Goal: Information Seeking & Learning: Learn about a topic

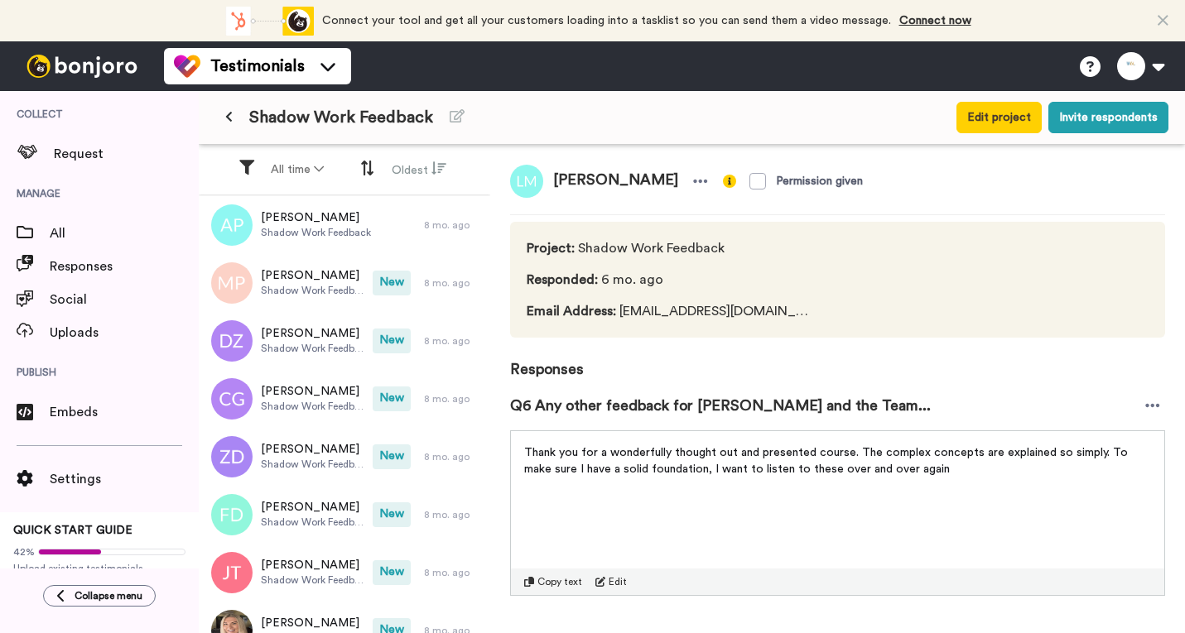
click at [212, 114] on div "Shadow Work Feedback Edit project Invite respondents" at bounding box center [692, 117] width 986 height 53
click at [228, 114] on icon at bounding box center [228, 117] width 7 height 12
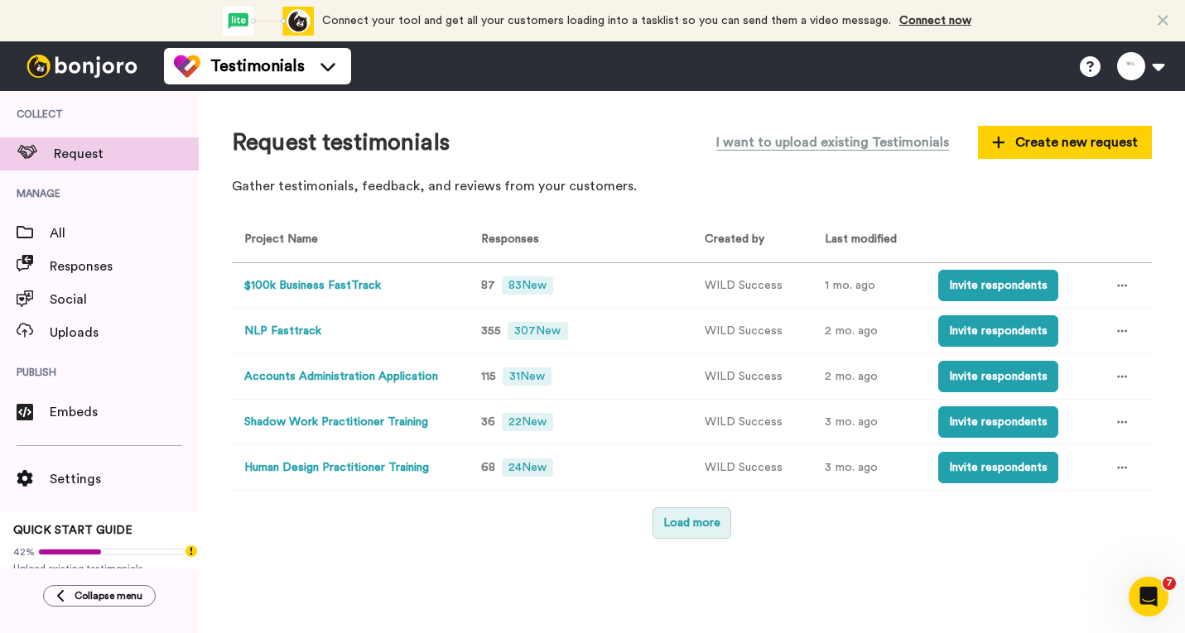
click at [724, 524] on button "Load more" at bounding box center [691, 522] width 79 height 31
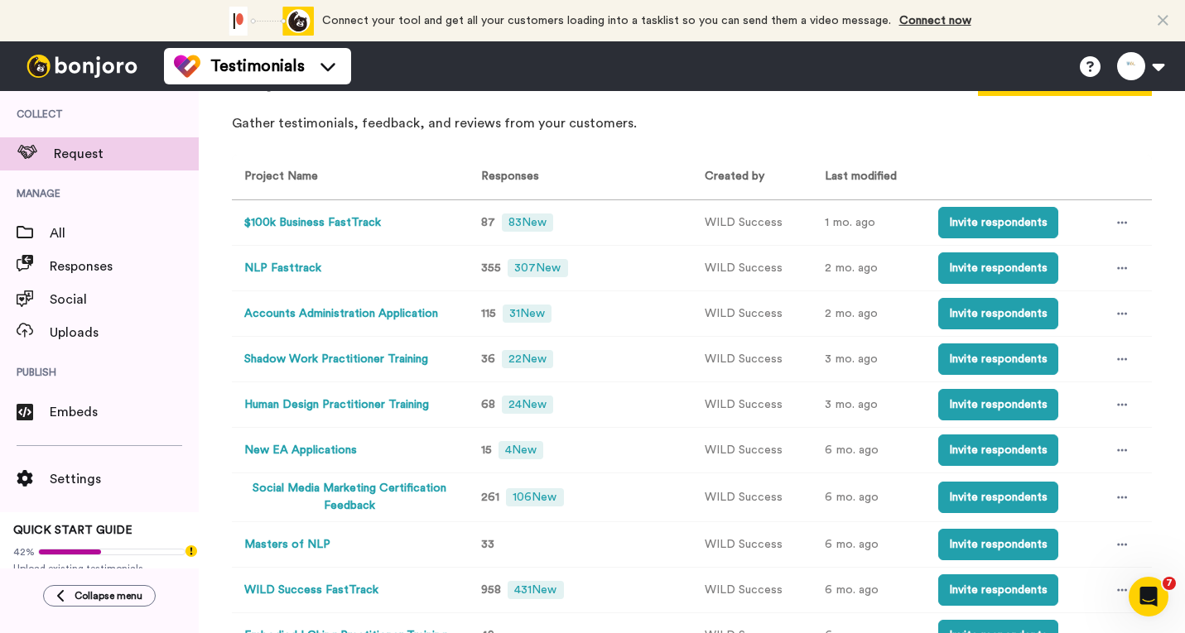
scroll to position [137, 0]
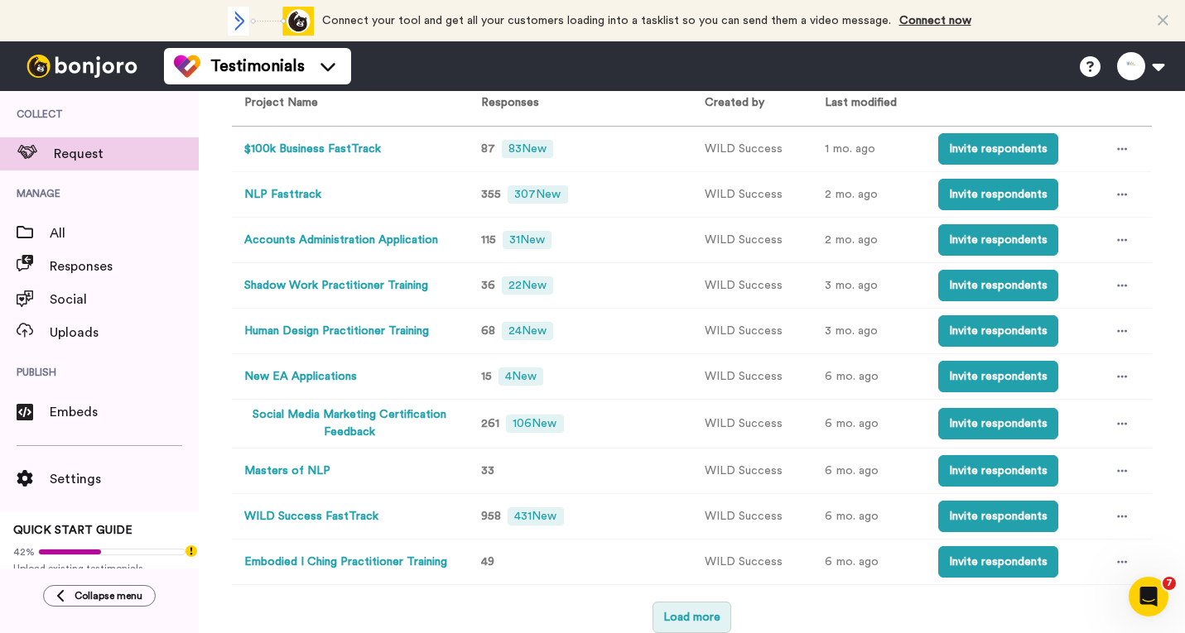
click at [691, 620] on button "Load more" at bounding box center [691, 617] width 79 height 31
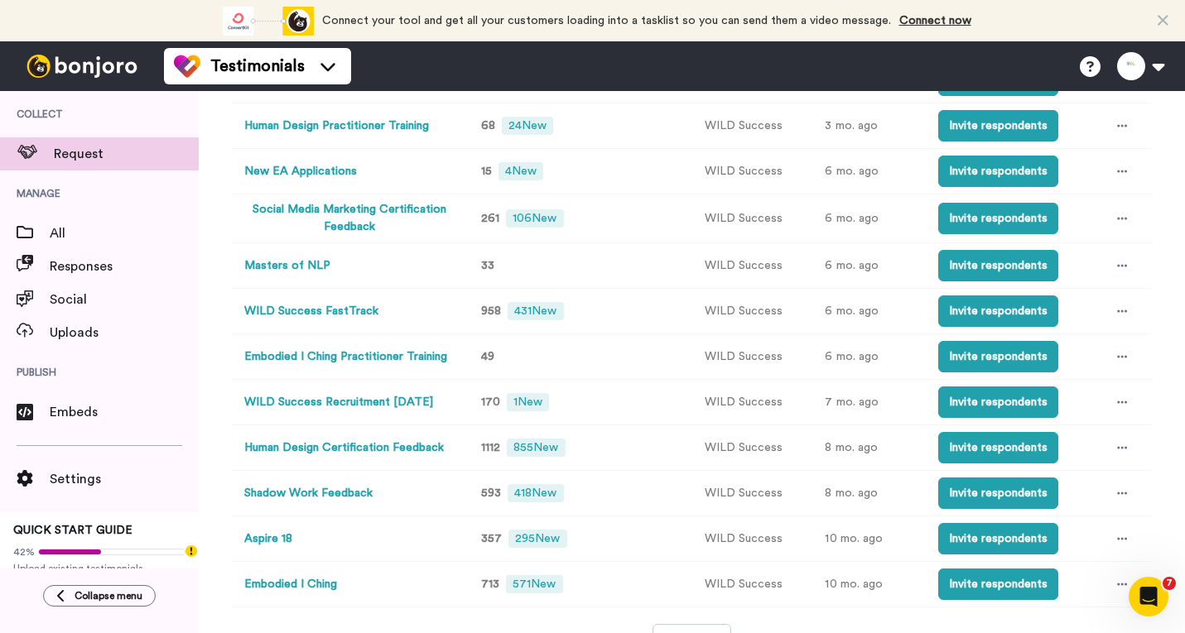
scroll to position [368, 0]
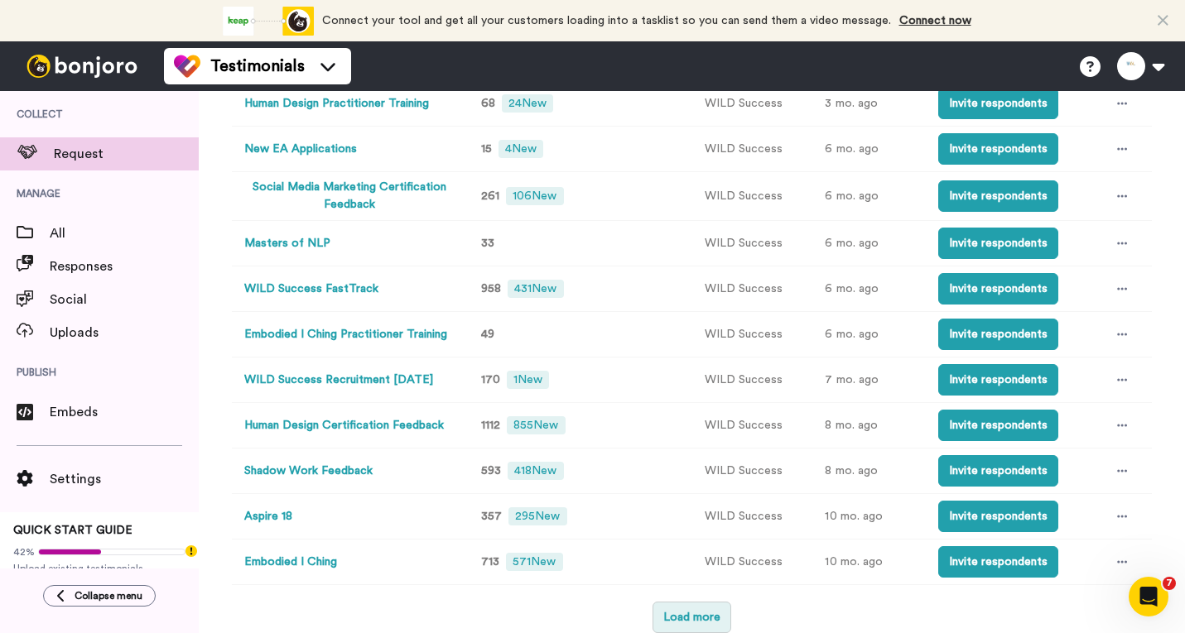
click at [680, 610] on button "Load more" at bounding box center [691, 617] width 79 height 31
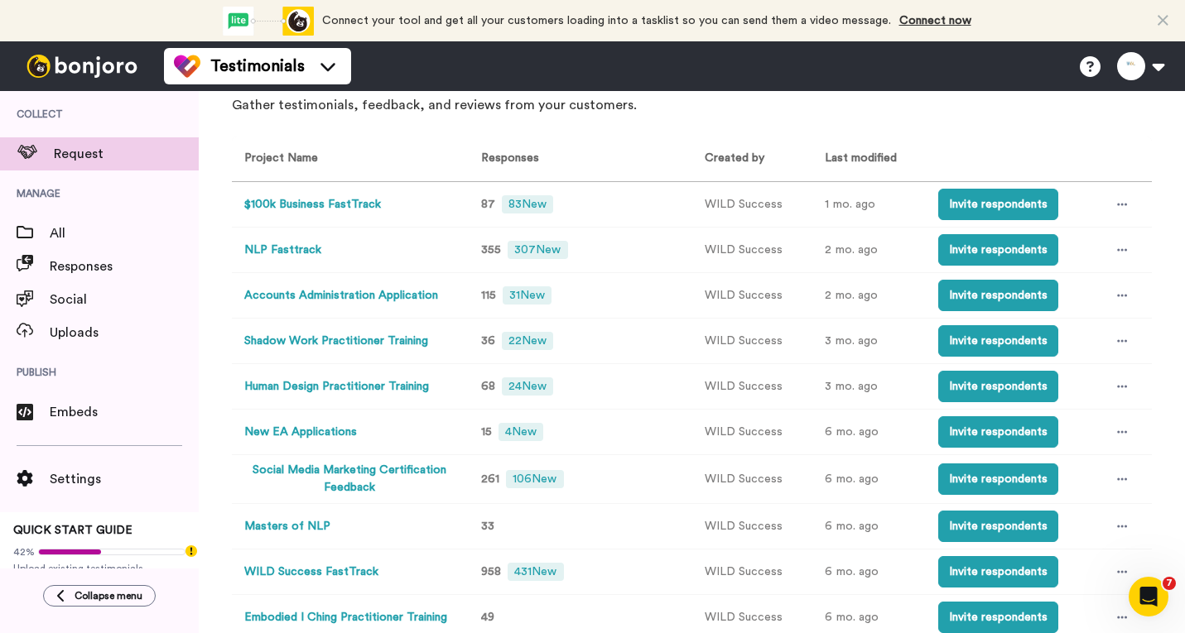
scroll to position [0, 0]
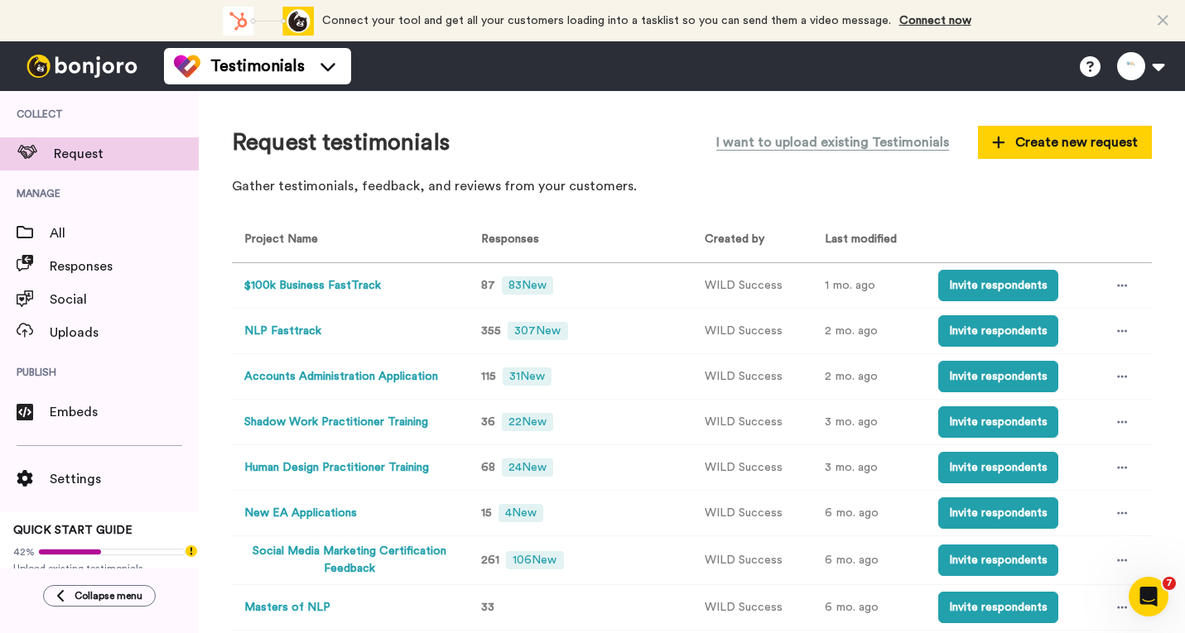
click at [358, 281] on button "$100k Business FastTrack" at bounding box center [312, 285] width 137 height 17
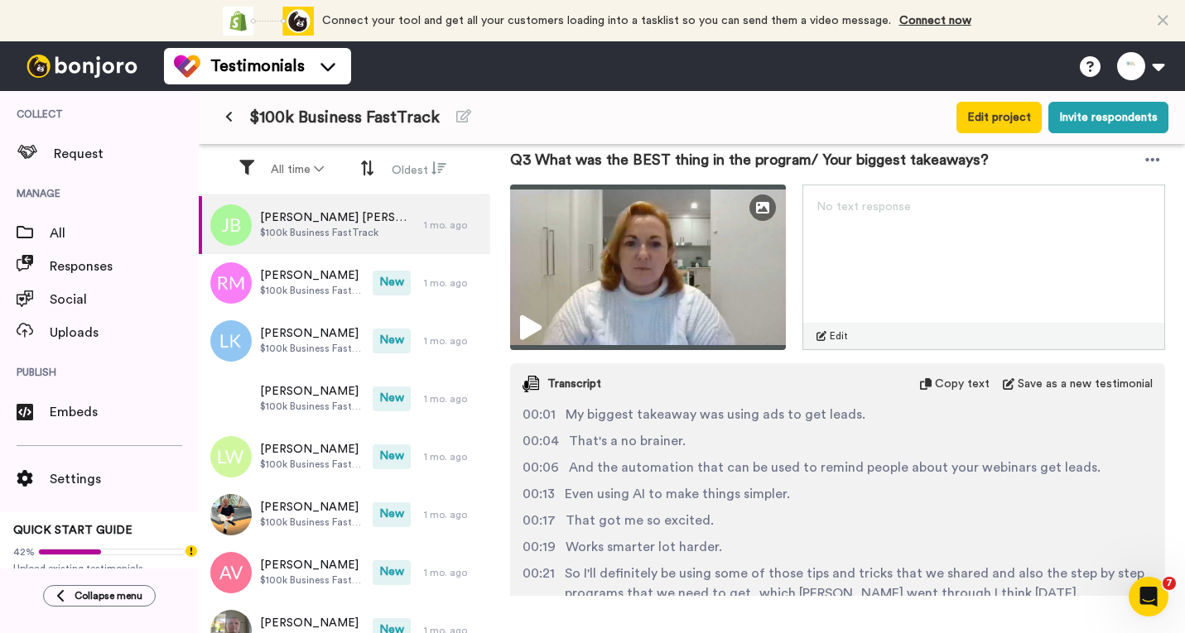
scroll to position [1407, 0]
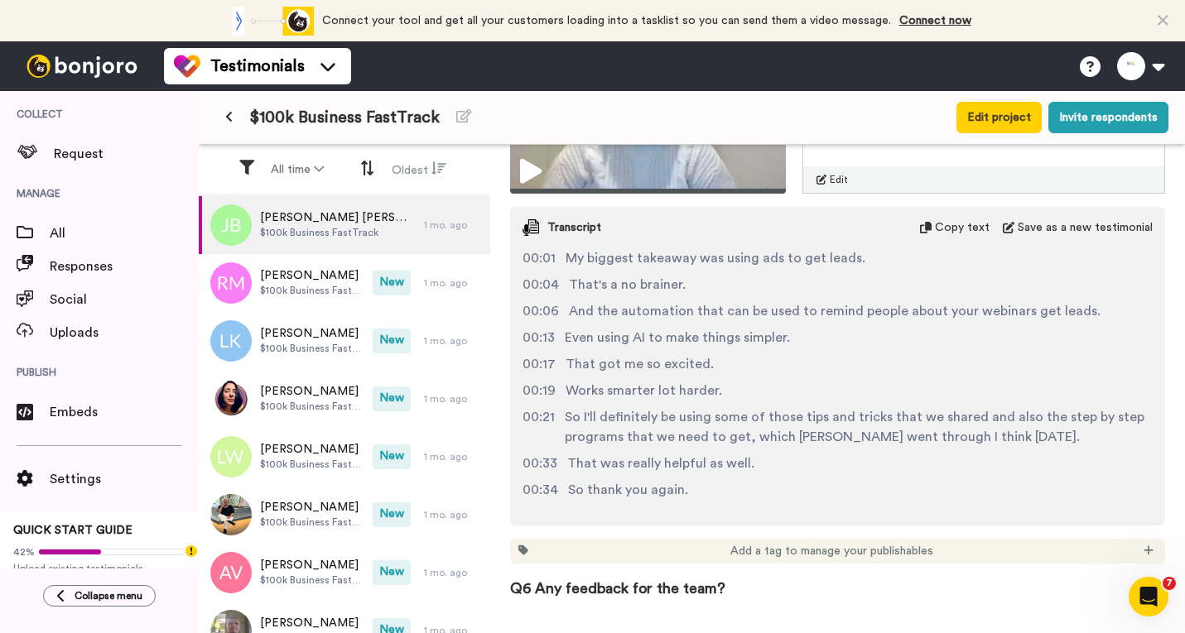
click at [227, 113] on icon at bounding box center [228, 117] width 7 height 12
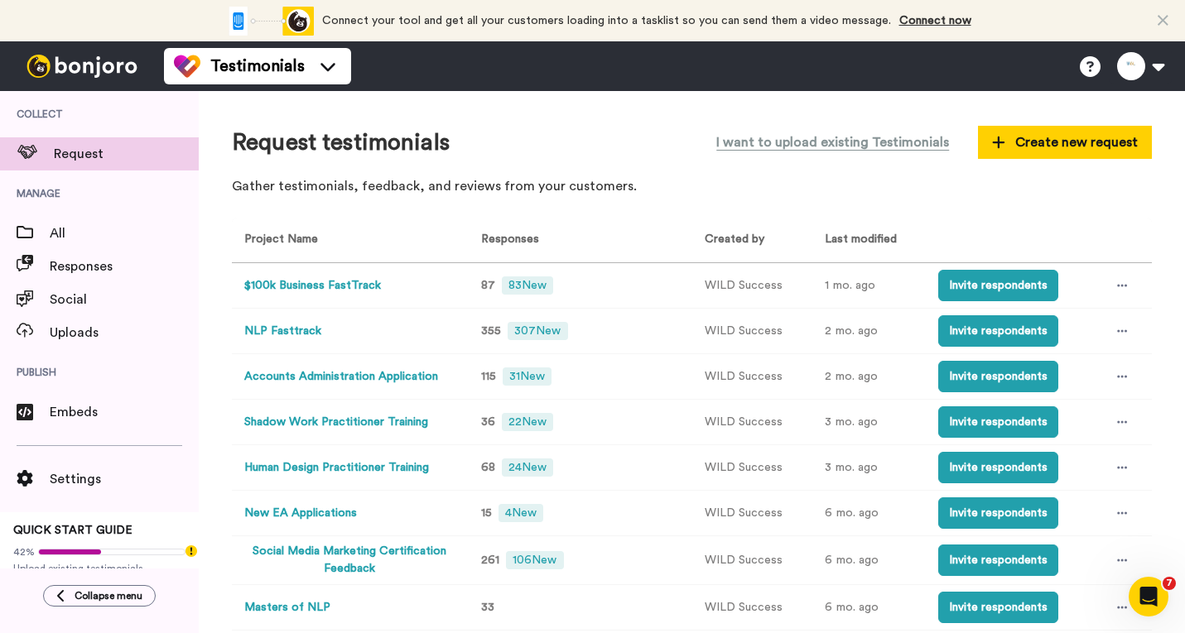
click at [286, 334] on button "NLP Fasttrack" at bounding box center [282, 331] width 77 height 17
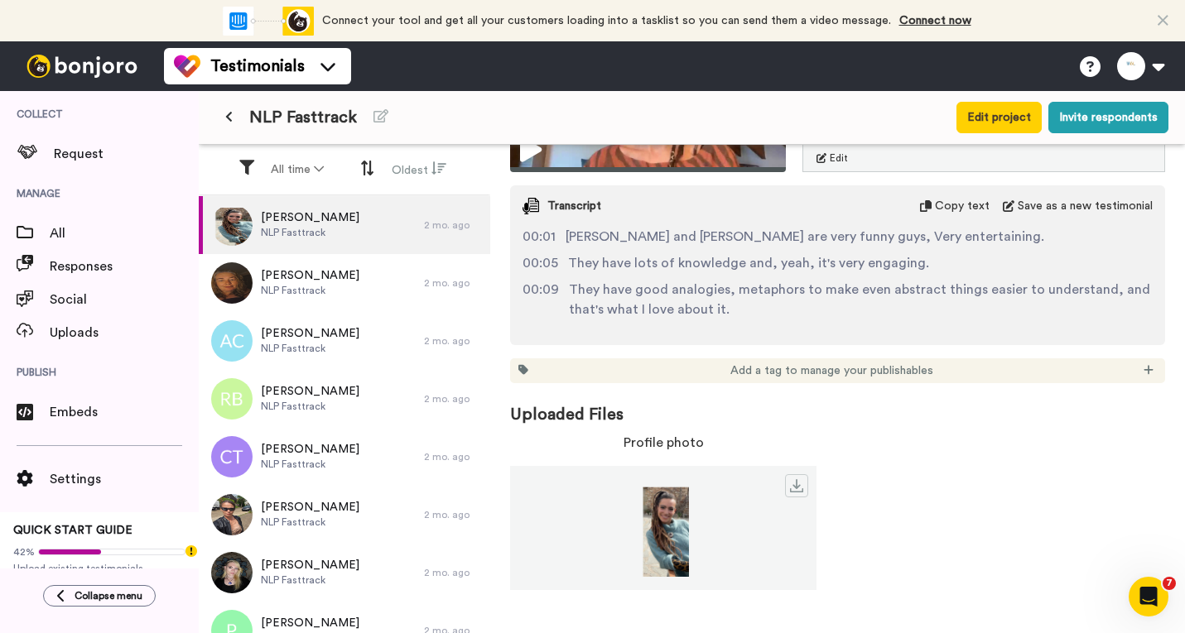
scroll to position [1743, 0]
click at [231, 119] on icon at bounding box center [228, 117] width 7 height 12
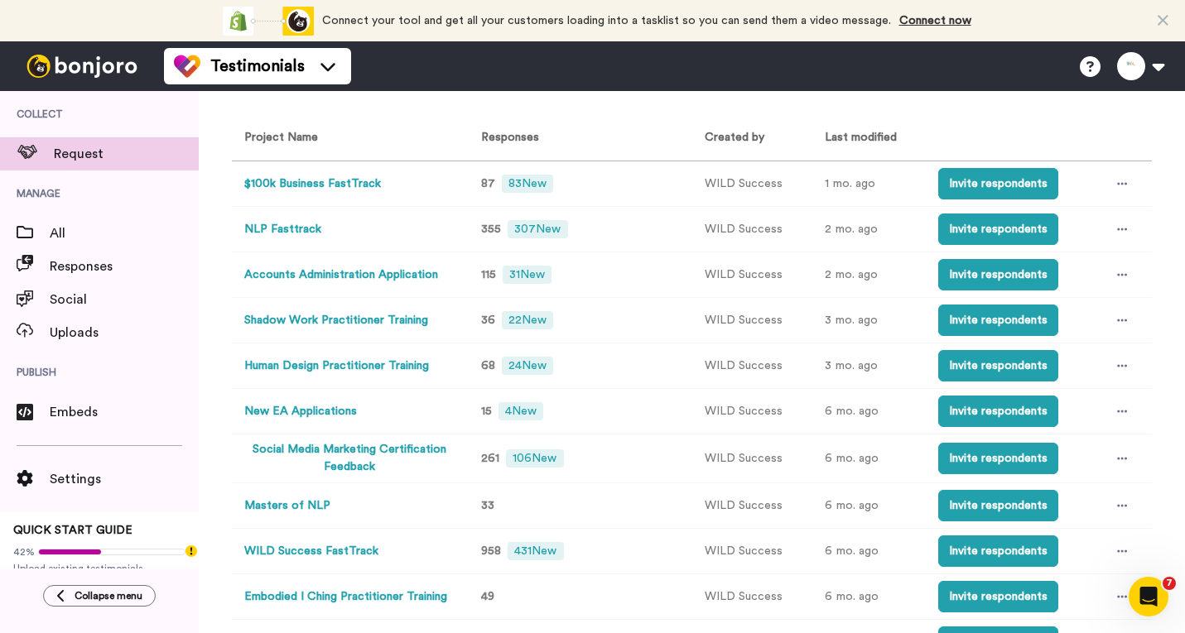
scroll to position [248, 0]
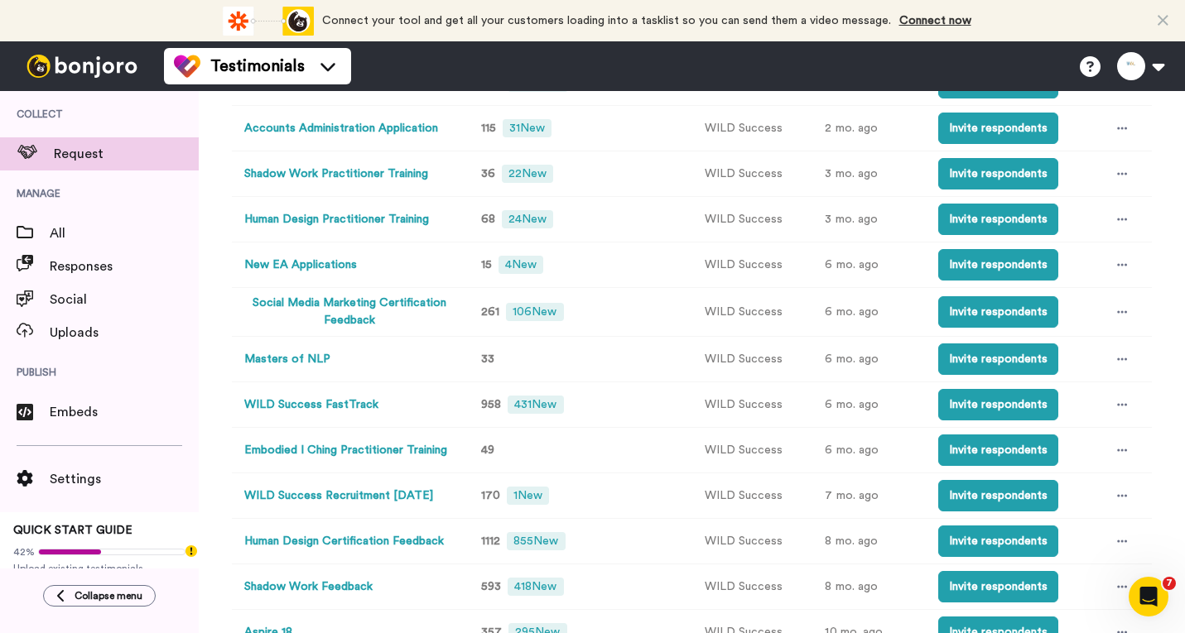
click at [281, 358] on button "Masters of NLP" at bounding box center [287, 359] width 86 height 17
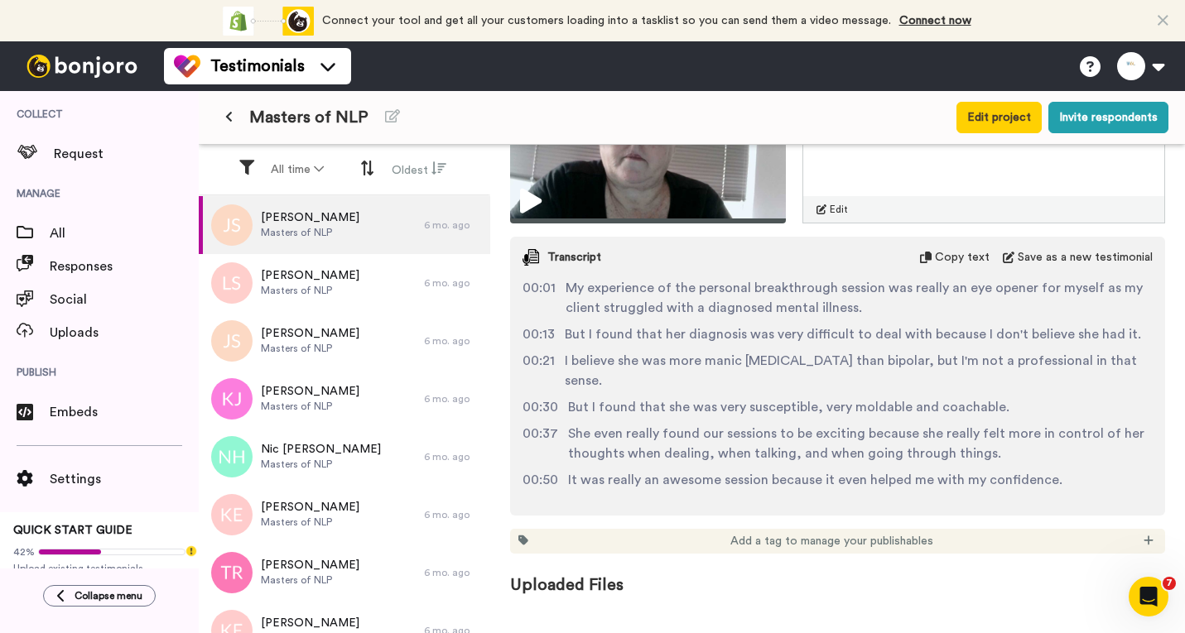
scroll to position [2684, 0]
click at [224, 118] on button at bounding box center [228, 118] width 27 height 30
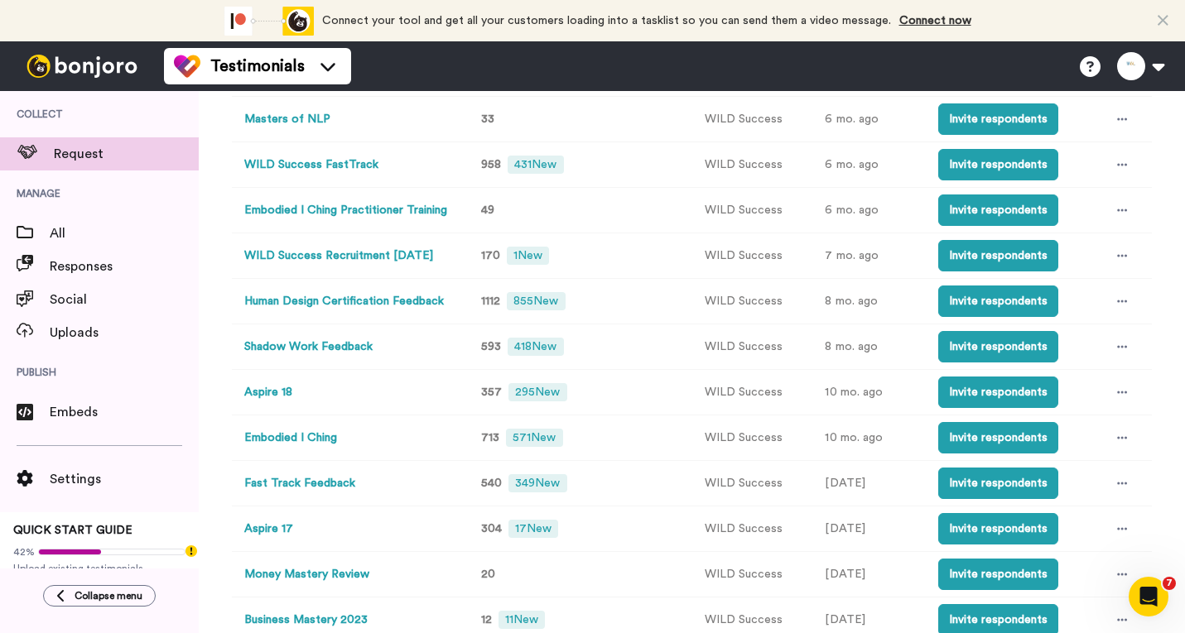
scroll to position [579, 0]
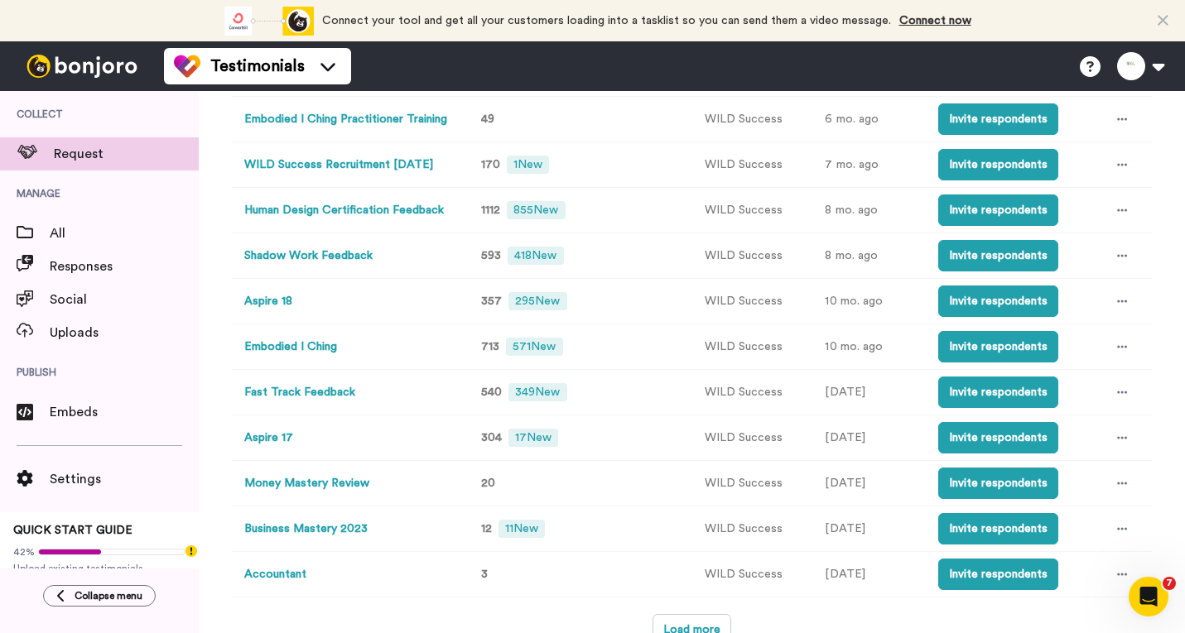
click at [308, 395] on button "Fast Track Feedback" at bounding box center [299, 392] width 111 height 17
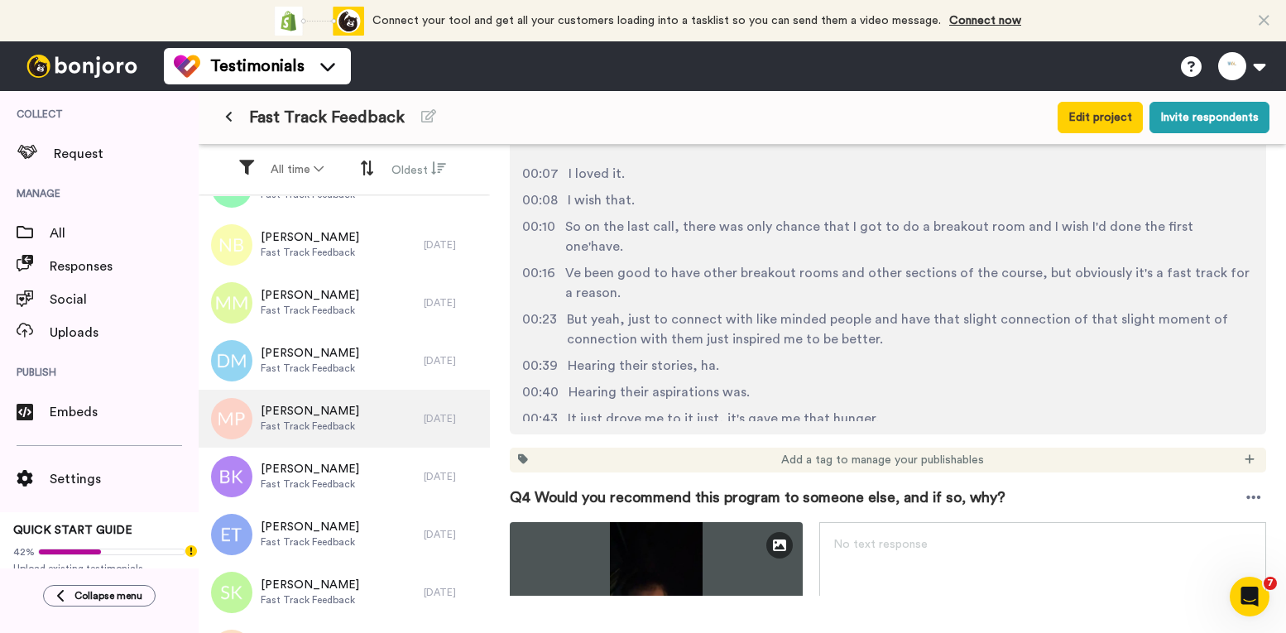
scroll to position [248, 0]
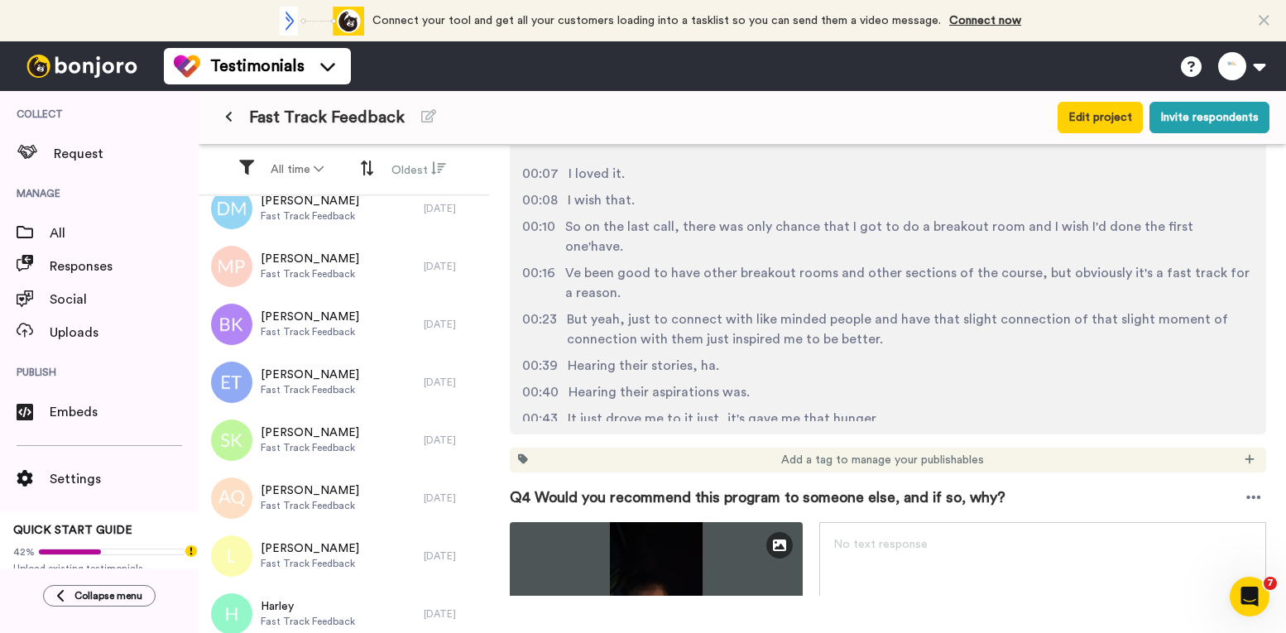
click at [231, 120] on icon at bounding box center [228, 117] width 7 height 12
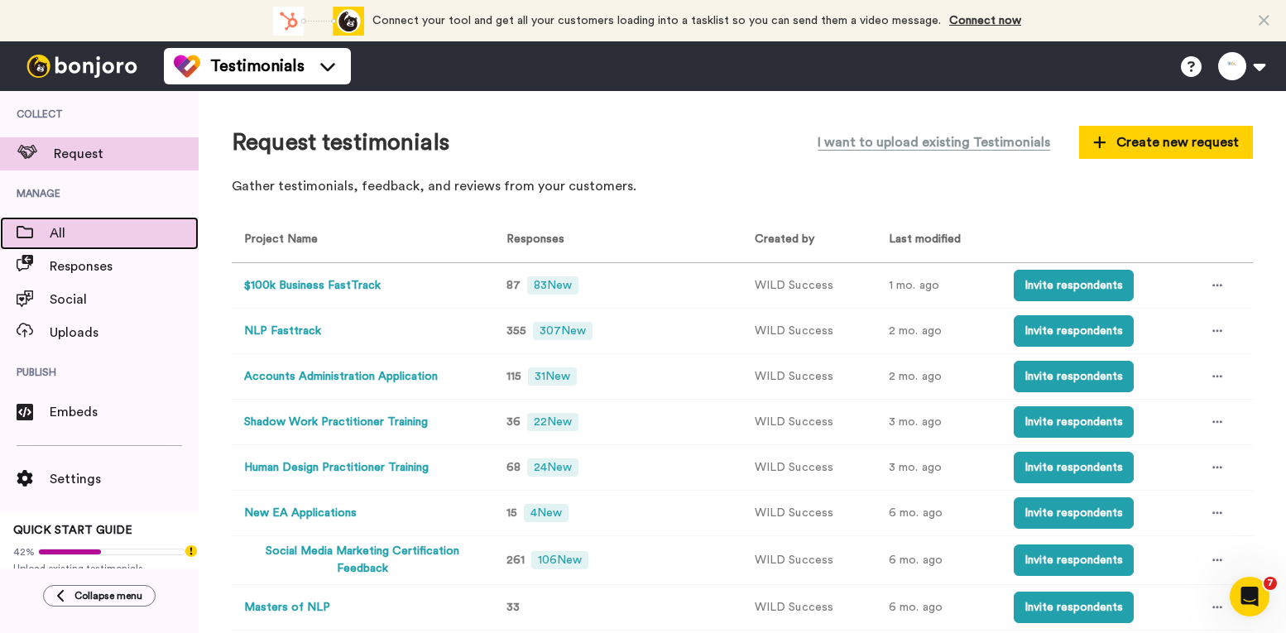
click at [93, 235] on span "All" at bounding box center [124, 234] width 149 height 20
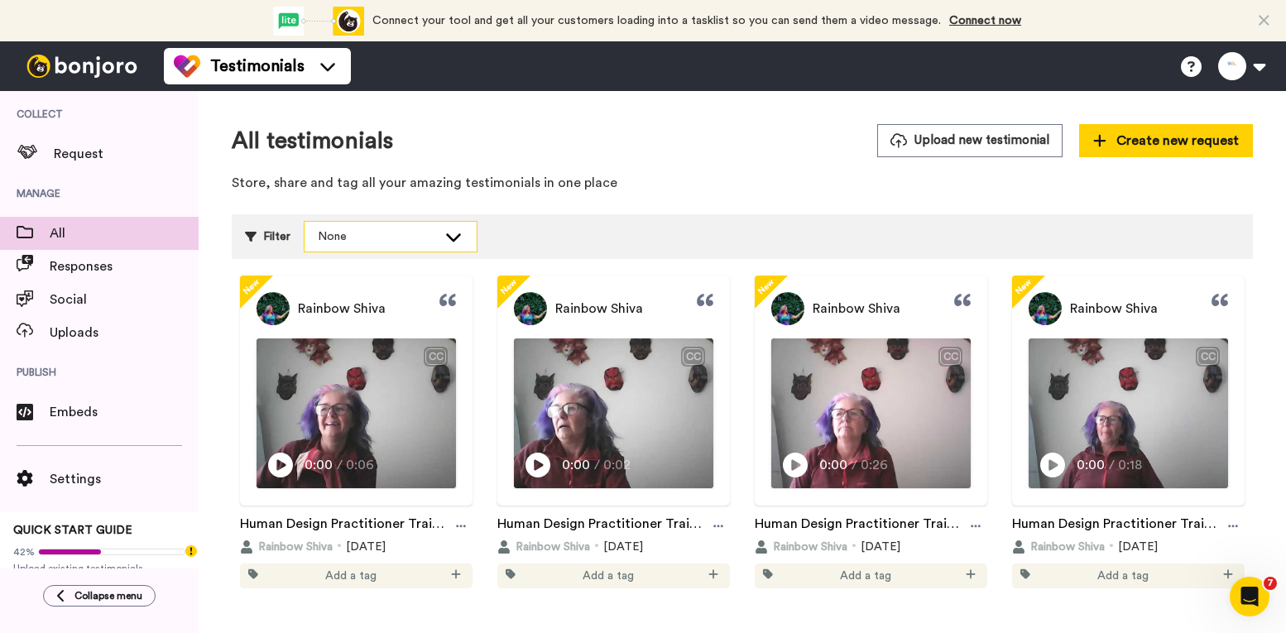
click at [461, 243] on icon at bounding box center [454, 236] width 20 height 17
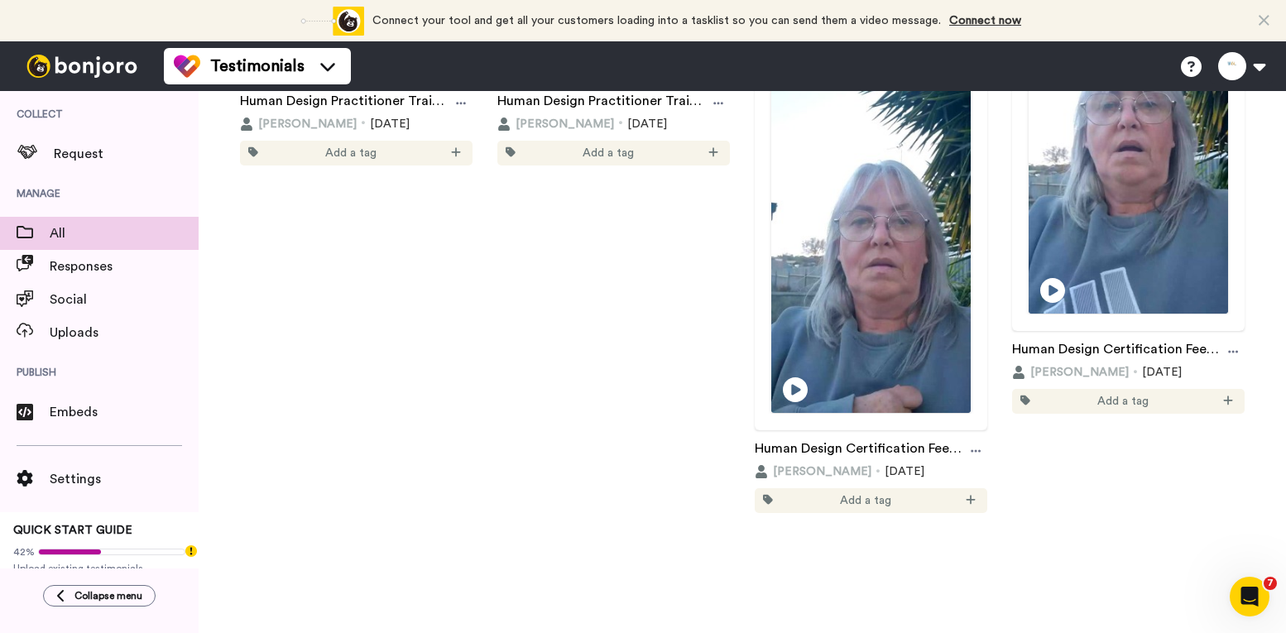
scroll to position [9740, 0]
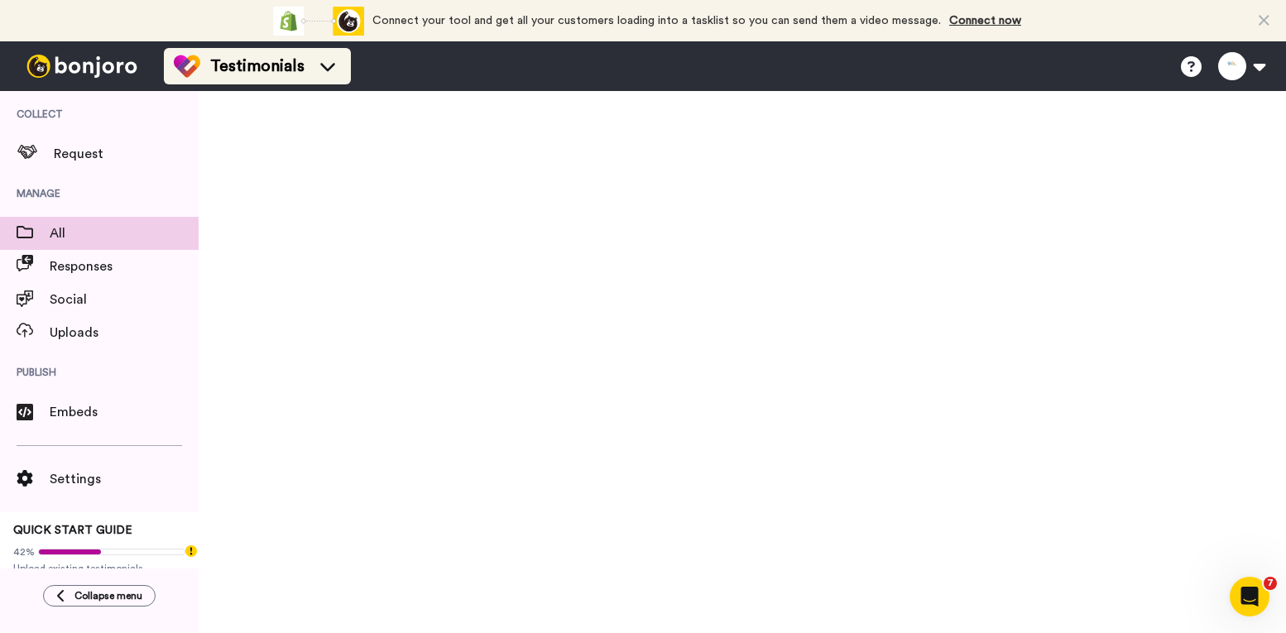
click at [312, 75] on div "Testimonials" at bounding box center [257, 66] width 167 height 26
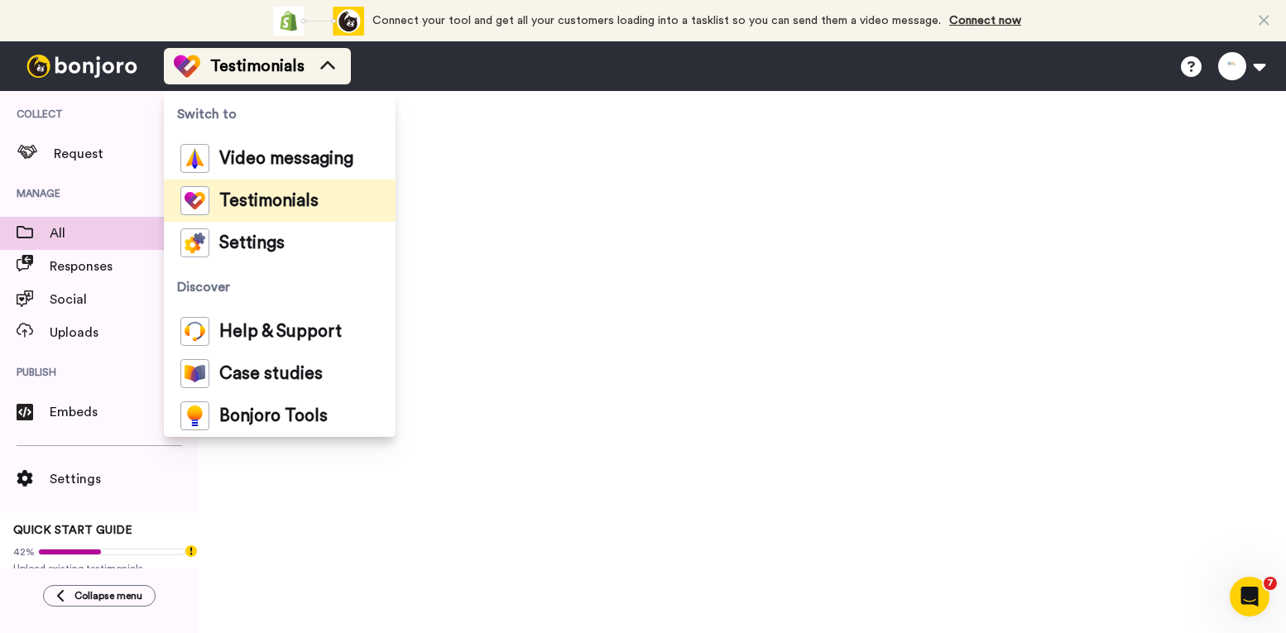
click at [339, 64] on div "Testimonials" at bounding box center [257, 66] width 167 height 26
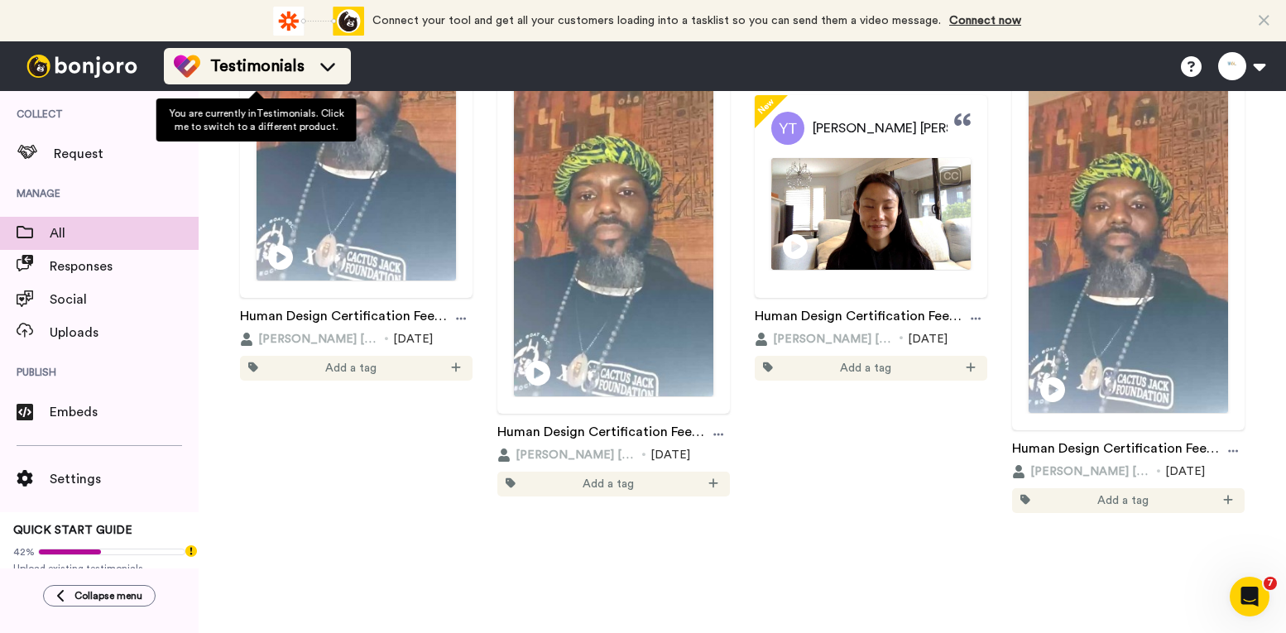
click at [296, 66] on span "Testimonials" at bounding box center [257, 66] width 94 height 23
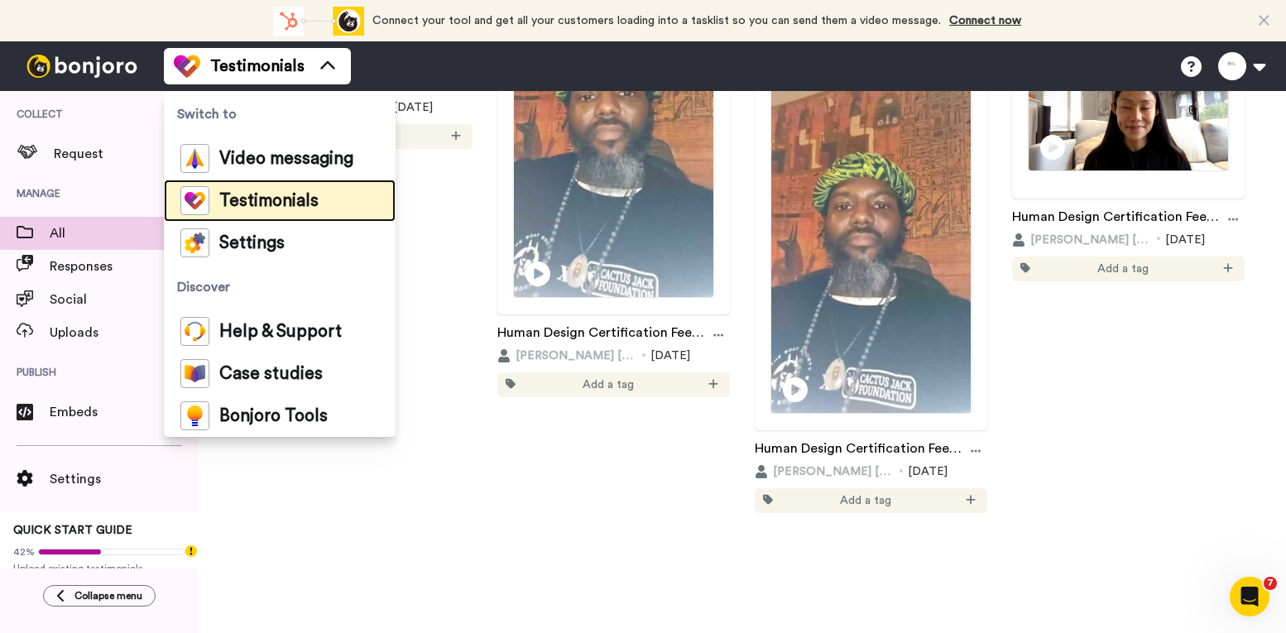
click at [272, 191] on div "Testimonials" at bounding box center [249, 200] width 138 height 29
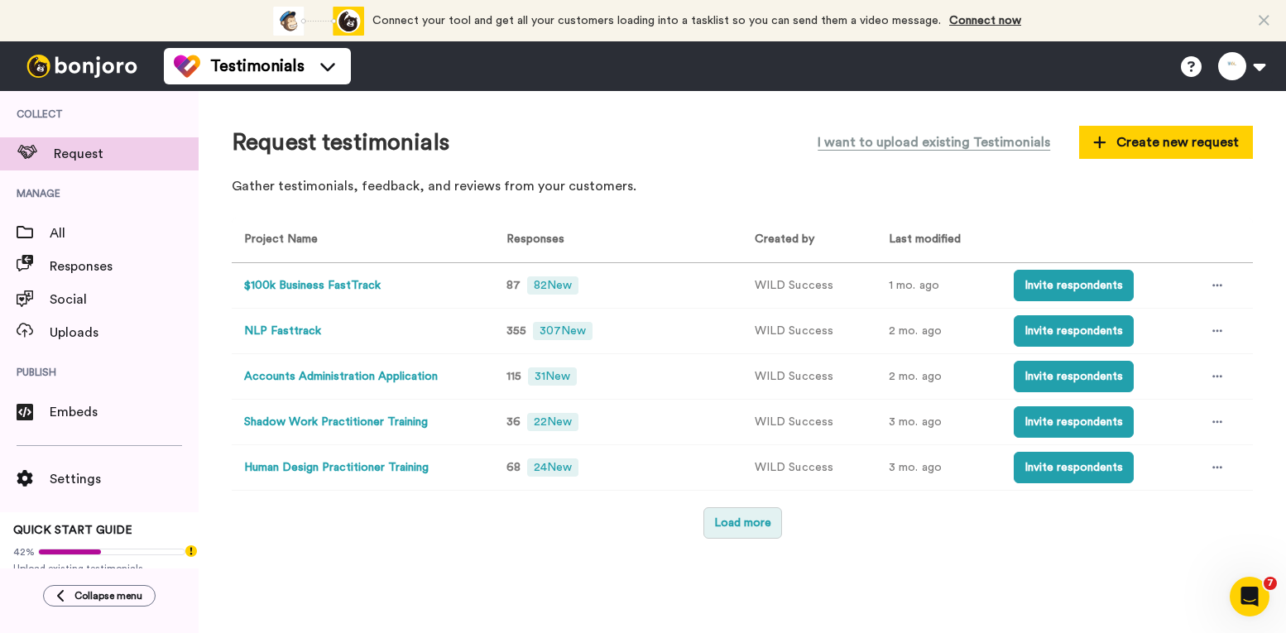
click at [719, 522] on button "Load more" at bounding box center [743, 522] width 79 height 31
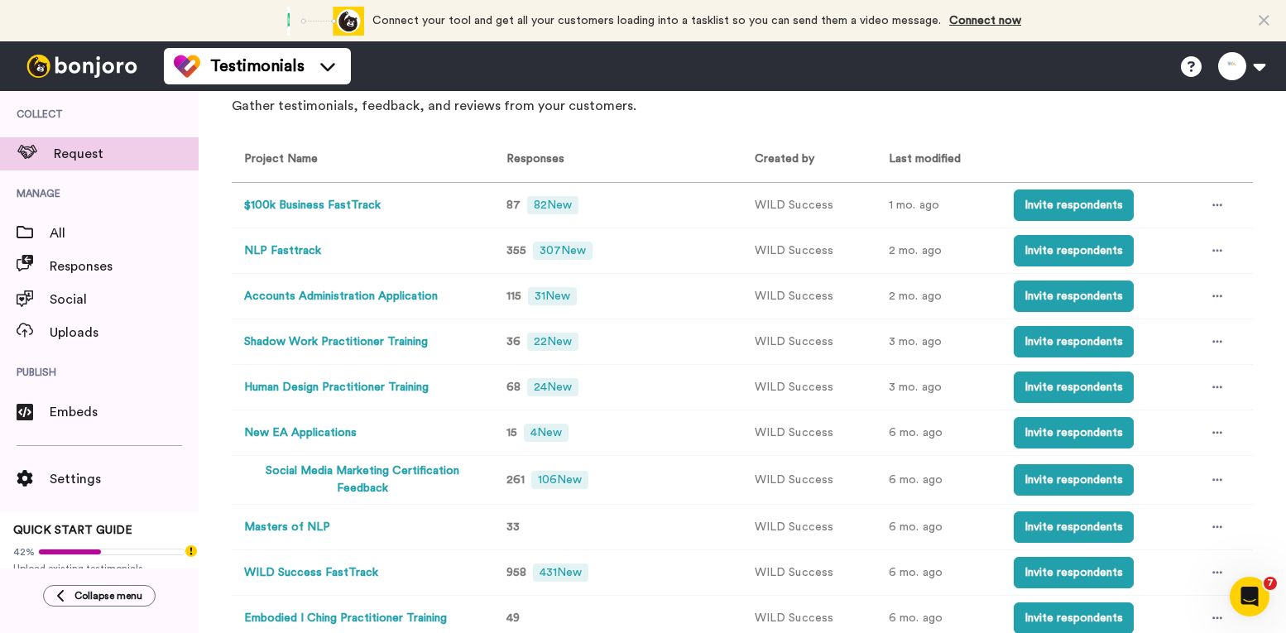
scroll to position [137, 0]
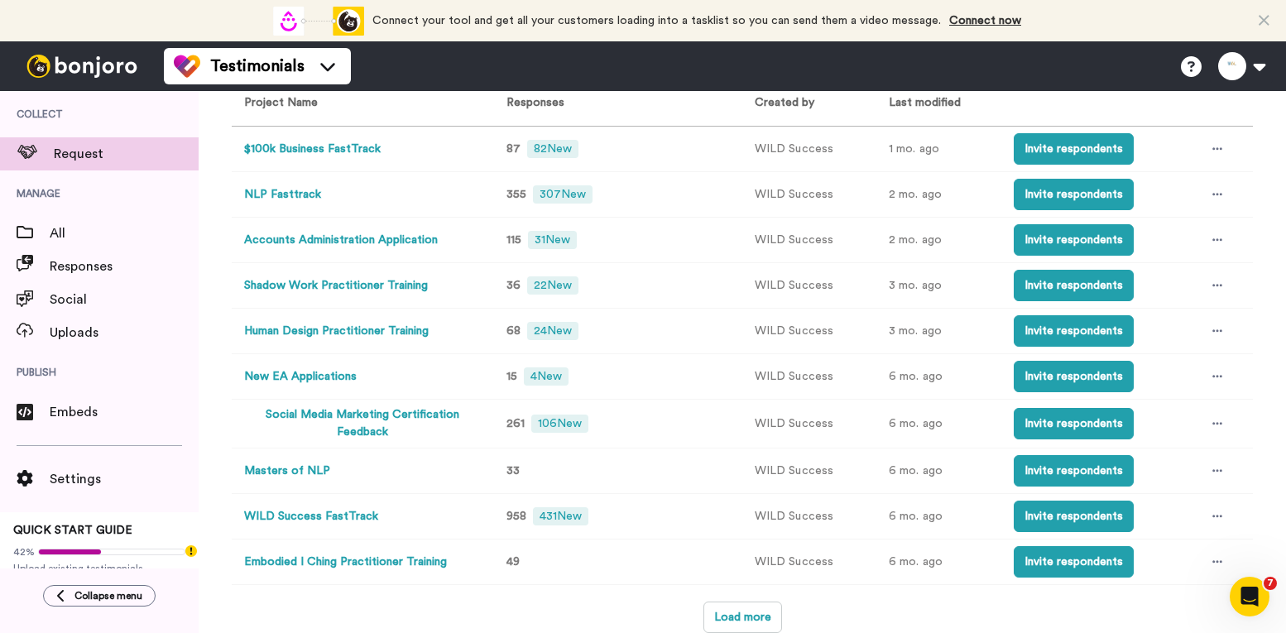
click at [340, 522] on button "WILD Success FastTrack" at bounding box center [311, 516] width 134 height 17
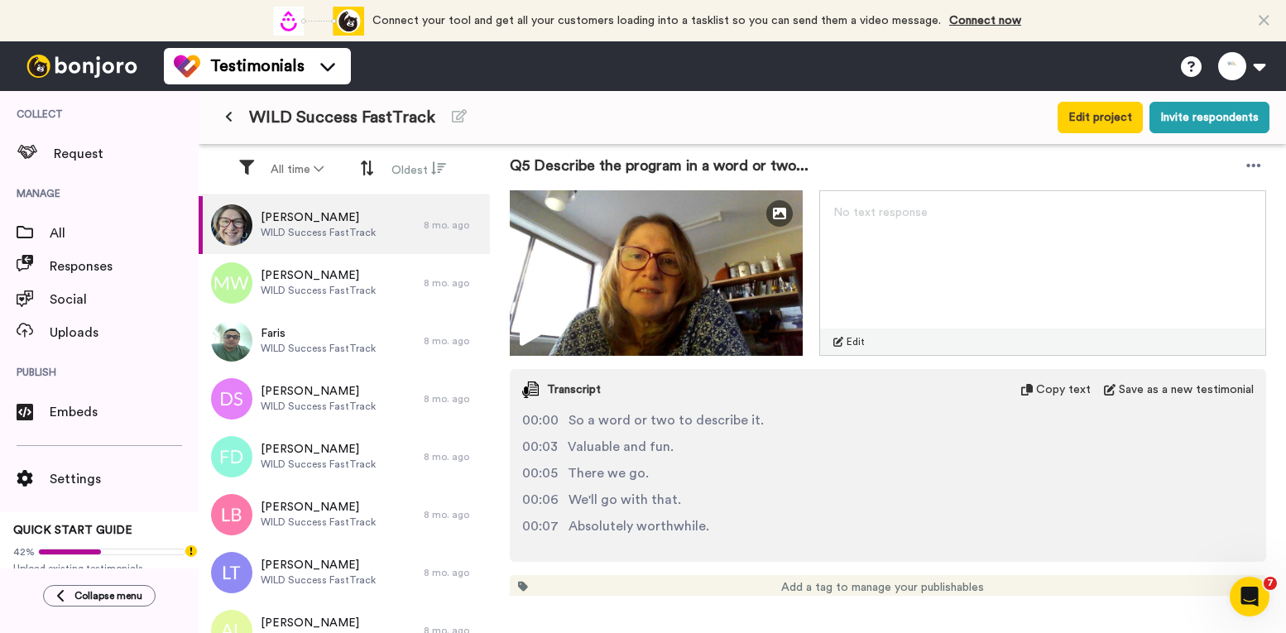
scroll to position [1953, 0]
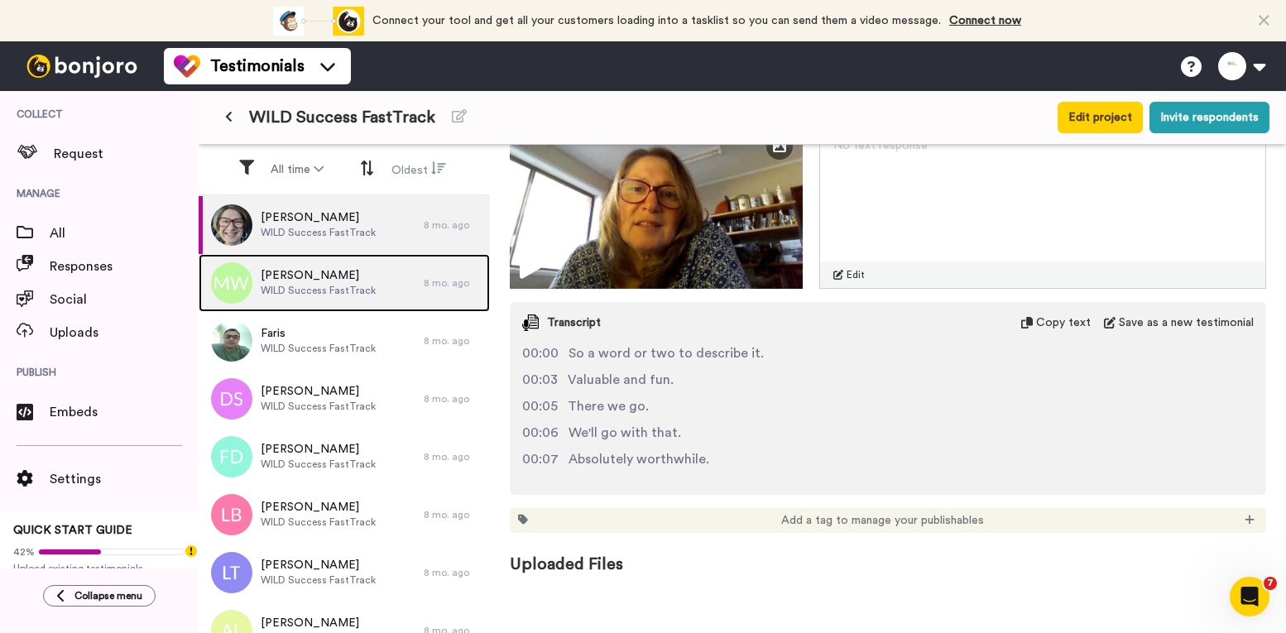
click at [361, 271] on span "[PERSON_NAME]" at bounding box center [318, 275] width 115 height 17
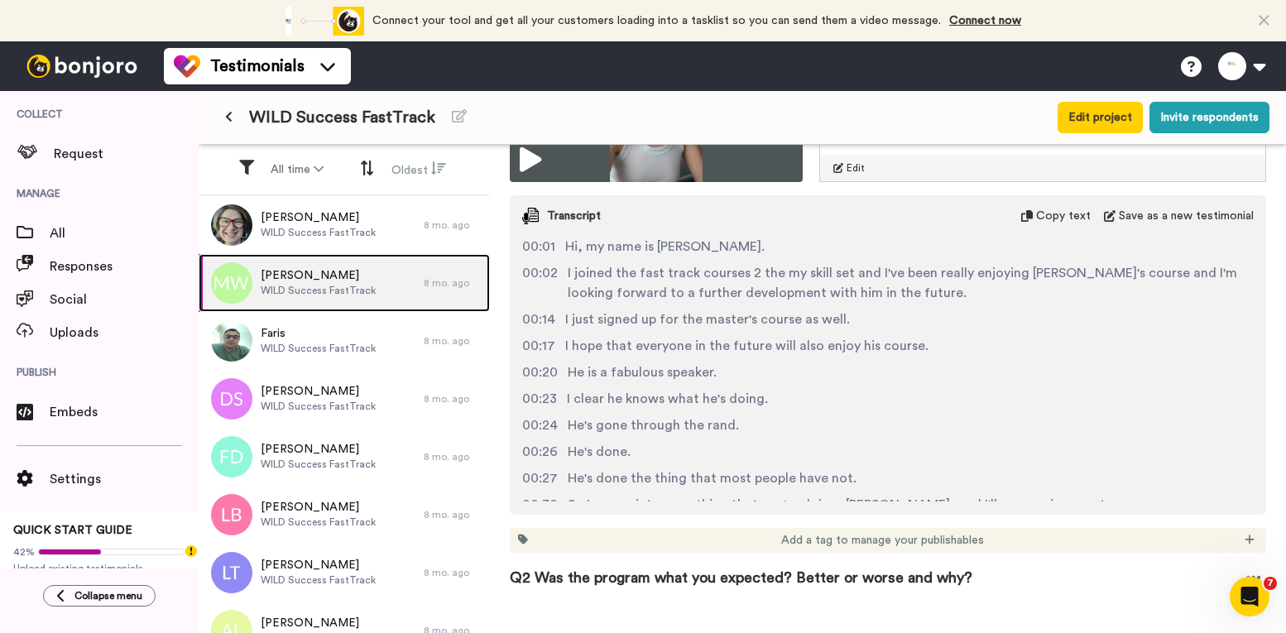
scroll to position [52, 0]
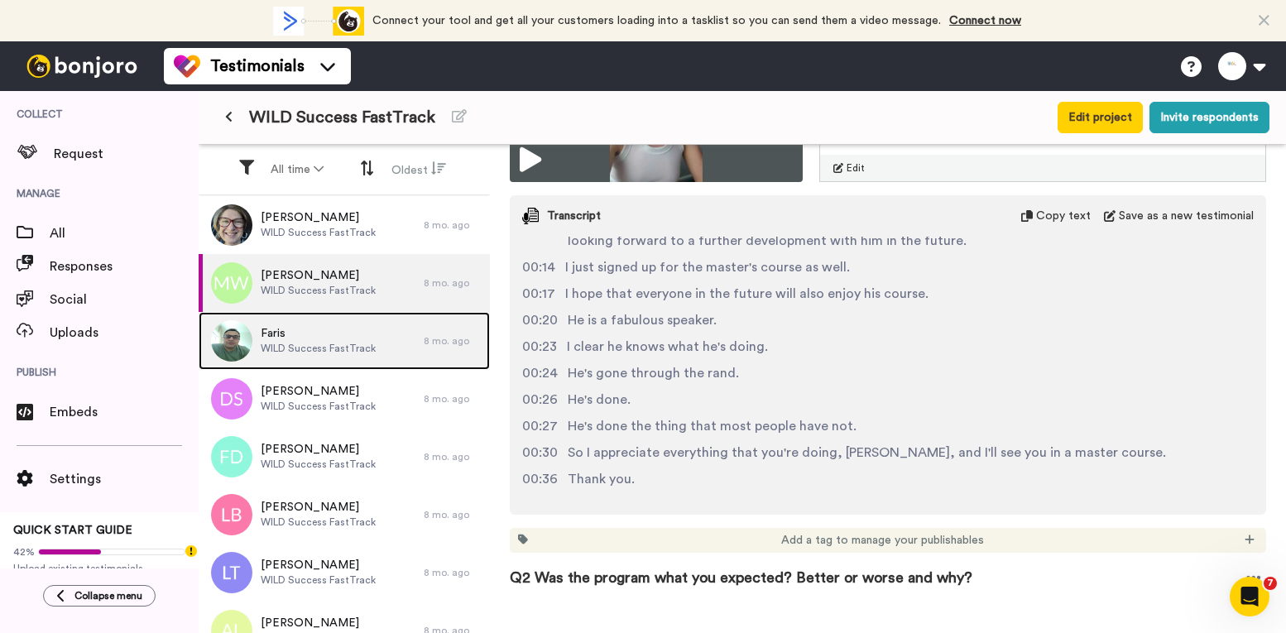
click at [352, 349] on span "WILD Success FastTrack" at bounding box center [318, 348] width 115 height 13
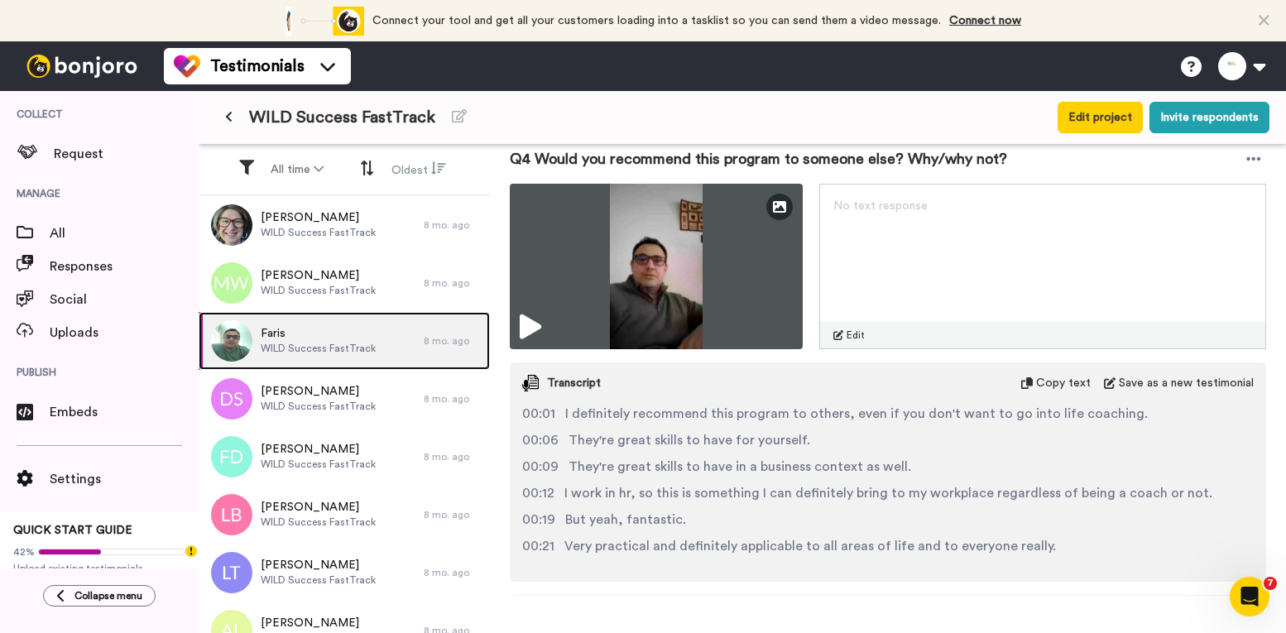
scroll to position [1738, 0]
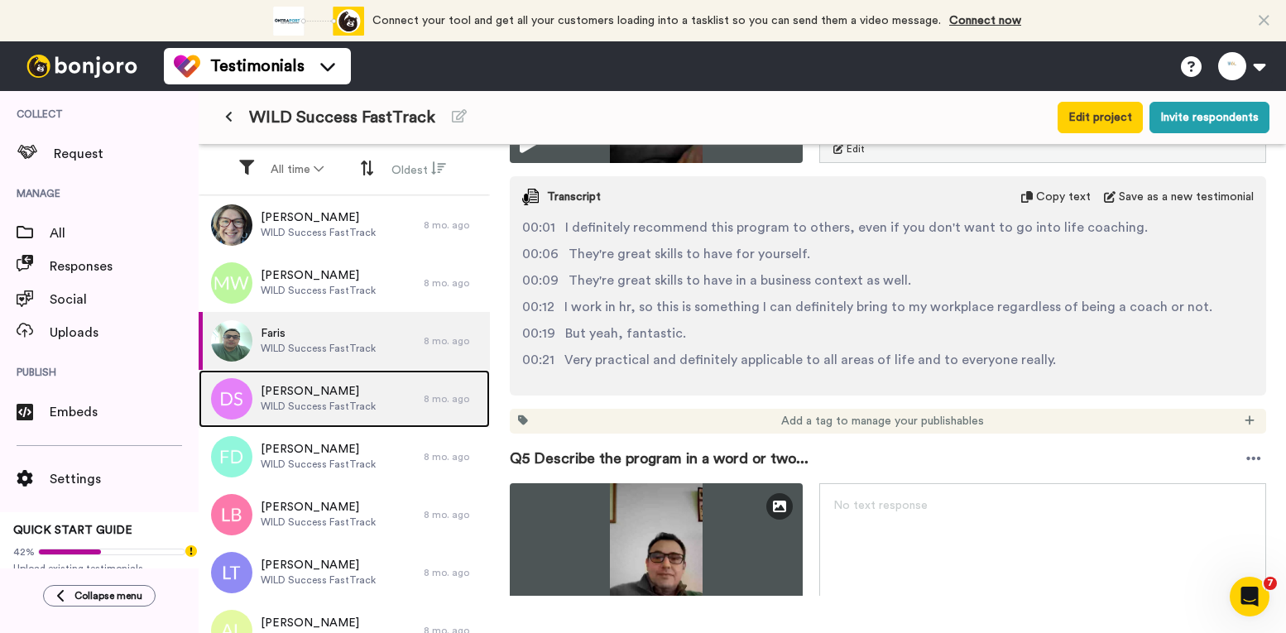
click at [329, 379] on div "[PERSON_NAME] WILD Success FastTrack" at bounding box center [311, 399] width 225 height 58
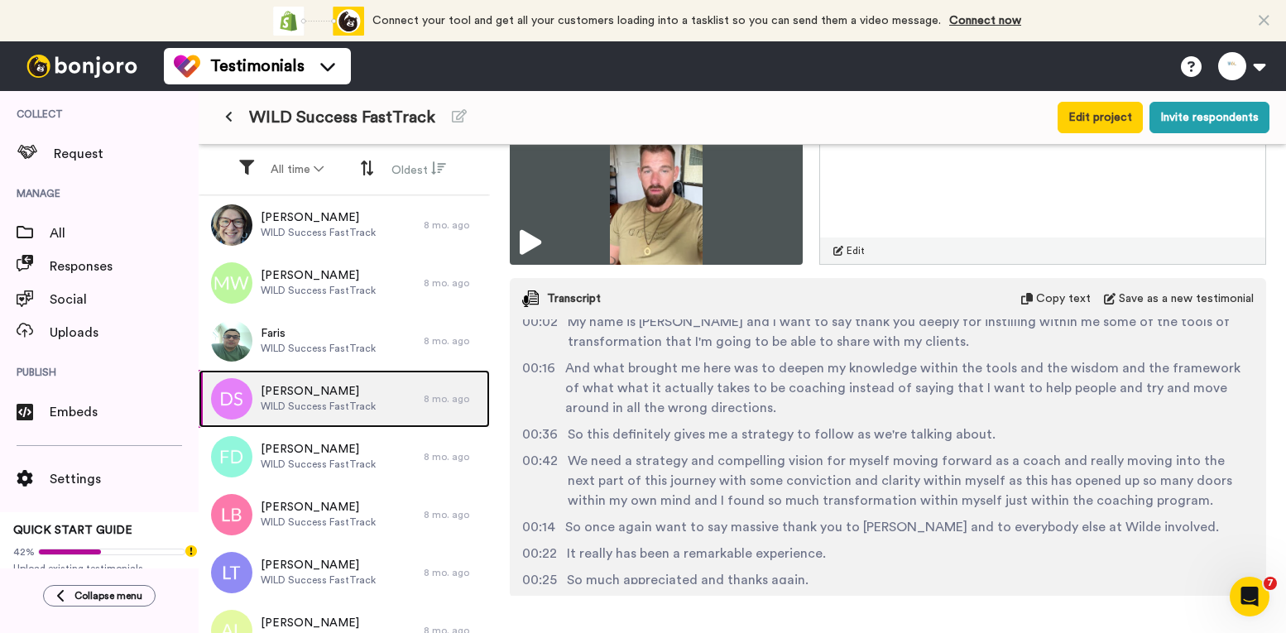
scroll to position [52, 0]
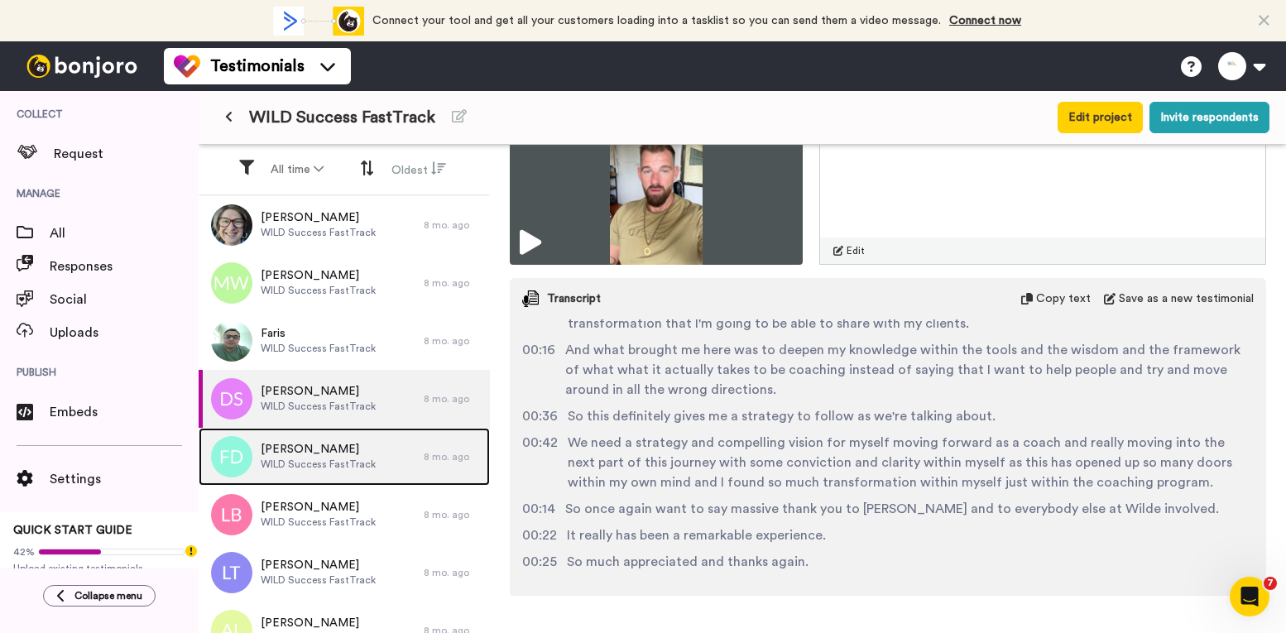
click at [353, 446] on span "[PERSON_NAME]" at bounding box center [318, 449] width 115 height 17
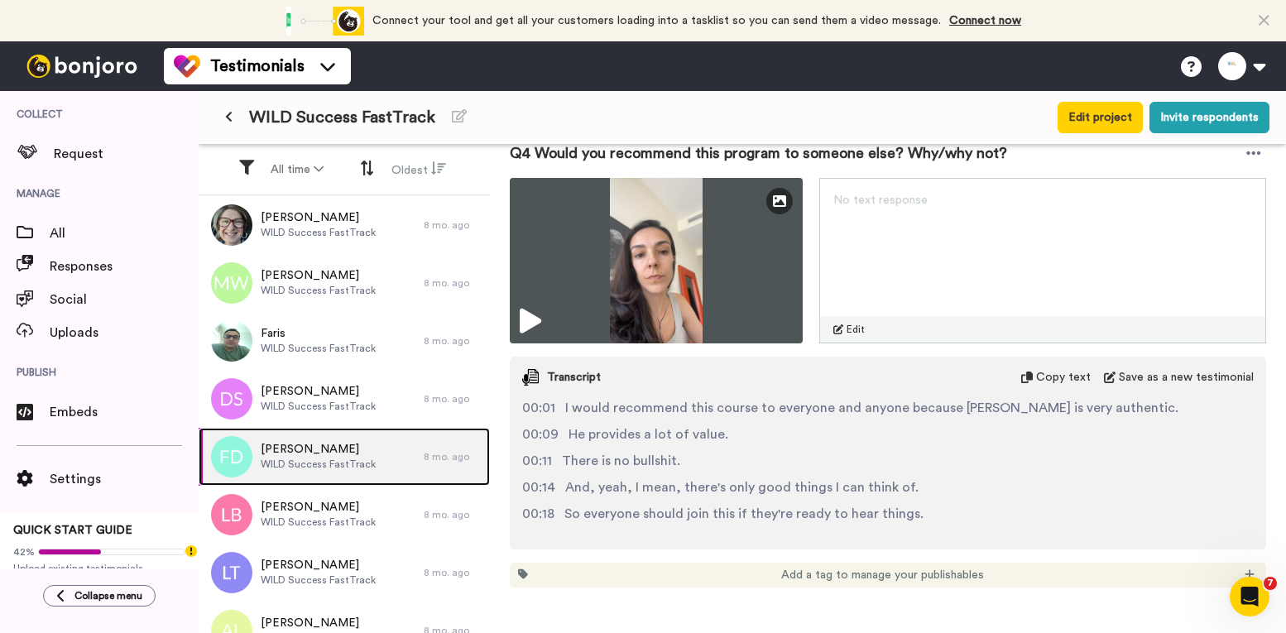
scroll to position [1738, 0]
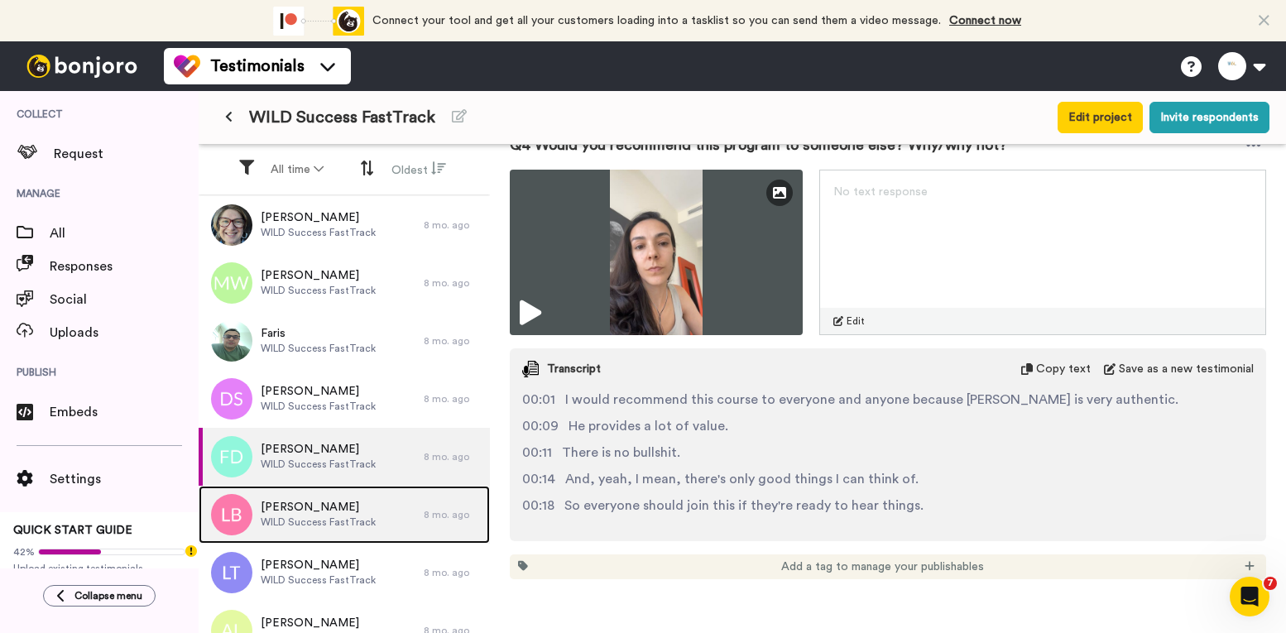
click at [355, 498] on div "[PERSON_NAME] WILD Success FastTrack" at bounding box center [311, 515] width 225 height 58
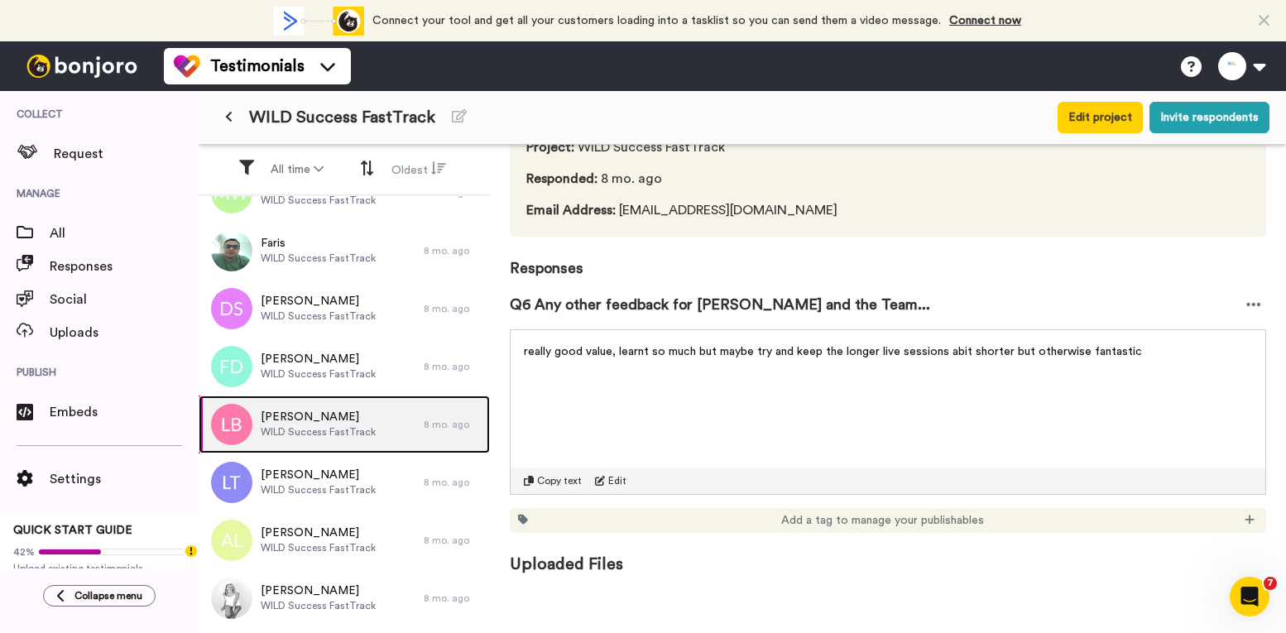
scroll to position [248, 0]
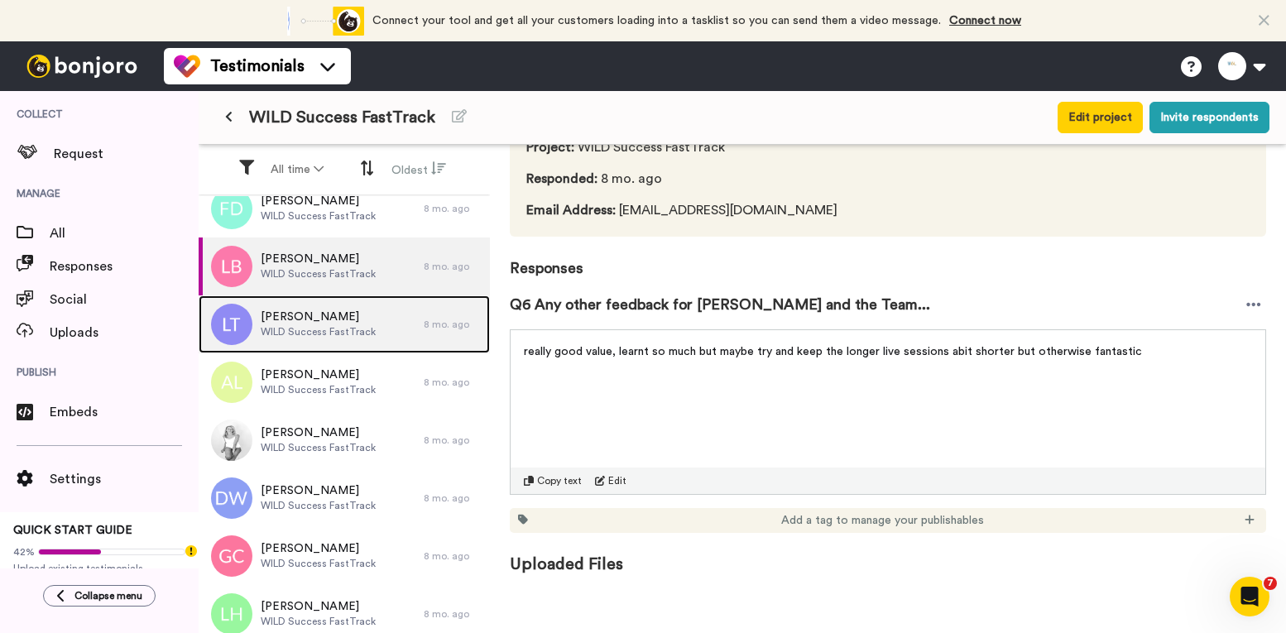
click at [342, 332] on span "WILD Success FastTrack" at bounding box center [318, 331] width 115 height 13
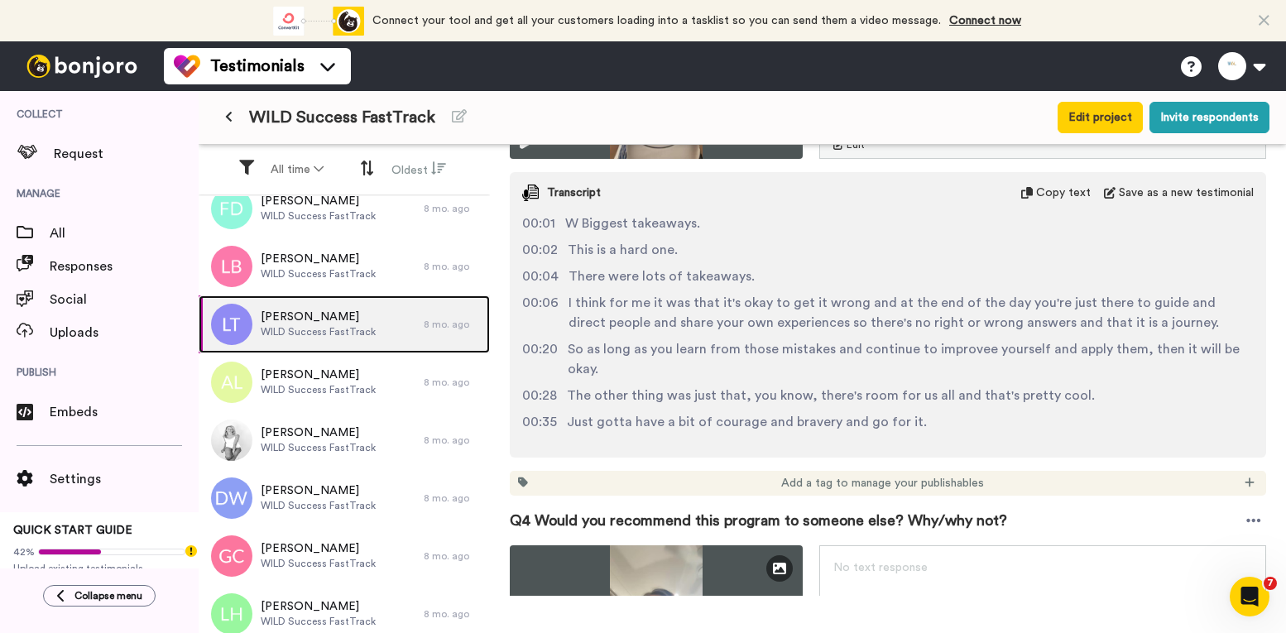
scroll to position [1490, 0]
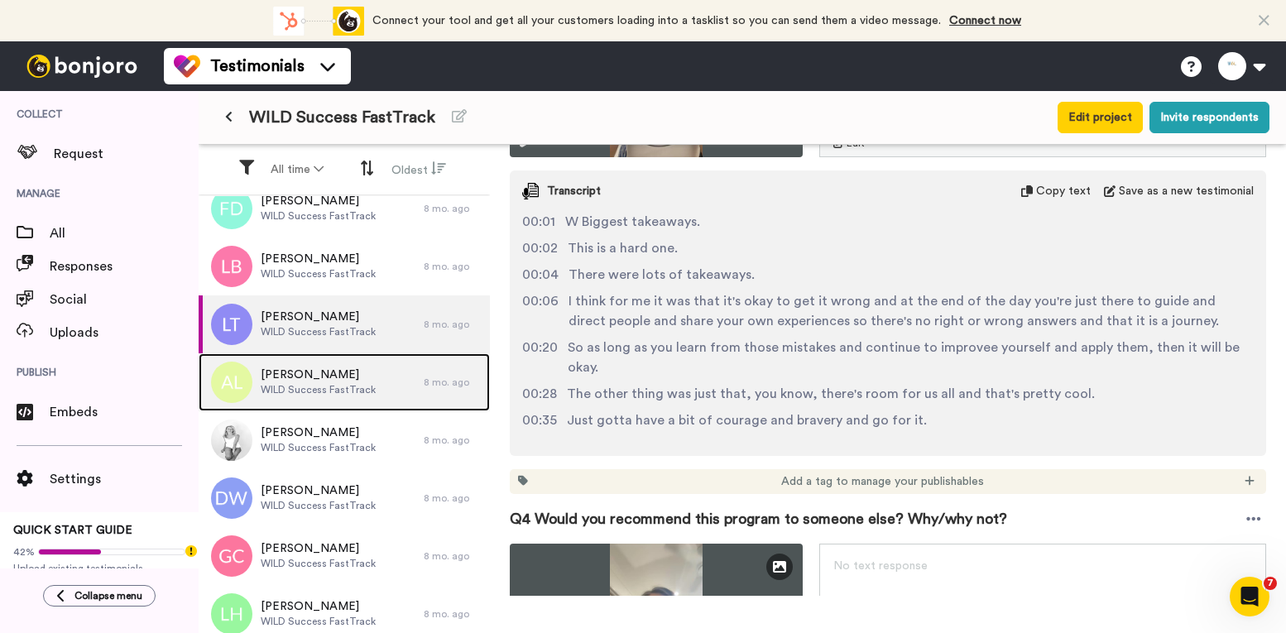
click at [376, 372] on span "[PERSON_NAME]" at bounding box center [318, 375] width 115 height 17
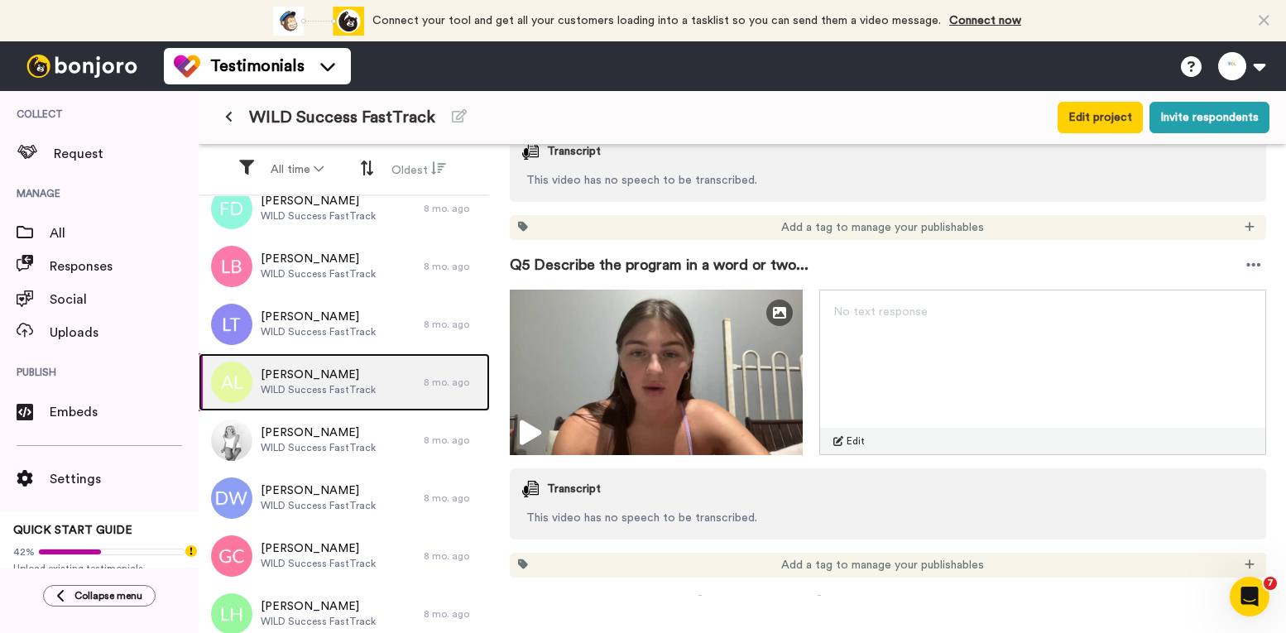
scroll to position [1705, 0]
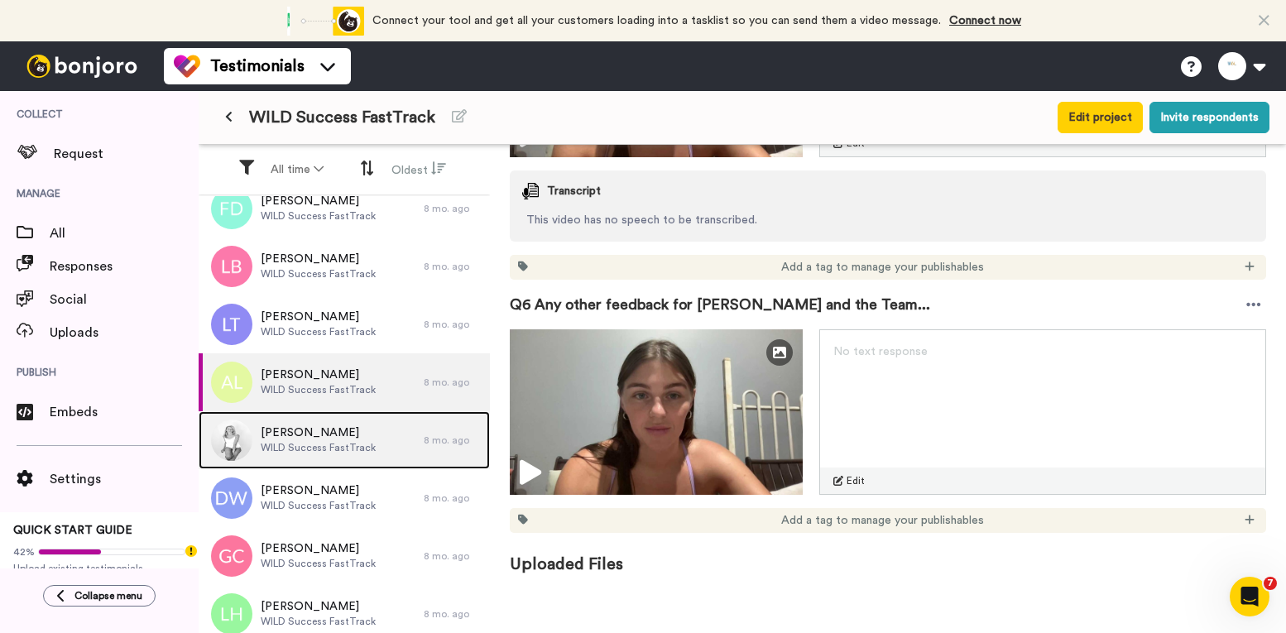
click at [336, 428] on span "[PERSON_NAME]" at bounding box center [318, 433] width 115 height 17
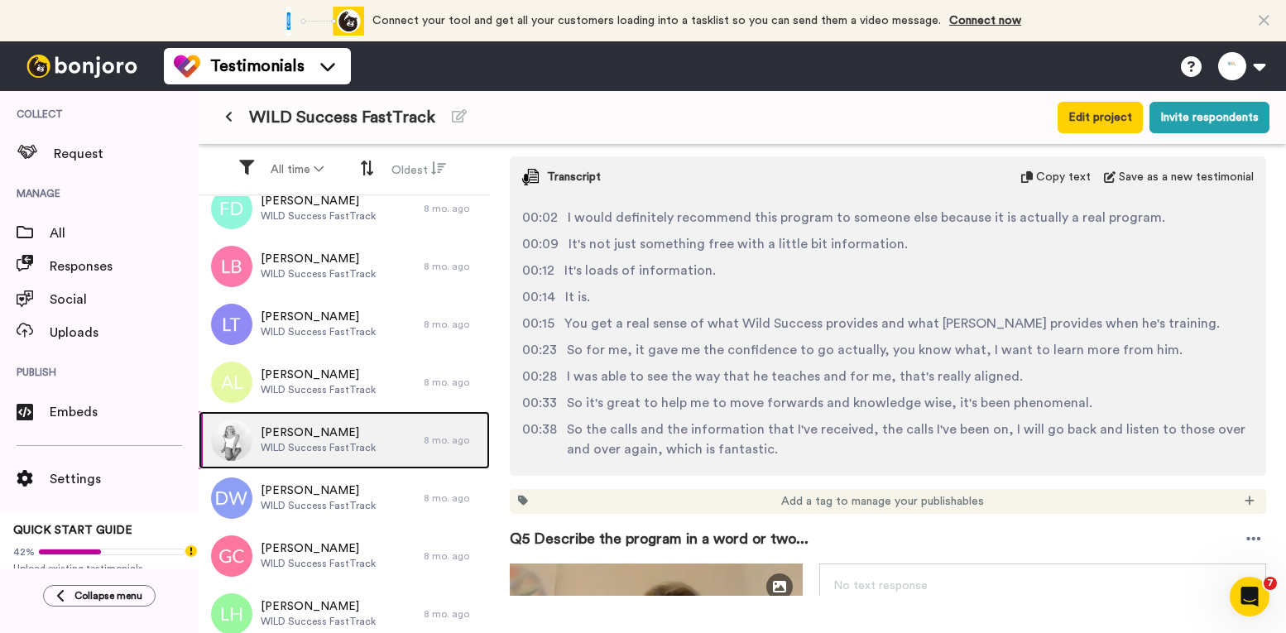
scroll to position [26, 0]
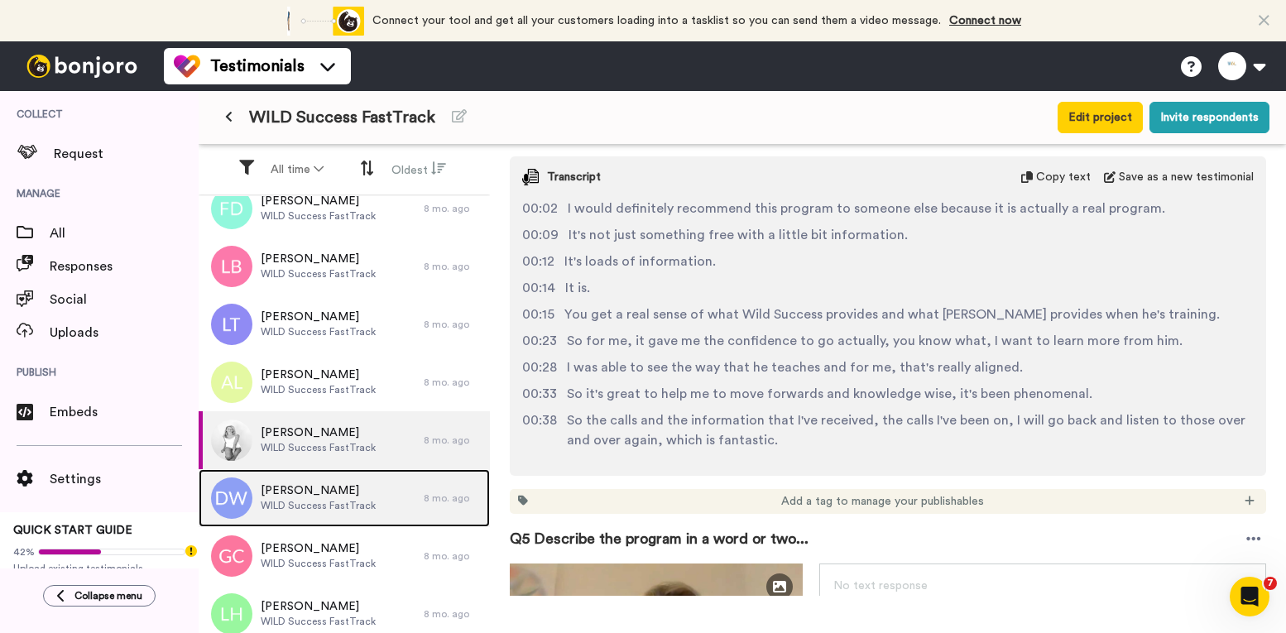
click at [335, 479] on div "[PERSON_NAME] WILD Success FastTrack" at bounding box center [311, 498] width 225 height 58
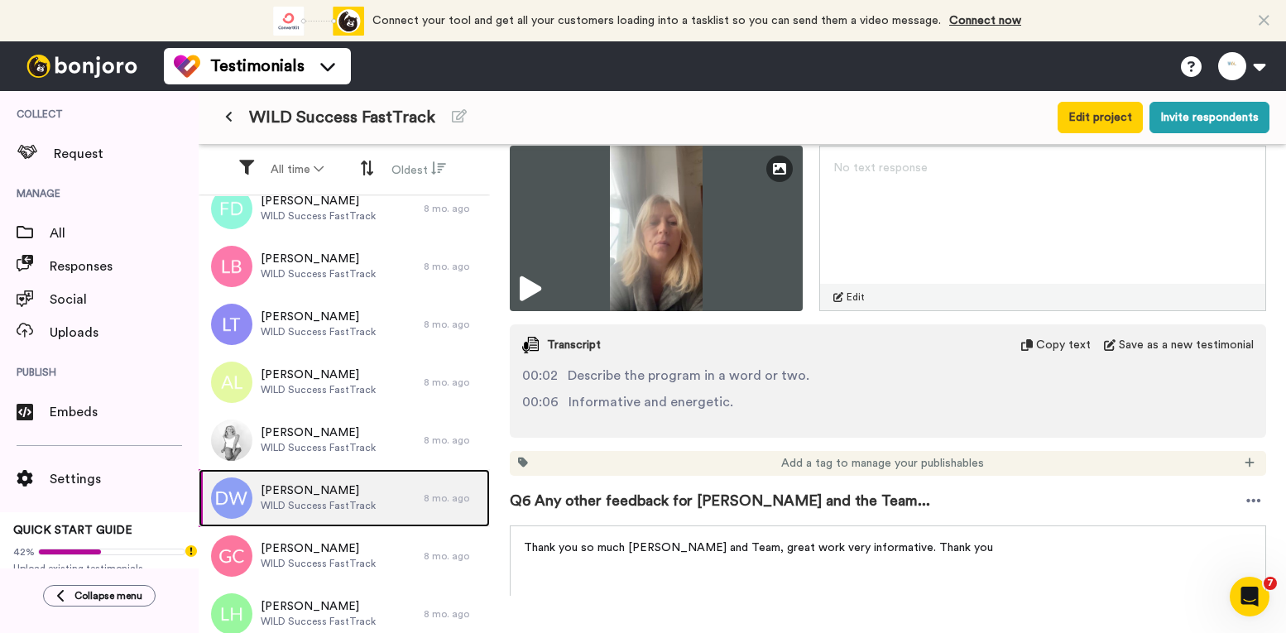
scroll to position [2483, 0]
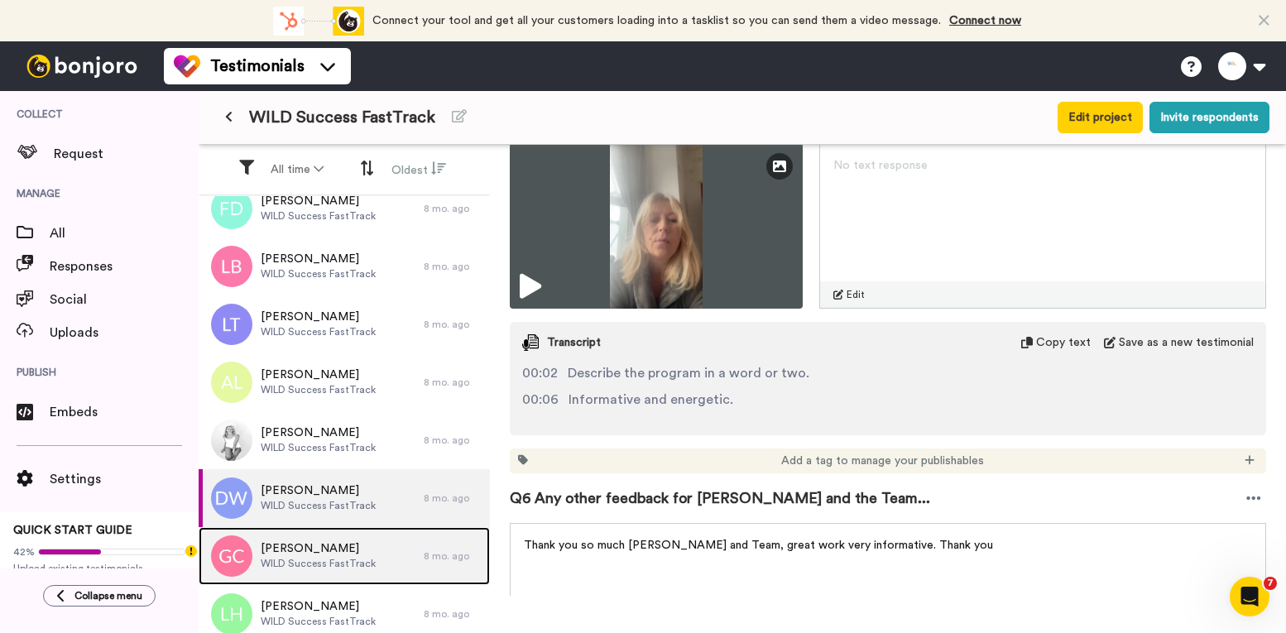
click at [334, 541] on span "[PERSON_NAME]" at bounding box center [318, 549] width 115 height 17
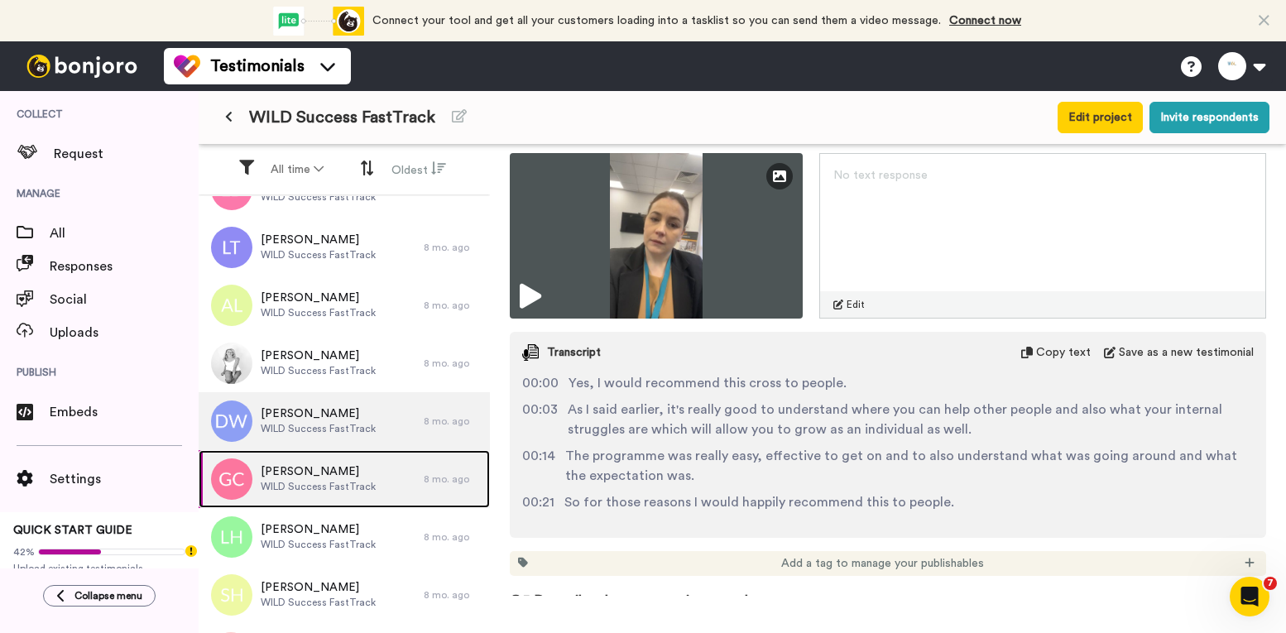
scroll to position [497, 0]
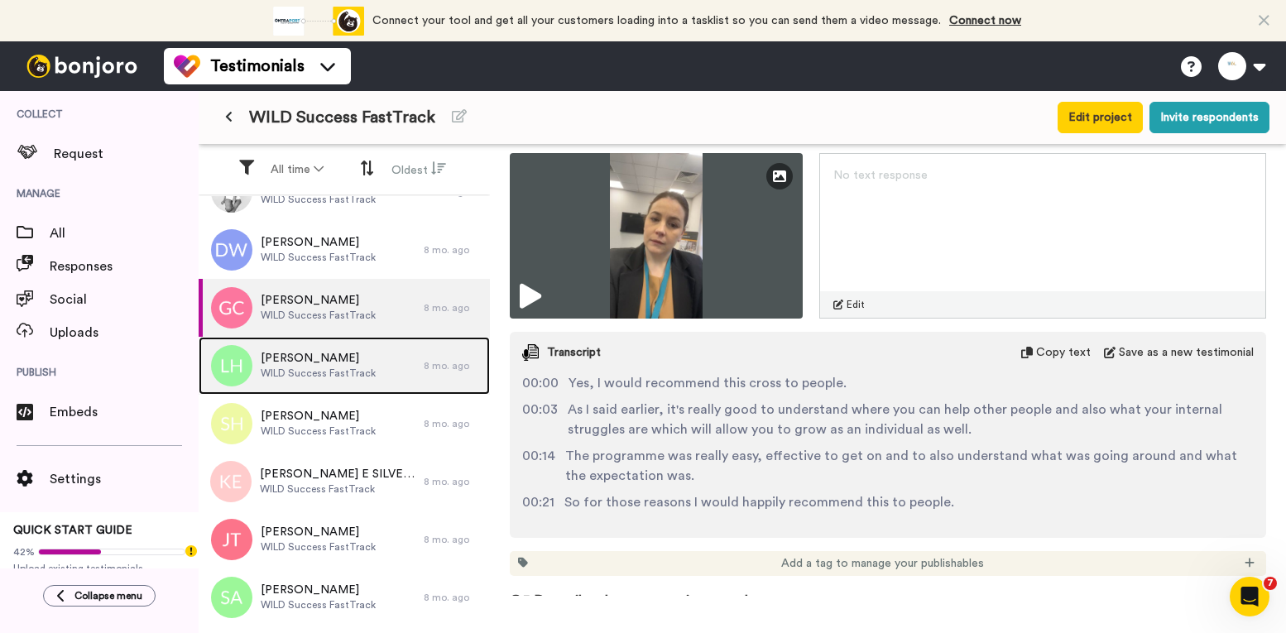
click at [320, 381] on div "[PERSON_NAME] Hand WILD Success FastTrack" at bounding box center [318, 365] width 115 height 31
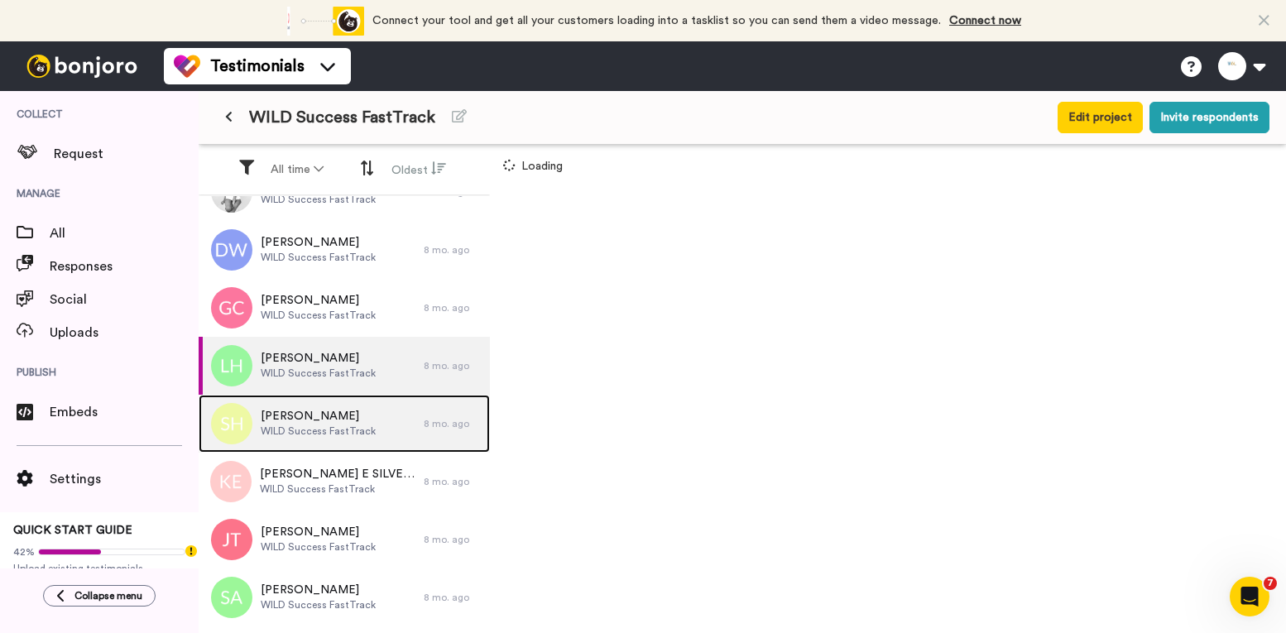
click at [360, 420] on span "[PERSON_NAME]" at bounding box center [318, 416] width 115 height 17
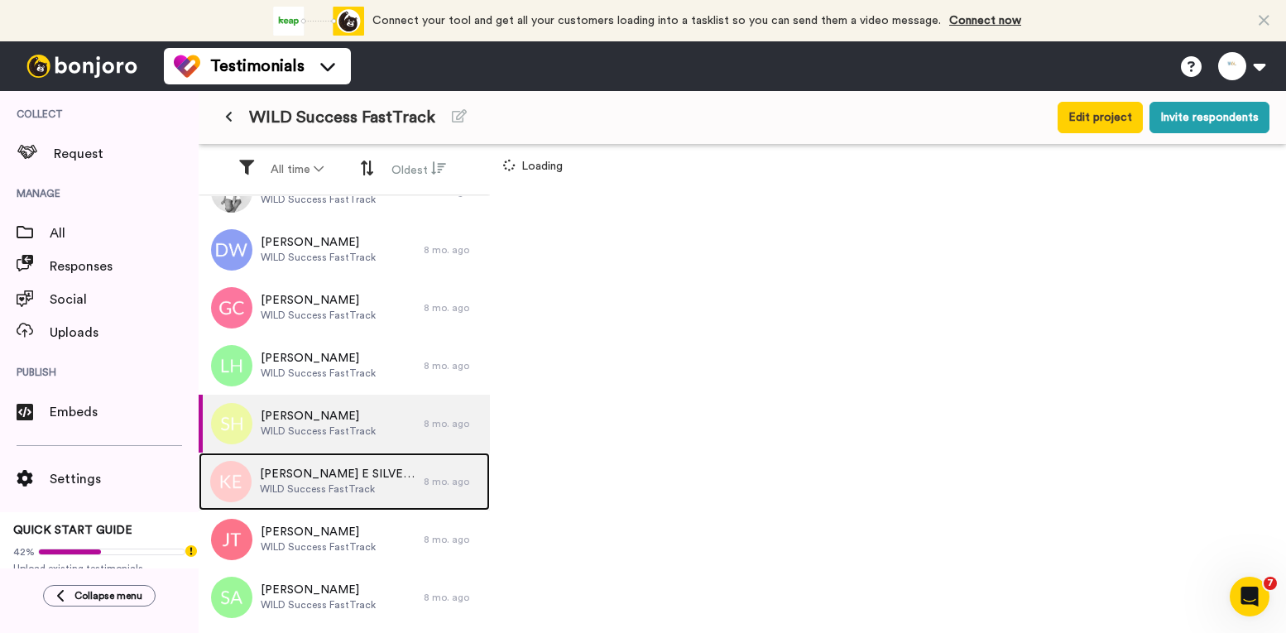
click at [392, 465] on div "[PERSON_NAME] E SILVEDERIO WILD Success FastTrack" at bounding box center [311, 482] width 225 height 58
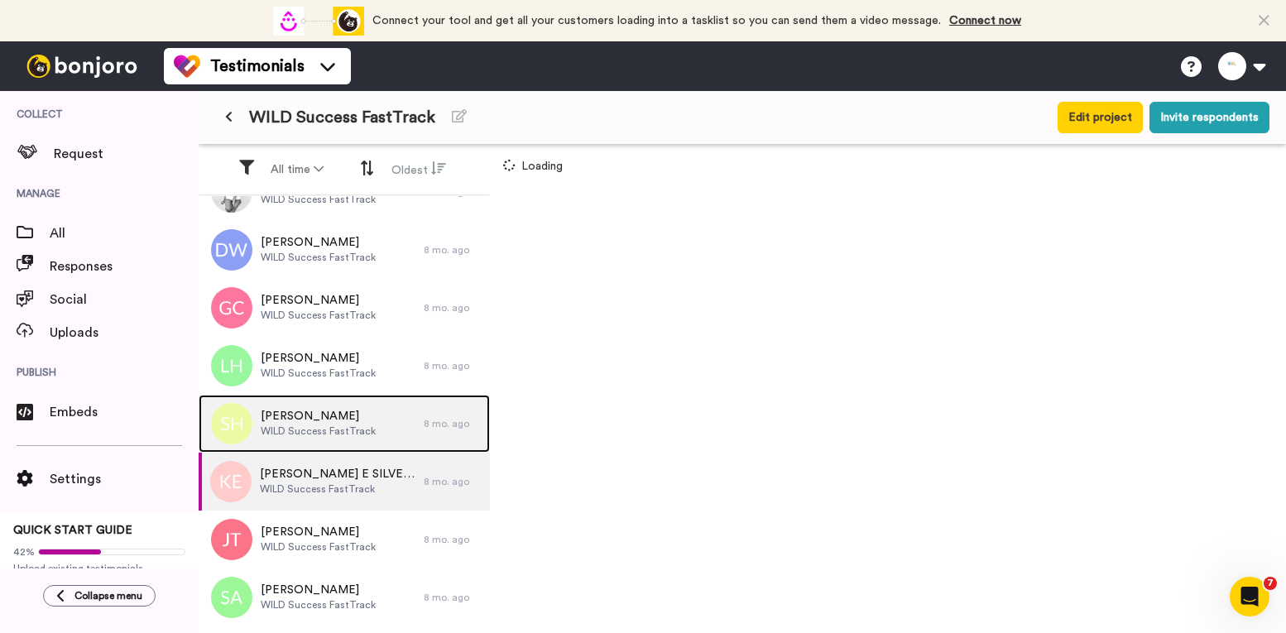
click at [364, 421] on span "[PERSON_NAME]" at bounding box center [318, 416] width 115 height 17
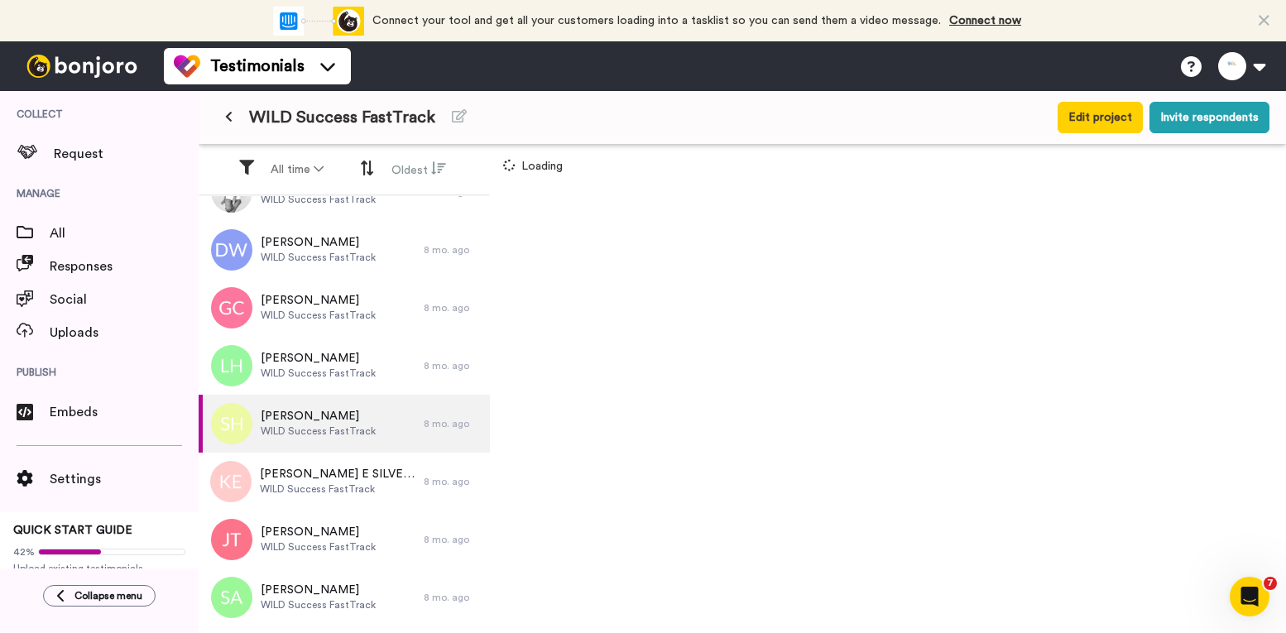
click at [220, 114] on button at bounding box center [228, 118] width 27 height 30
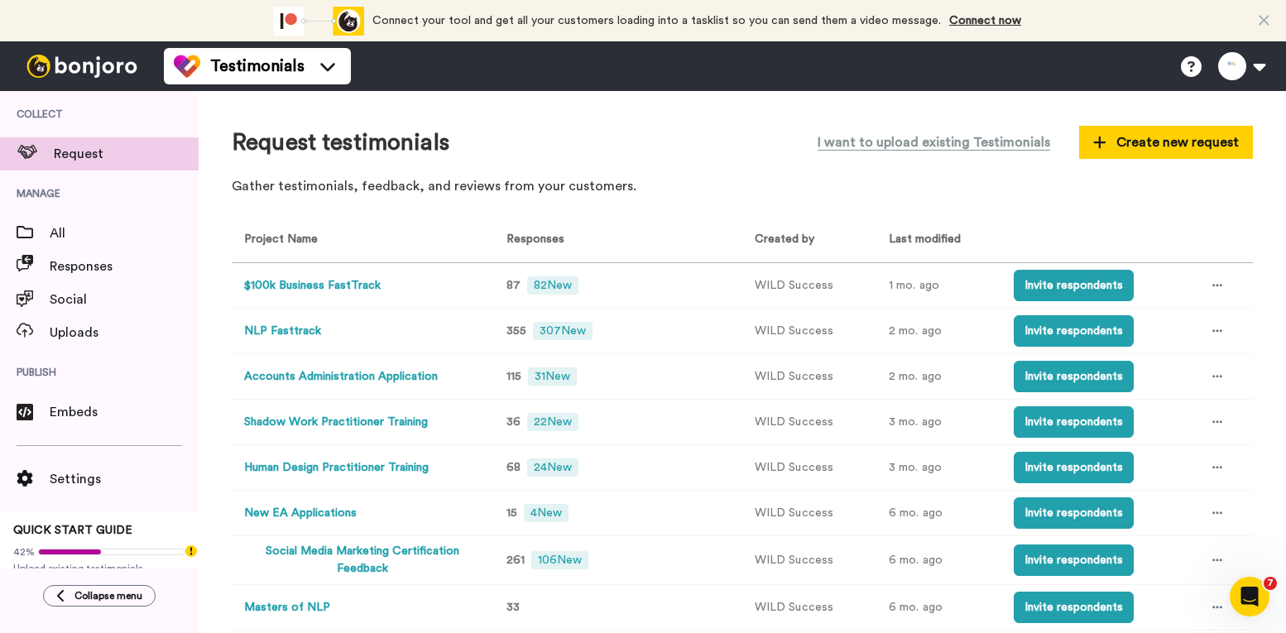
click at [298, 282] on button "$100k Business FastTrack" at bounding box center [312, 285] width 137 height 17
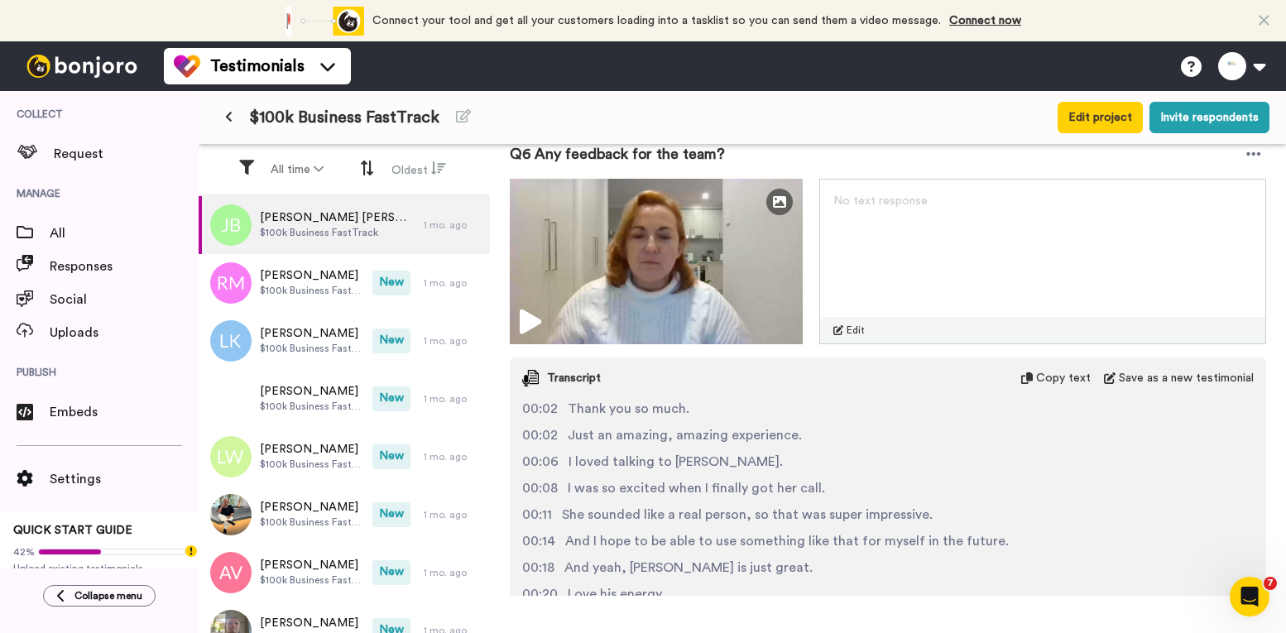
scroll to position [1944, 0]
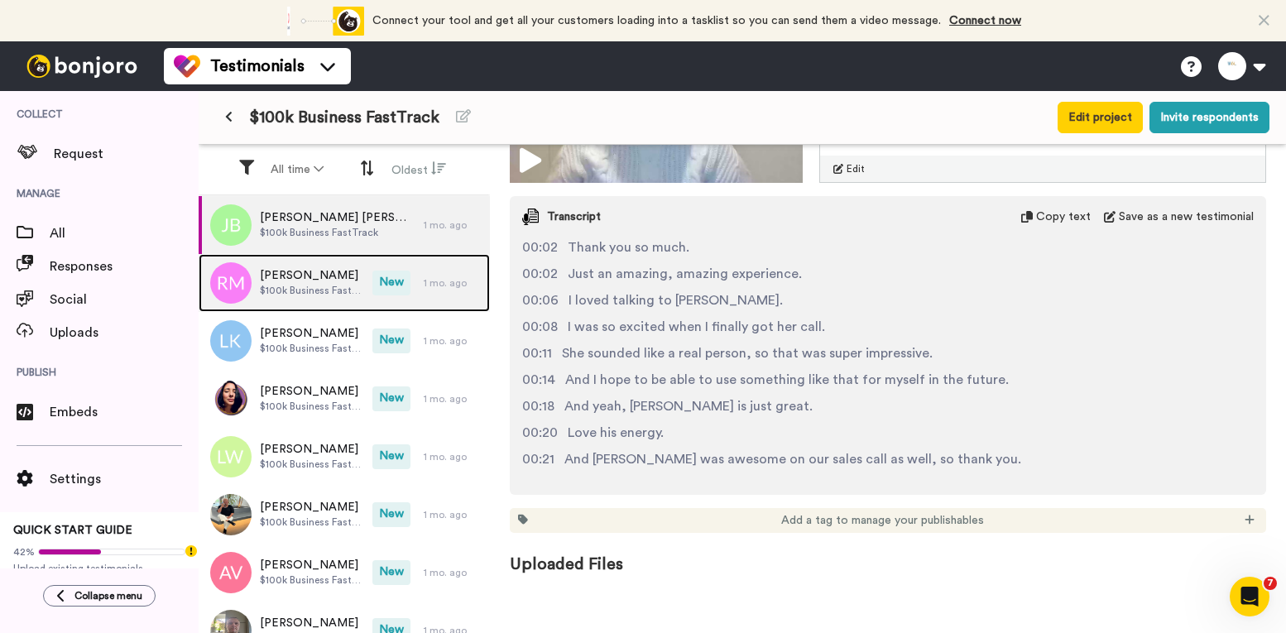
click at [310, 286] on span "$100k Business FastTrack" at bounding box center [312, 290] width 104 height 13
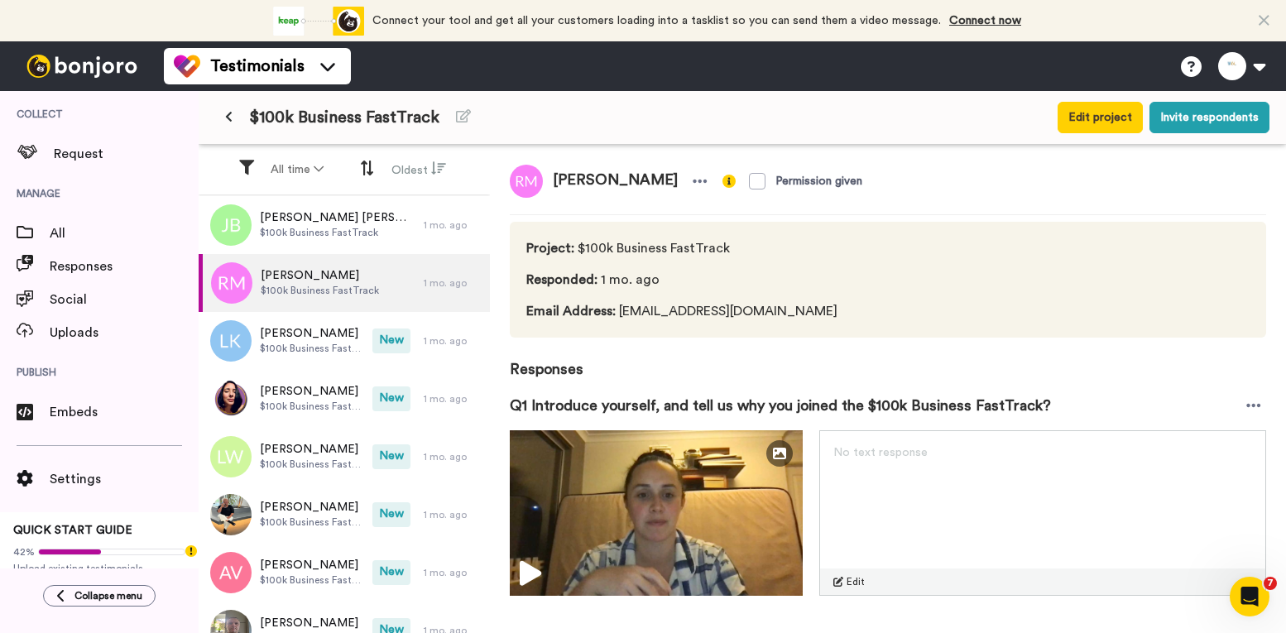
click at [227, 118] on icon at bounding box center [228, 117] width 7 height 12
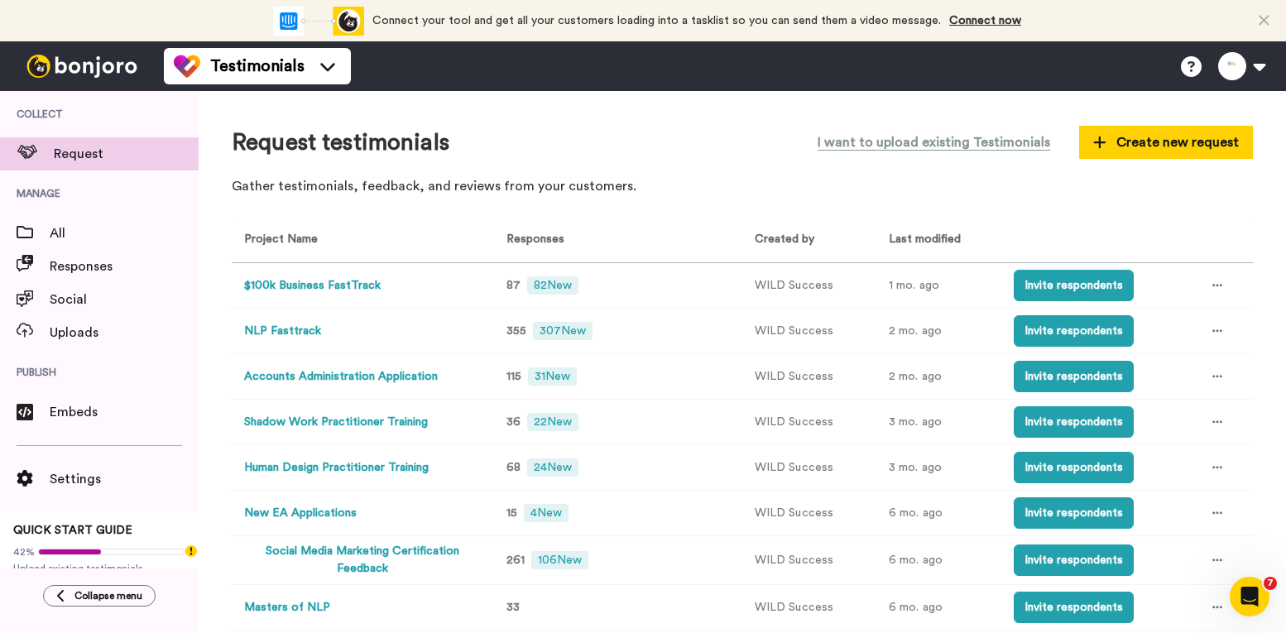
click at [313, 334] on button "NLP Fasttrack" at bounding box center [282, 331] width 77 height 17
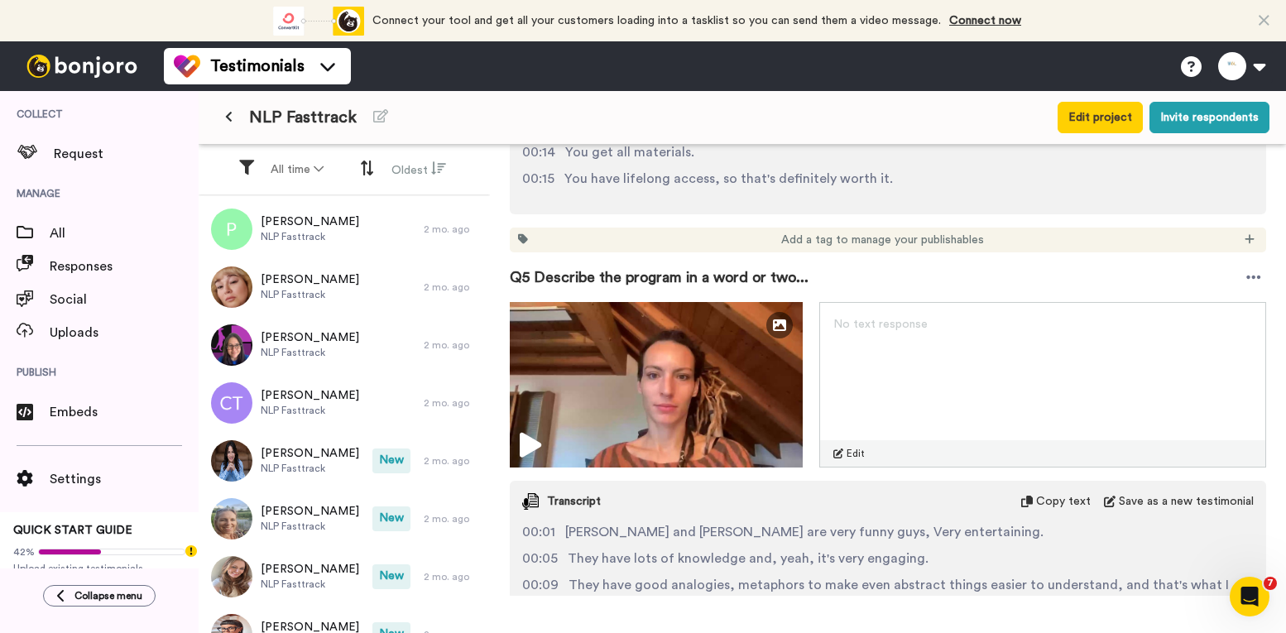
scroll to position [1724, 0]
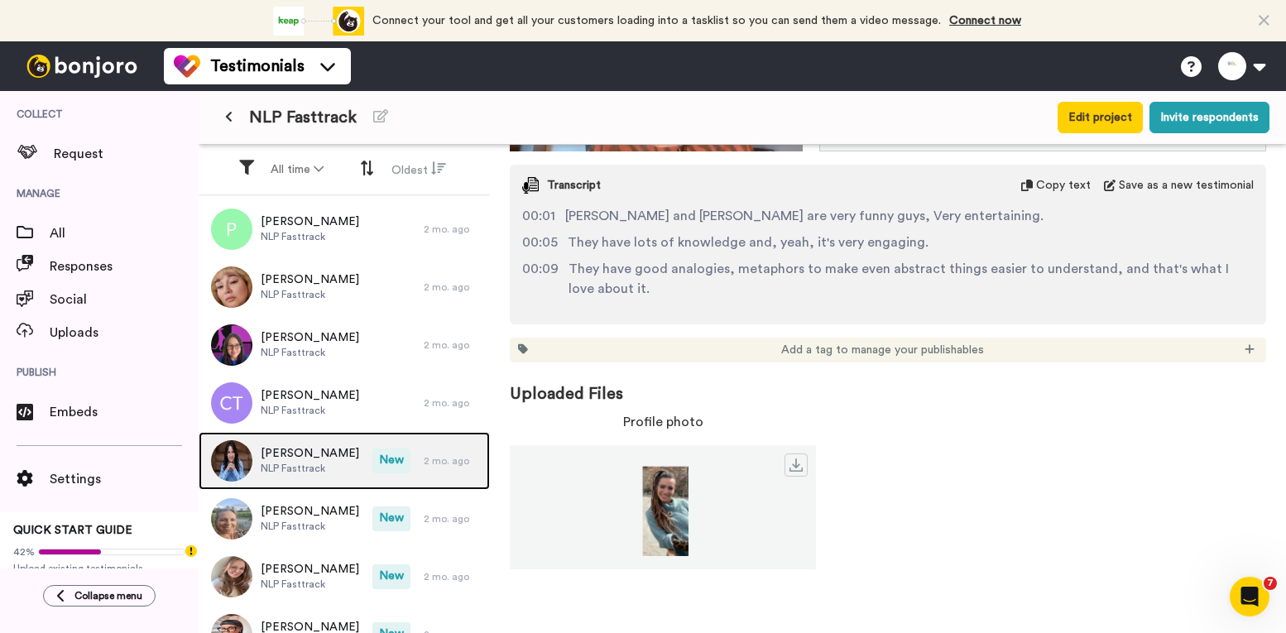
click at [286, 443] on div "[PERSON_NAME] NLP Fasttrack" at bounding box center [286, 461] width 174 height 58
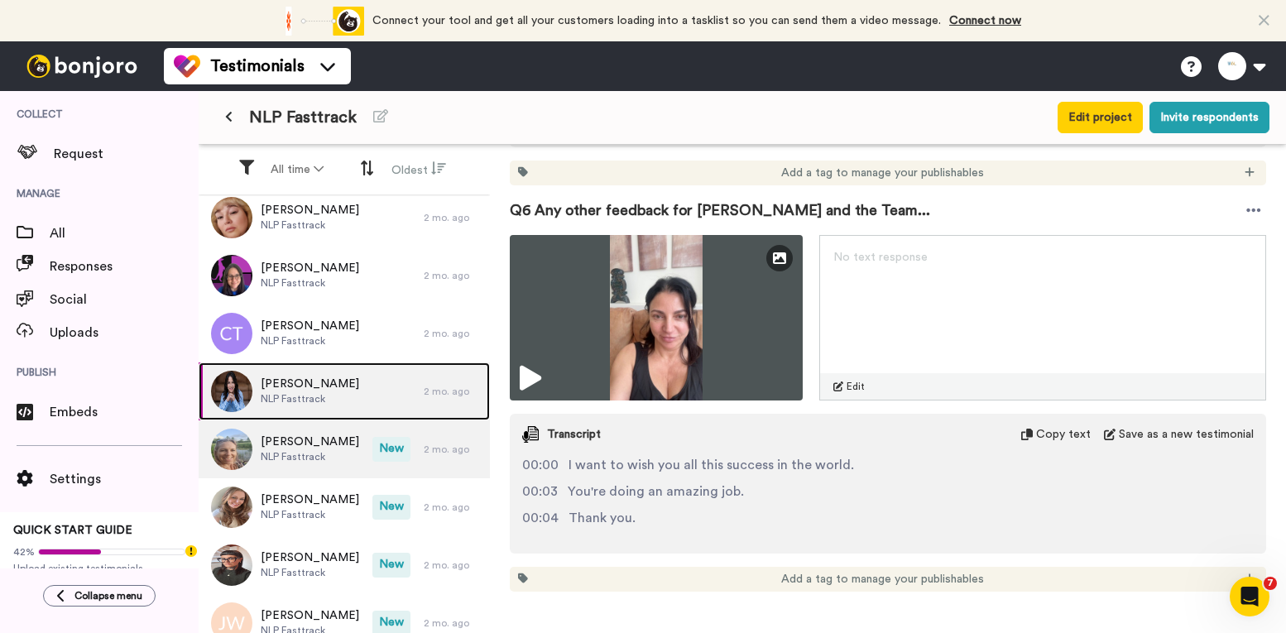
scroll to position [650, 0]
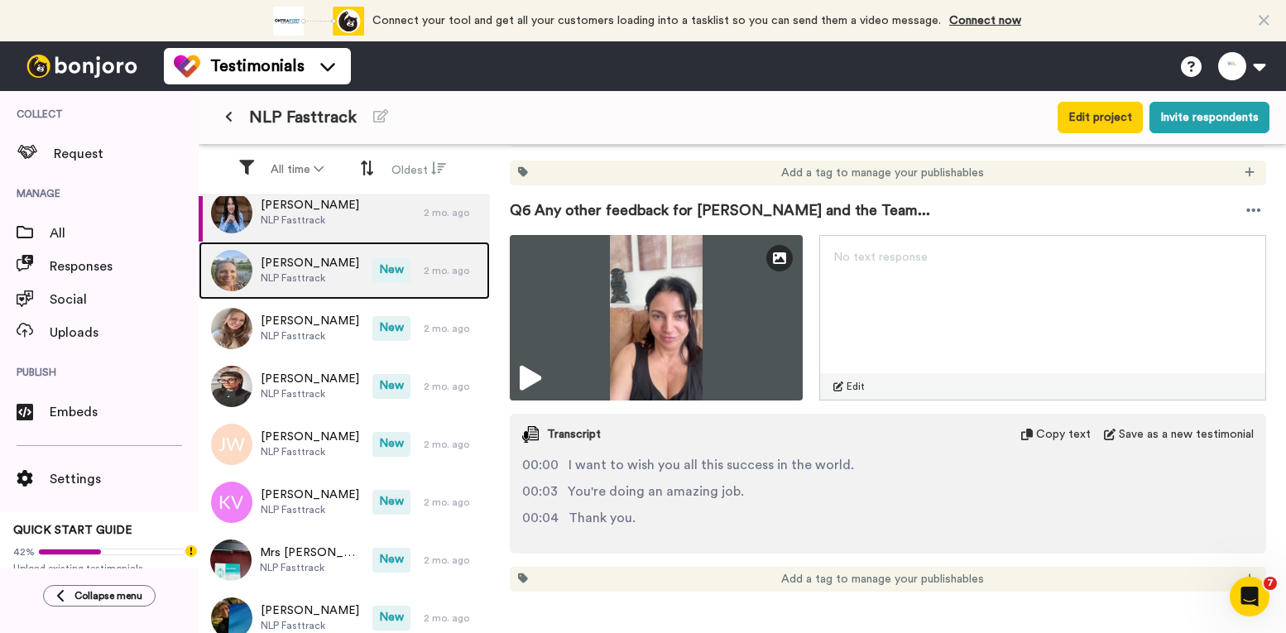
click at [267, 256] on span "[PERSON_NAME]" at bounding box center [310, 263] width 99 height 17
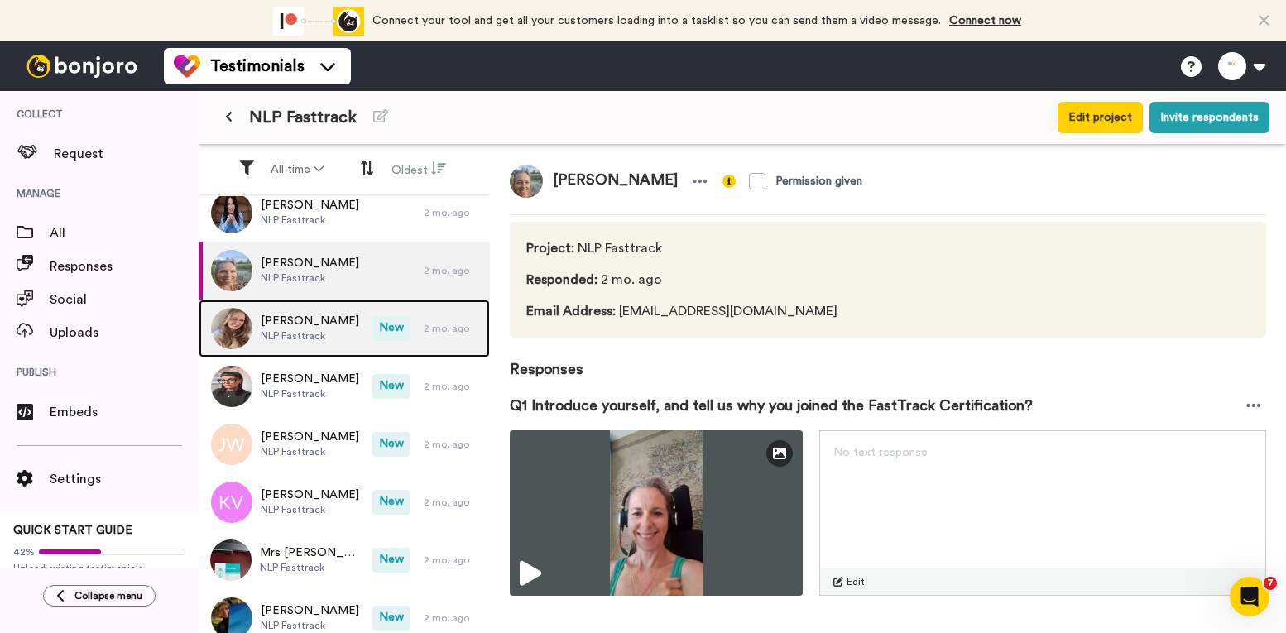
click at [281, 328] on span "[PERSON_NAME]" at bounding box center [310, 321] width 99 height 17
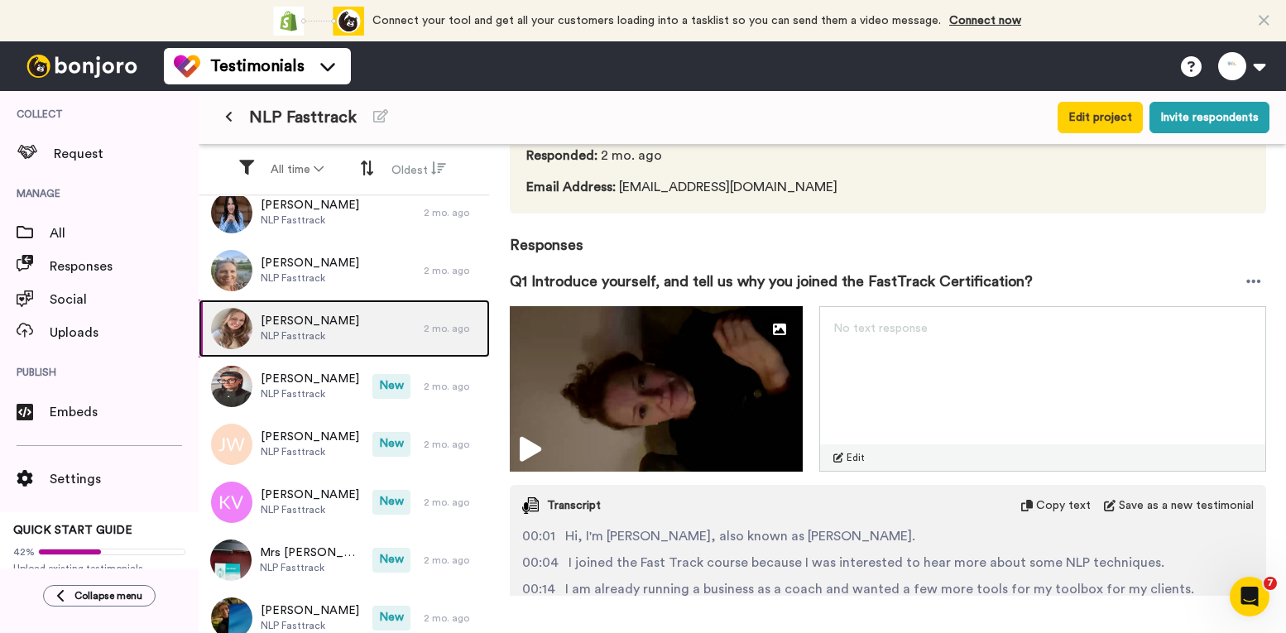
scroll to position [254, 0]
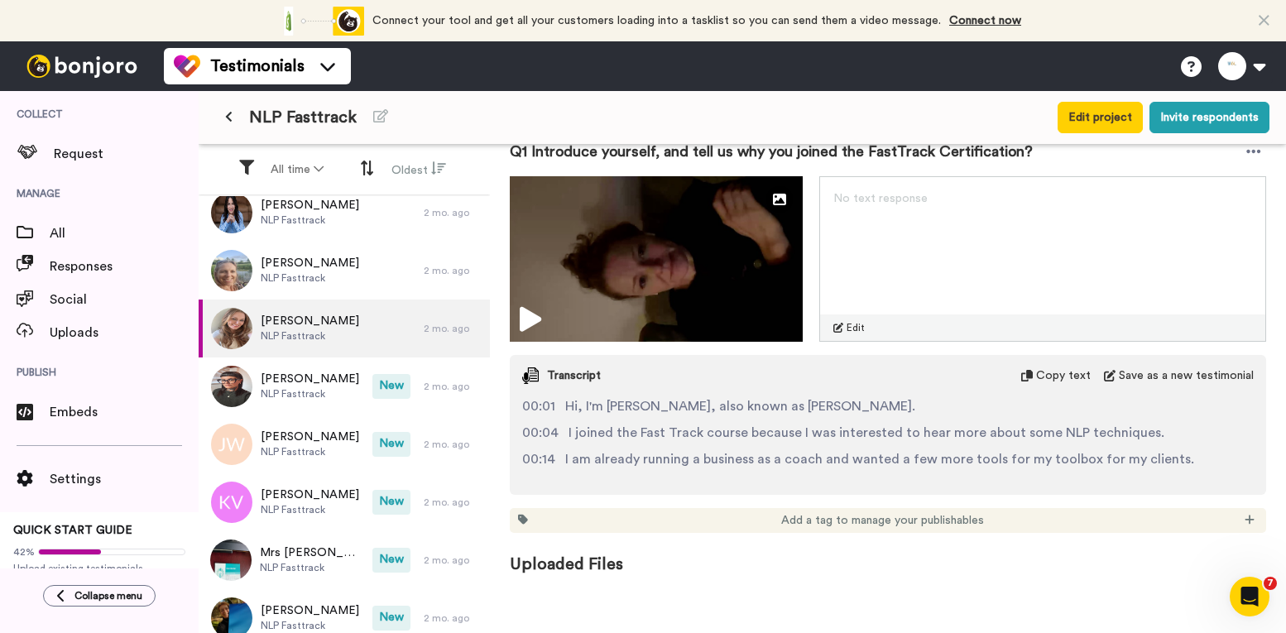
click at [231, 112] on icon at bounding box center [228, 117] width 7 height 12
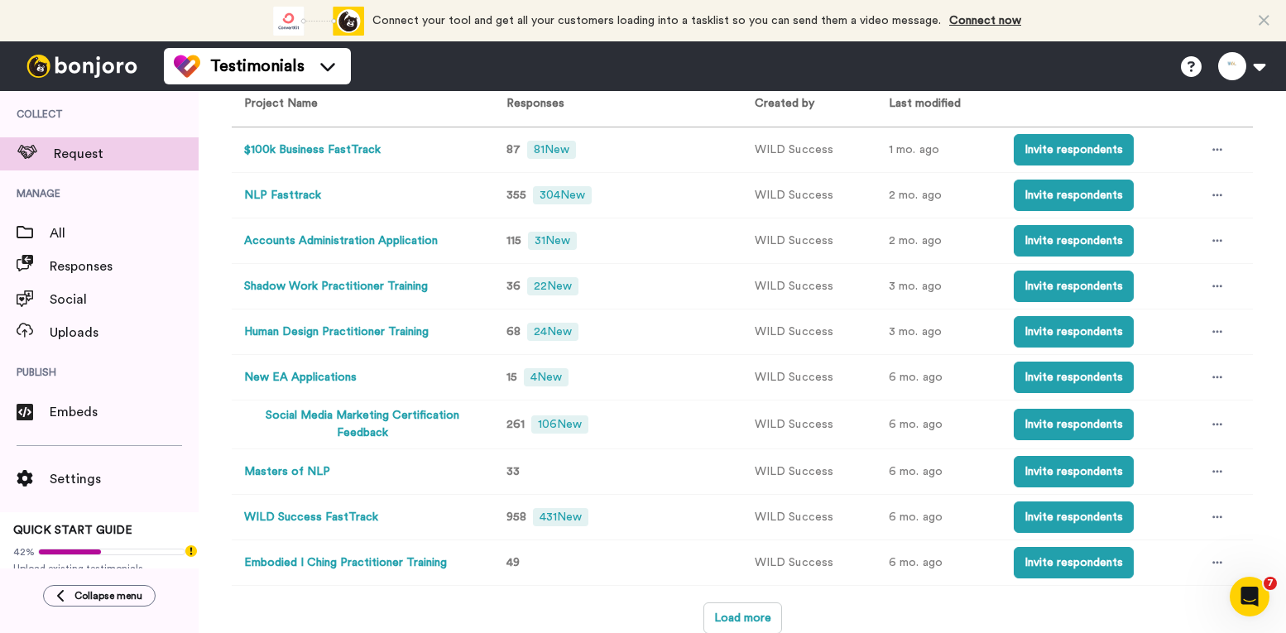
scroll to position [137, 0]
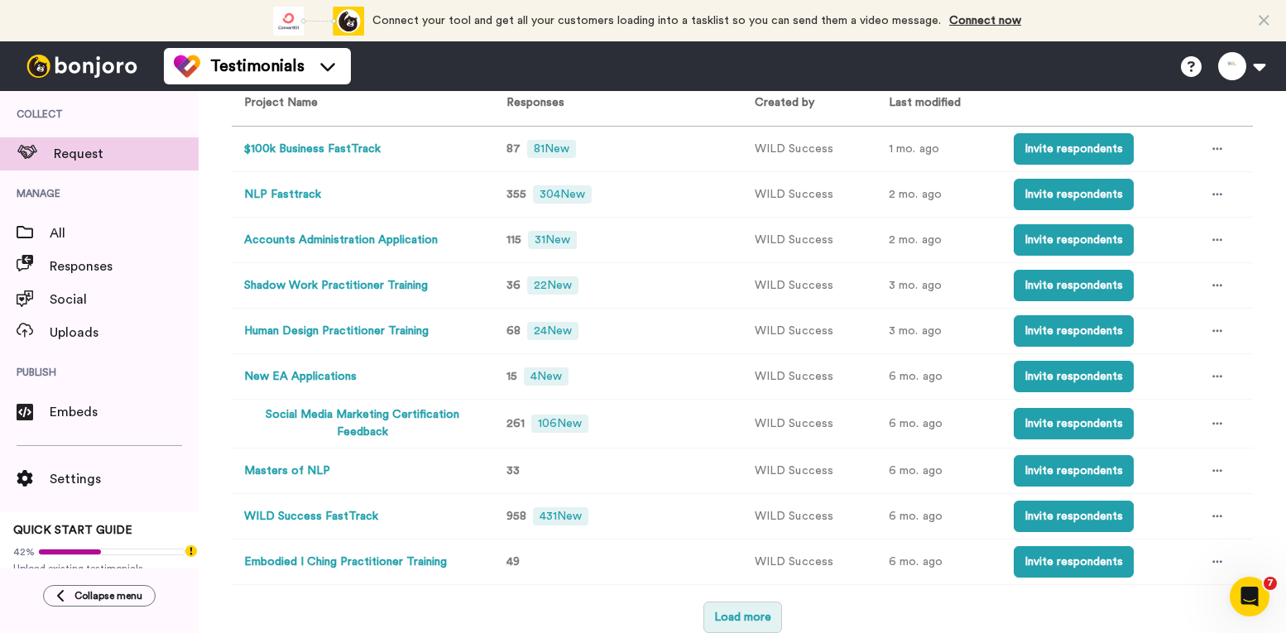
click at [718, 618] on button "Load more" at bounding box center [743, 617] width 79 height 31
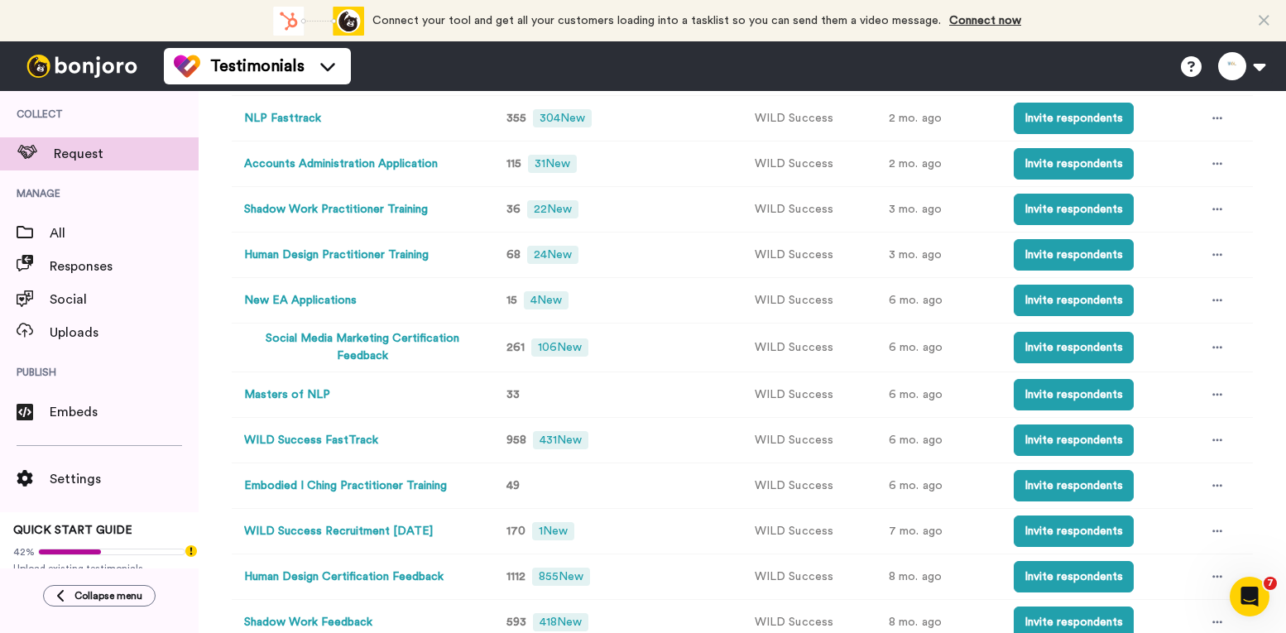
scroll to position [364, 0]
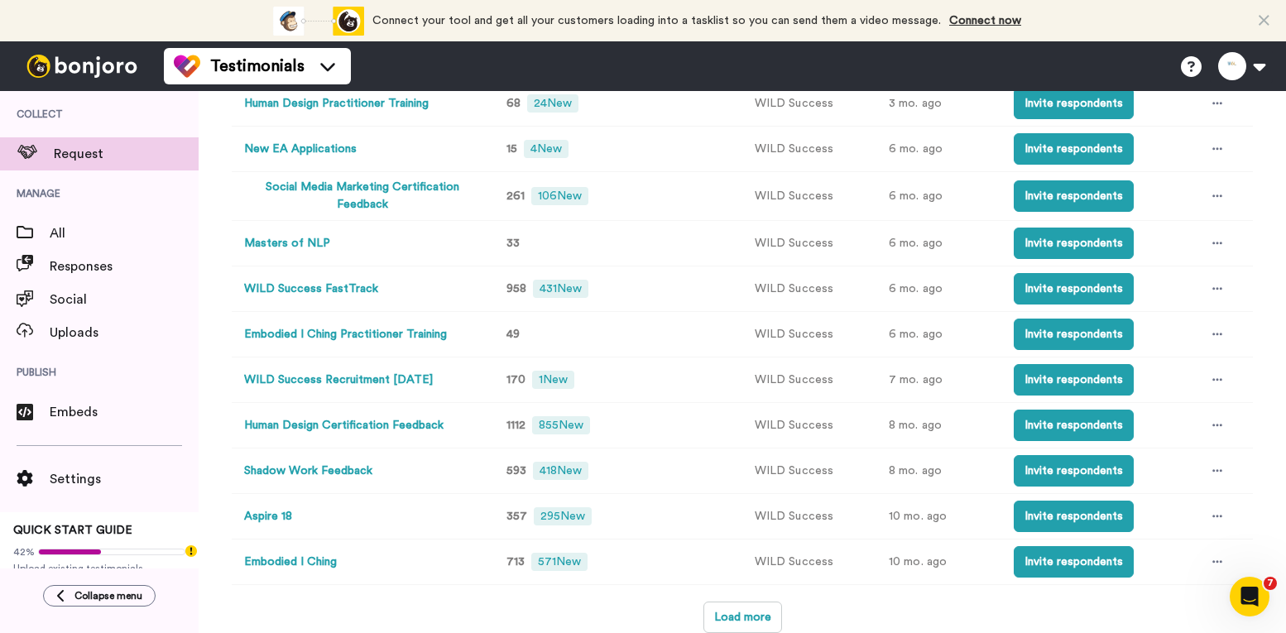
click at [267, 522] on button "Aspire 18" at bounding box center [268, 516] width 48 height 17
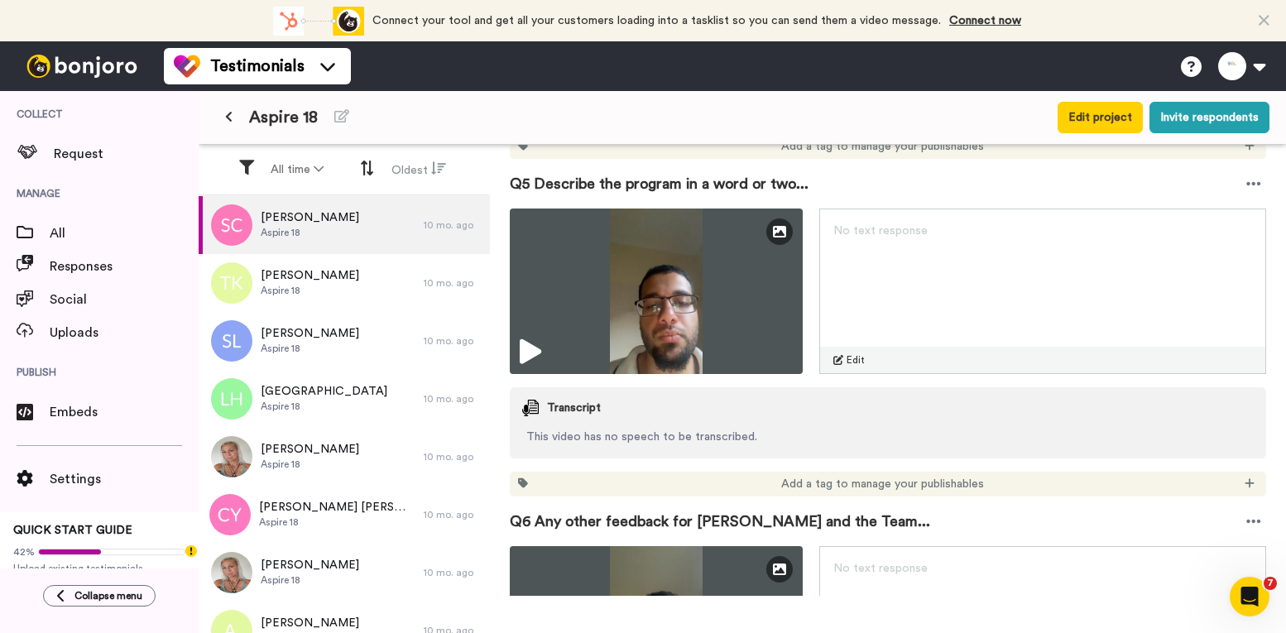
scroll to position [2152, 0]
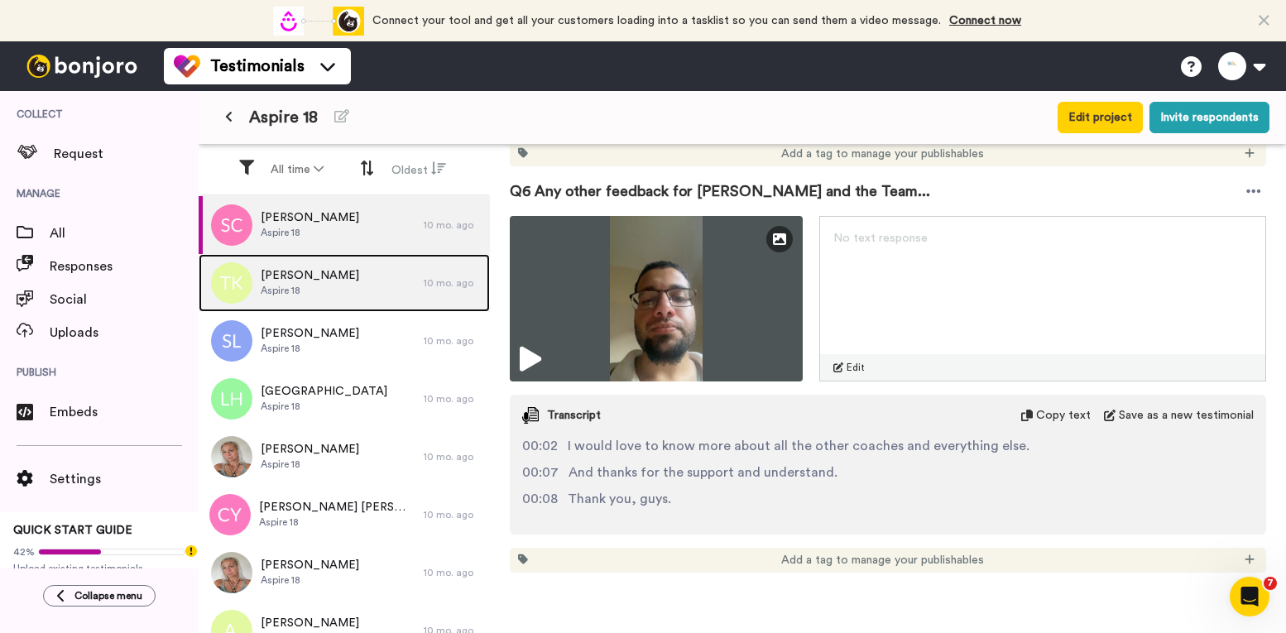
click at [326, 296] on div "[PERSON_NAME] Aspire 18" at bounding box center [311, 283] width 225 height 58
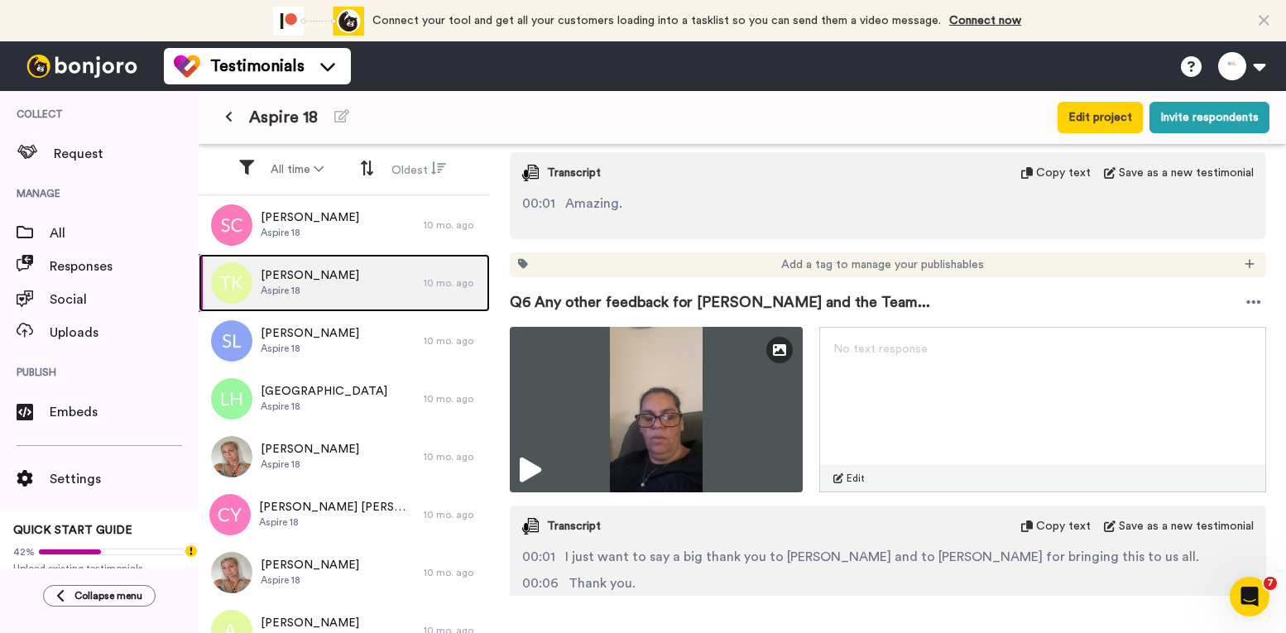
scroll to position [2101, 0]
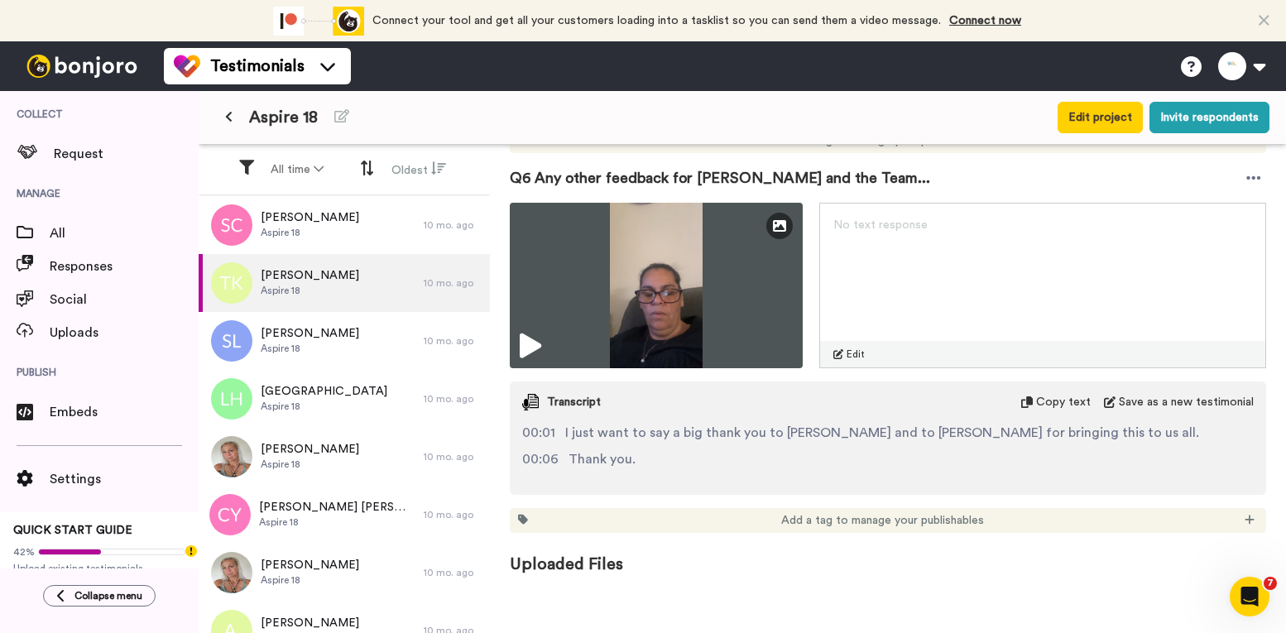
click at [224, 119] on button at bounding box center [228, 118] width 27 height 30
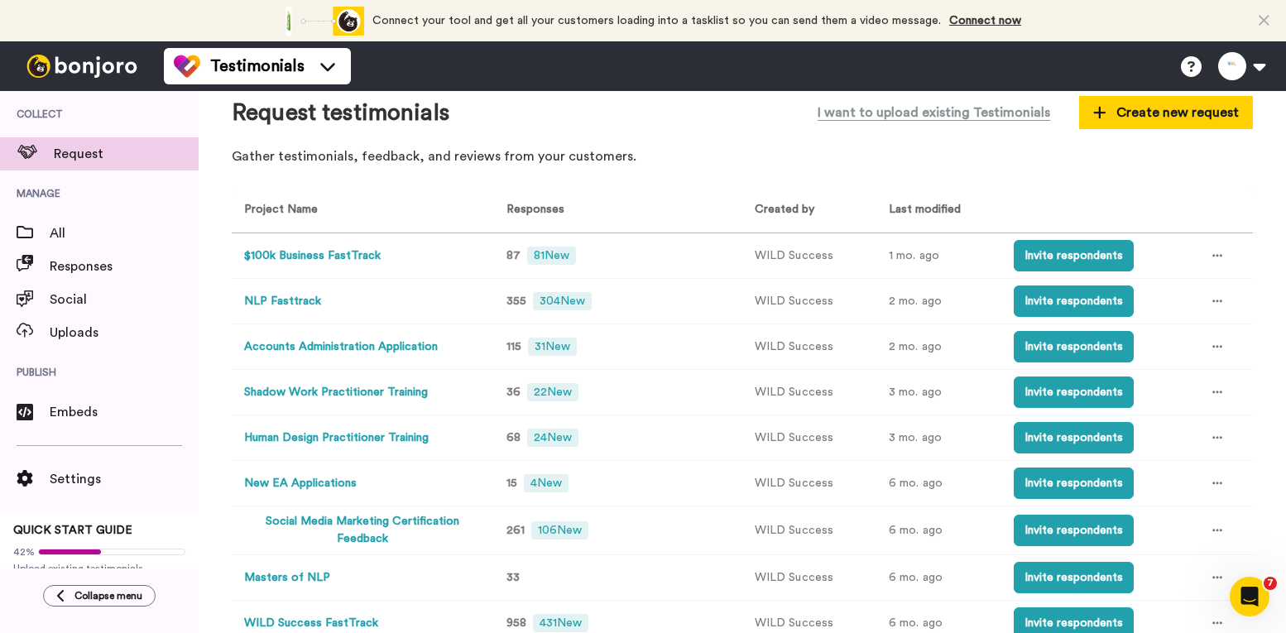
scroll to position [83, 0]
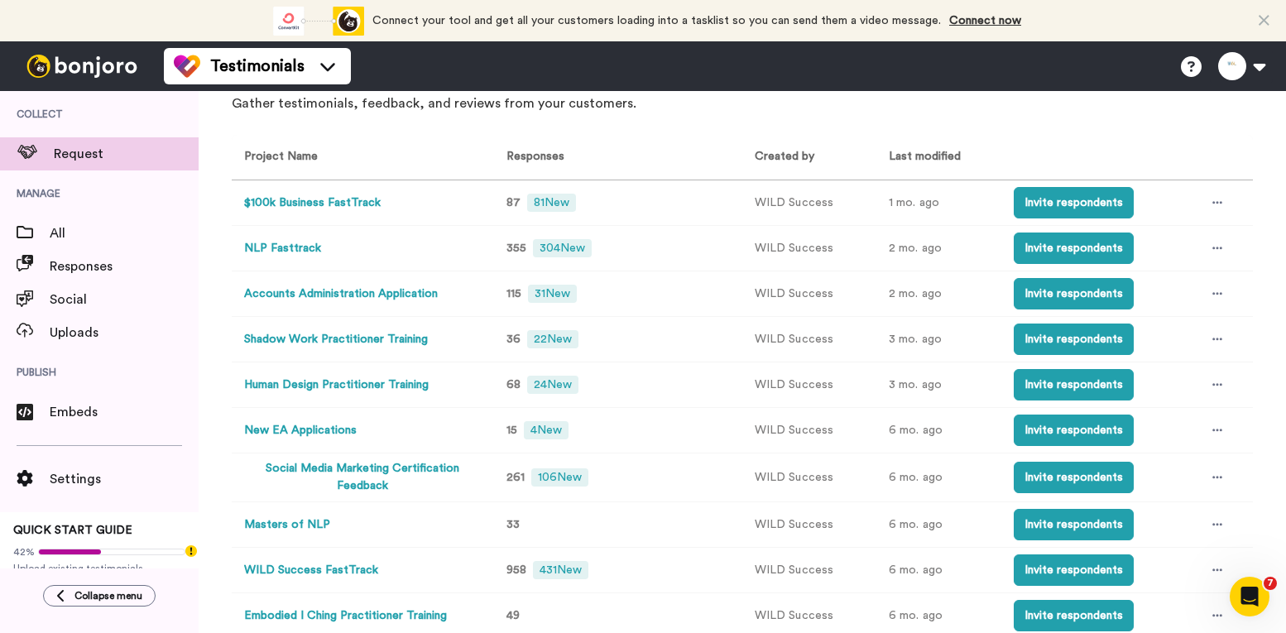
click at [305, 522] on button "Masters of NLP" at bounding box center [287, 525] width 86 height 17
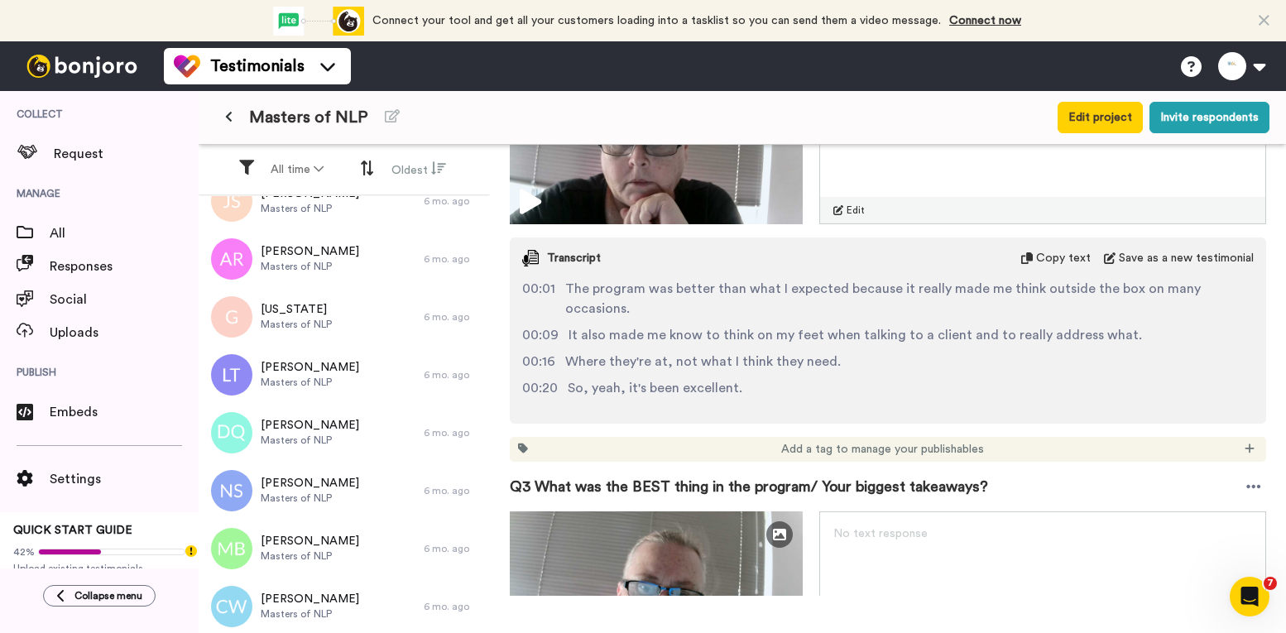
scroll to position [1473, 0]
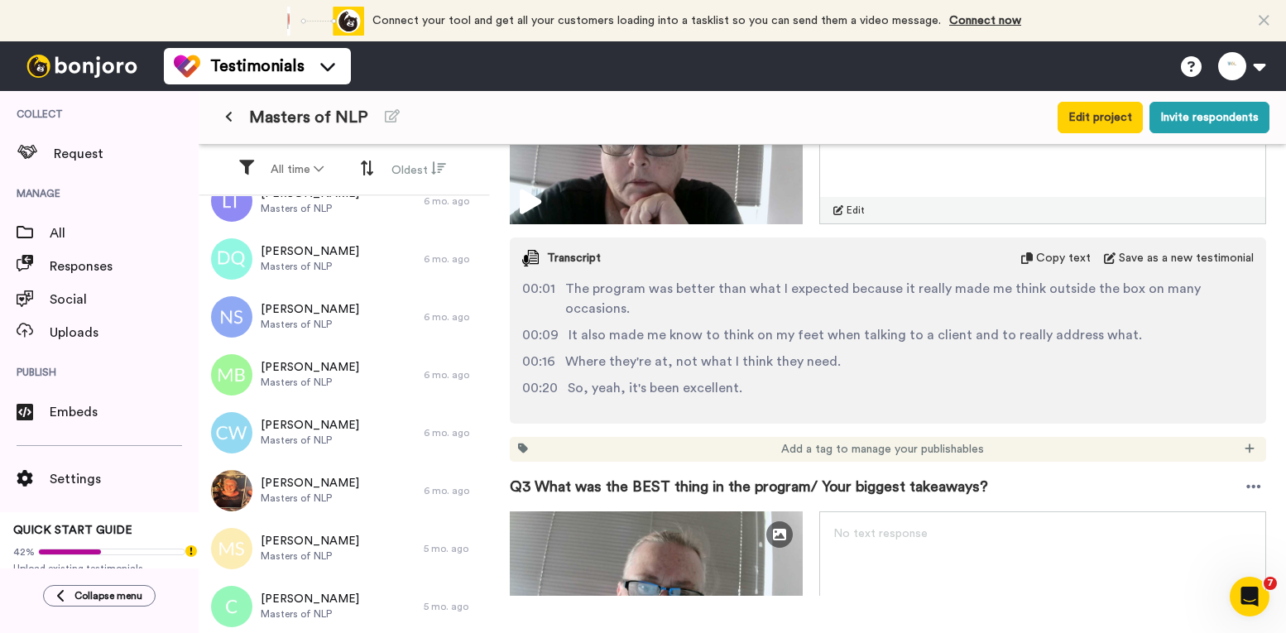
click at [224, 115] on button at bounding box center [228, 118] width 27 height 30
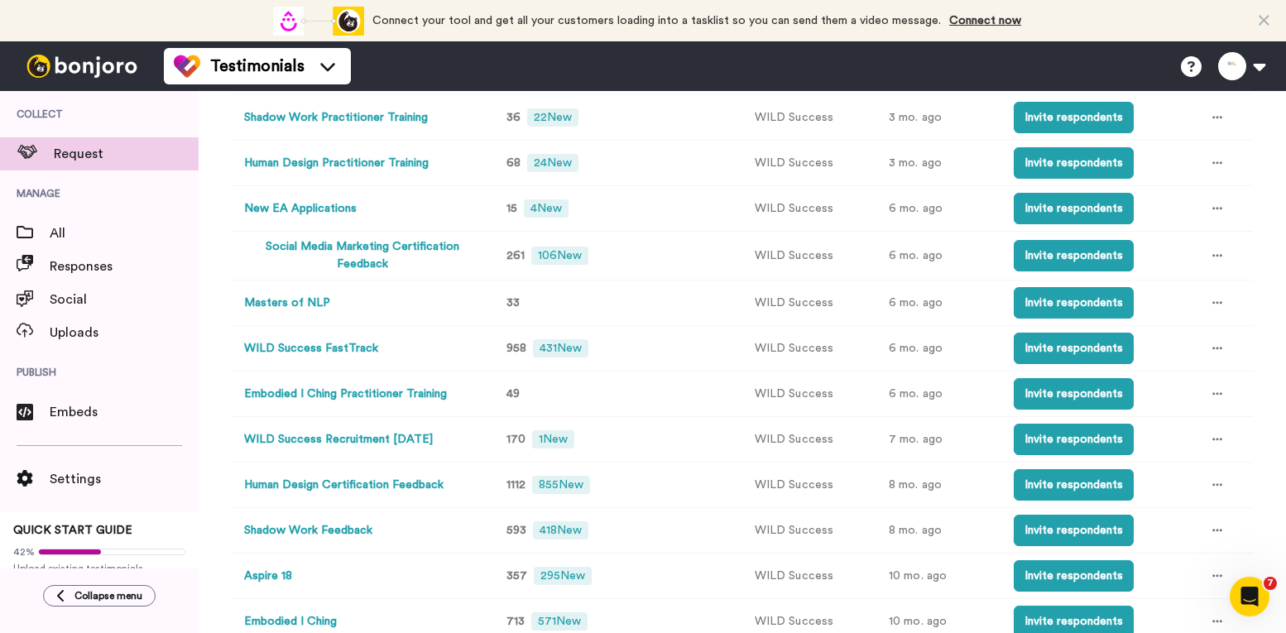
scroll to position [364, 0]
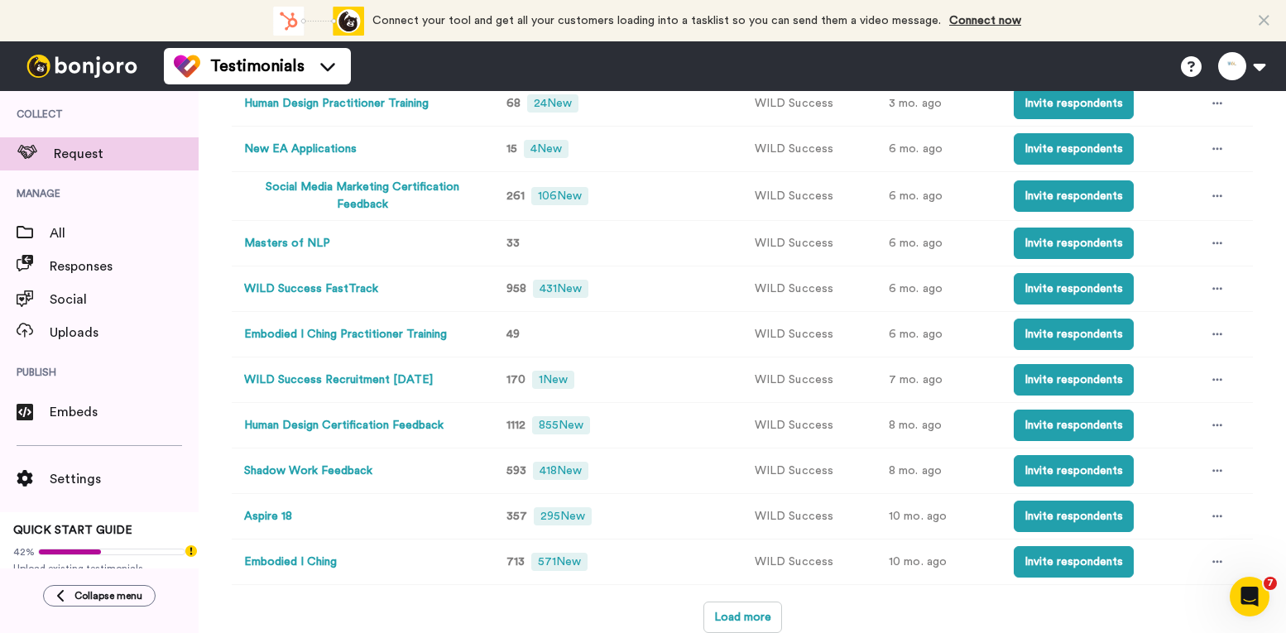
click at [291, 250] on button "Masters of NLP" at bounding box center [287, 243] width 86 height 17
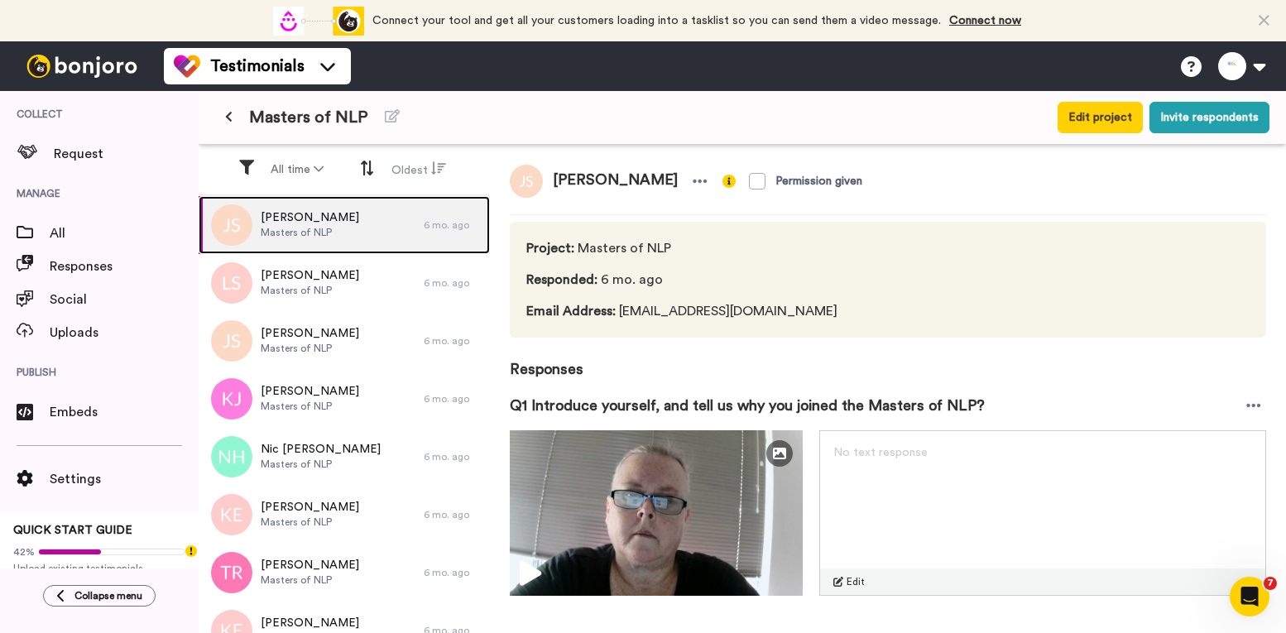
click at [367, 215] on div "[PERSON_NAME] Masters of NLP" at bounding box center [311, 225] width 225 height 58
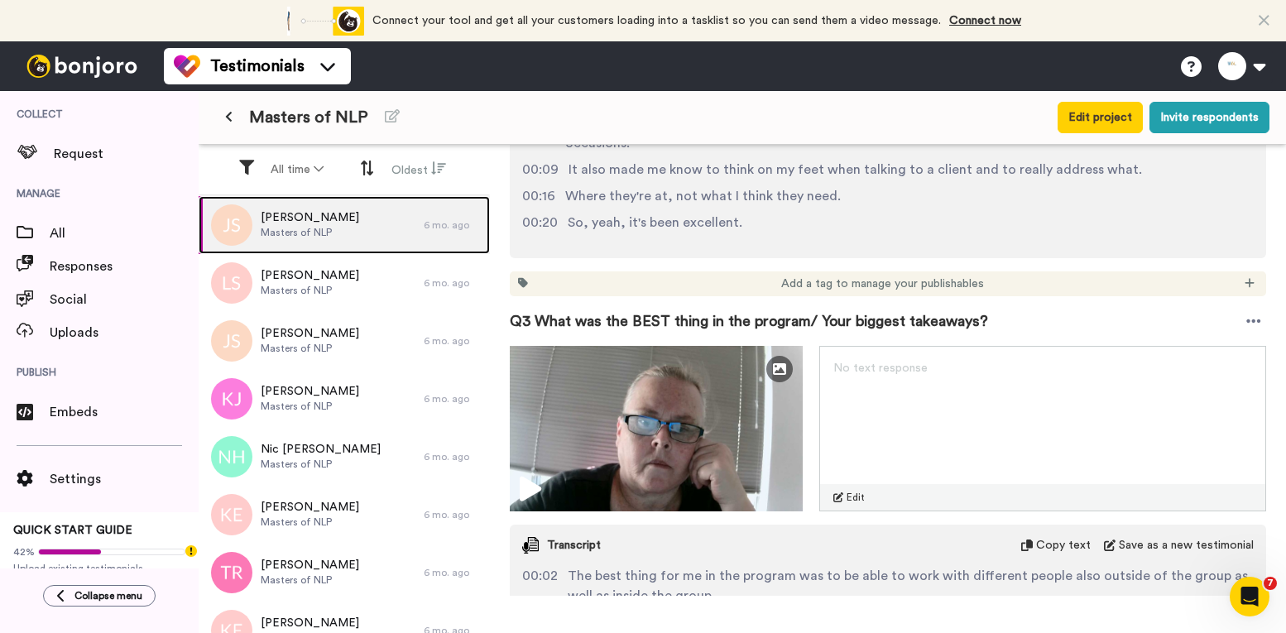
scroll to position [1159, 0]
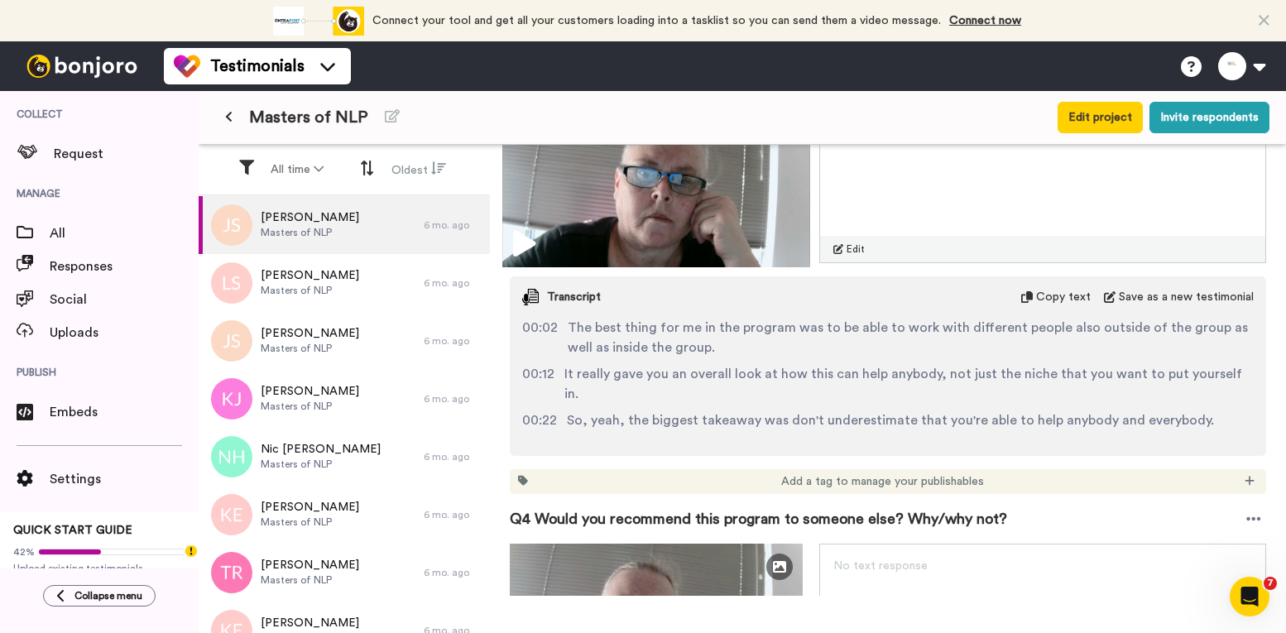
click at [647, 210] on img at bounding box center [656, 181] width 308 height 174
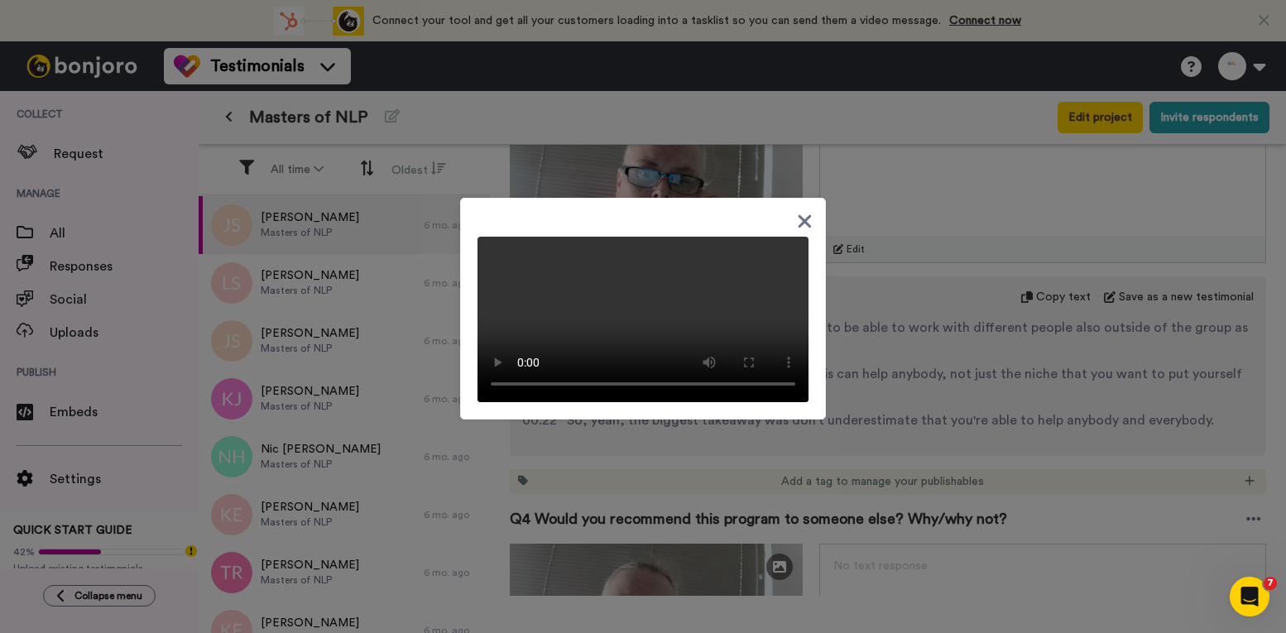
click at [708, 469] on div at bounding box center [643, 316] width 1286 height 633
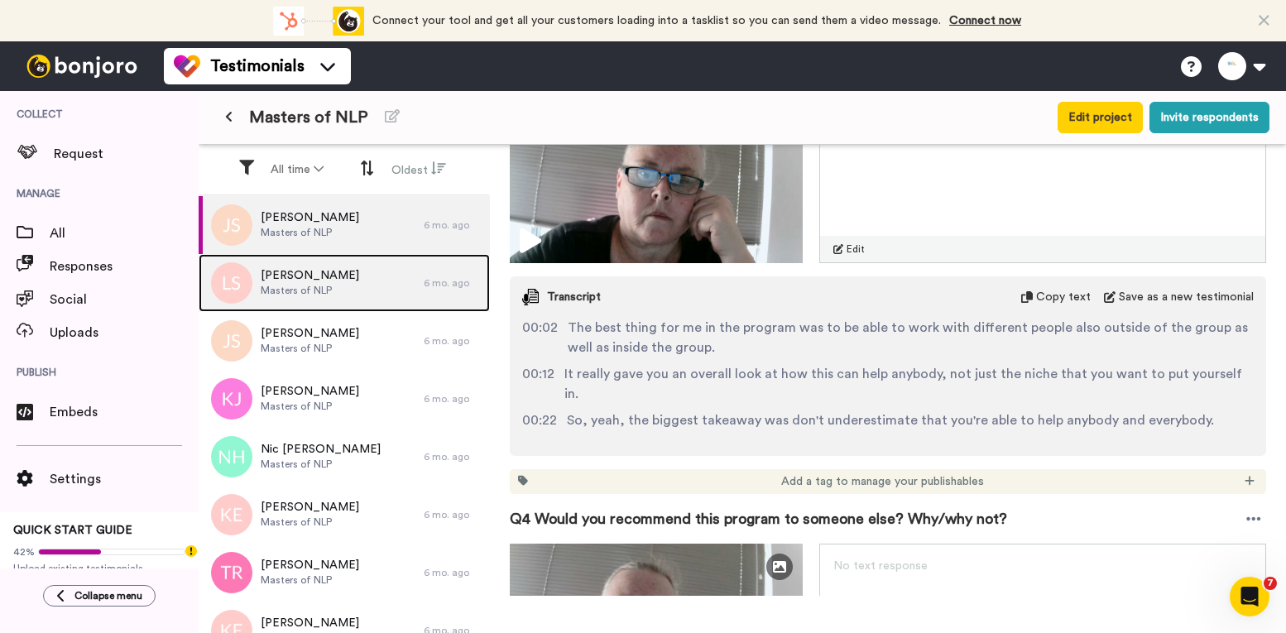
click at [346, 278] on span "[PERSON_NAME]" at bounding box center [310, 275] width 99 height 17
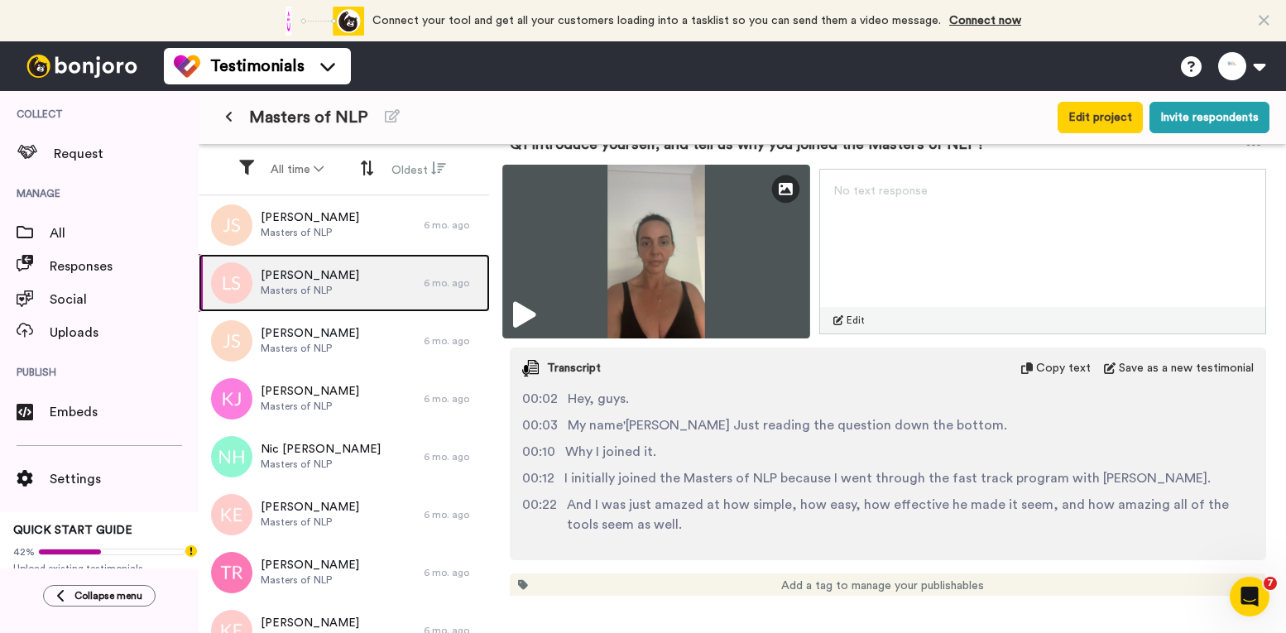
scroll to position [166, 0]
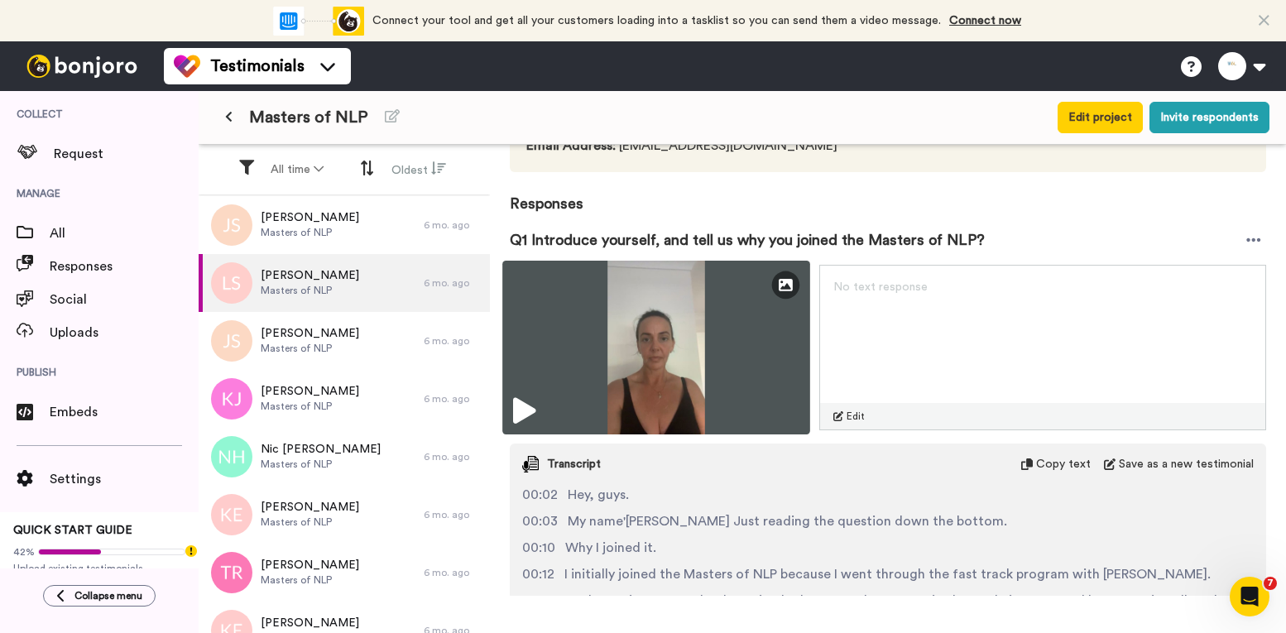
click at [600, 338] on img at bounding box center [656, 348] width 308 height 174
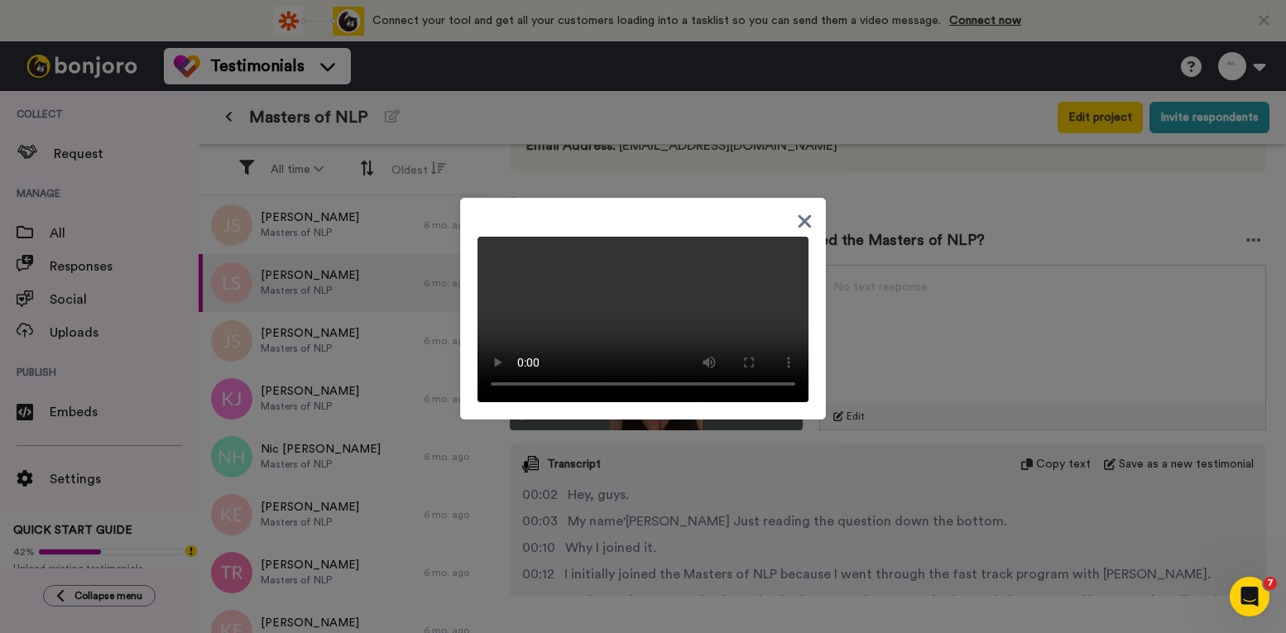
click at [882, 510] on div at bounding box center [643, 316] width 1286 height 633
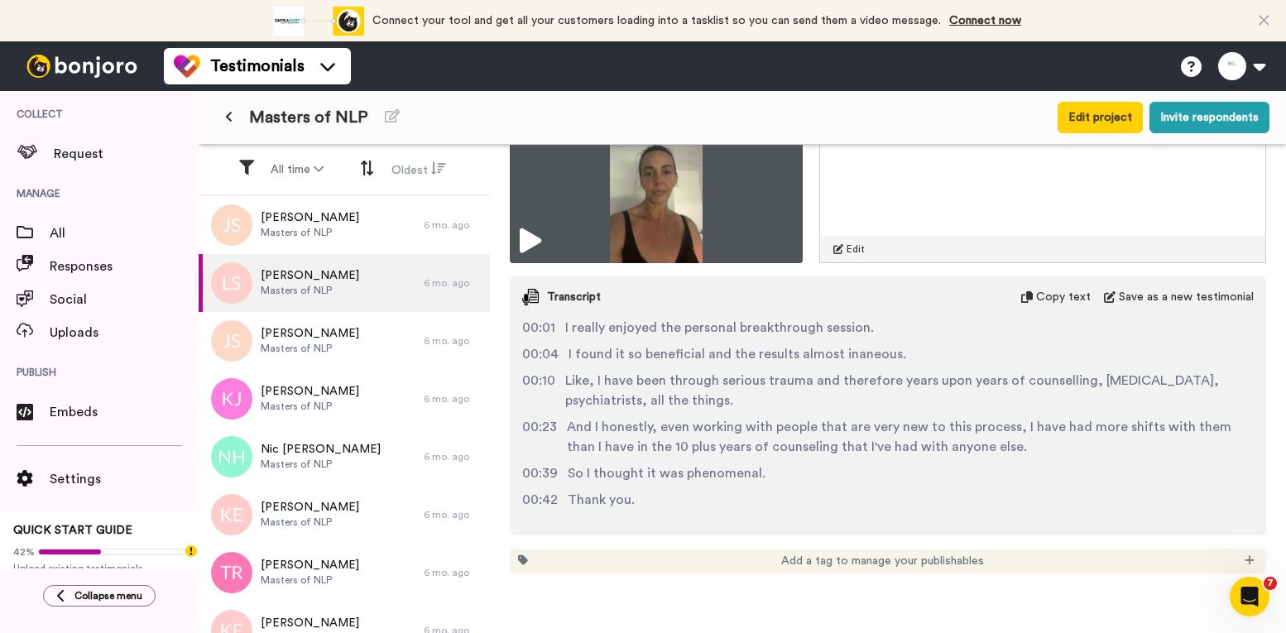
scroll to position [2790, 0]
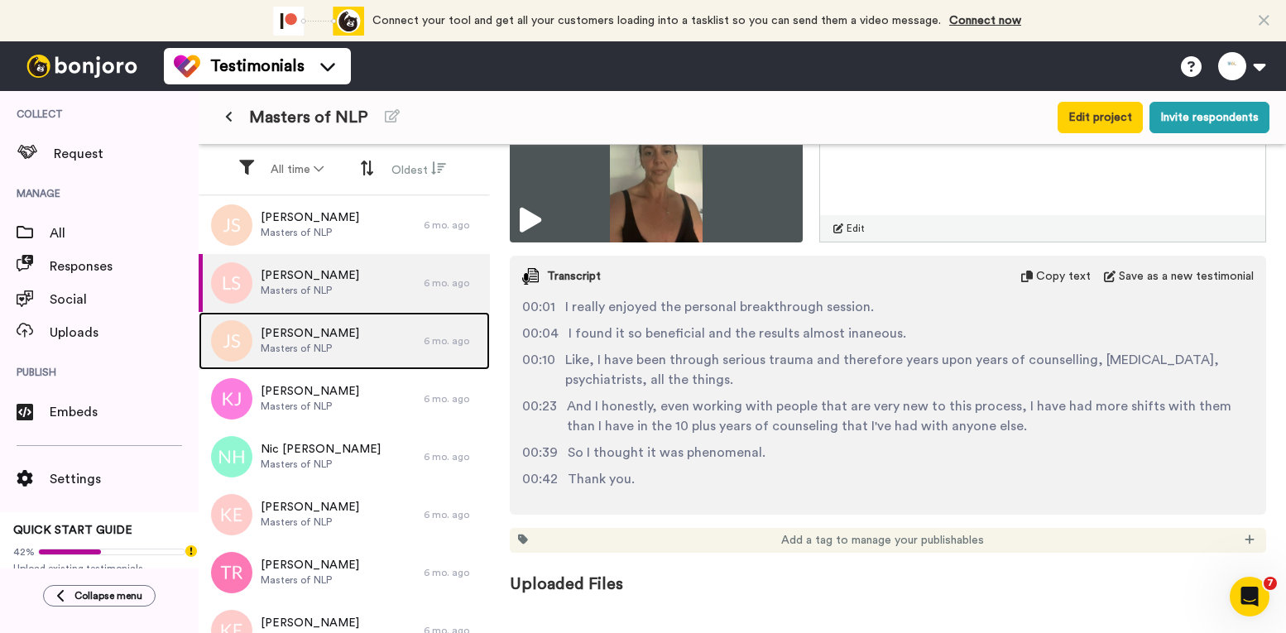
click at [298, 320] on div "[PERSON_NAME] Masters of NLP" at bounding box center [311, 341] width 225 height 58
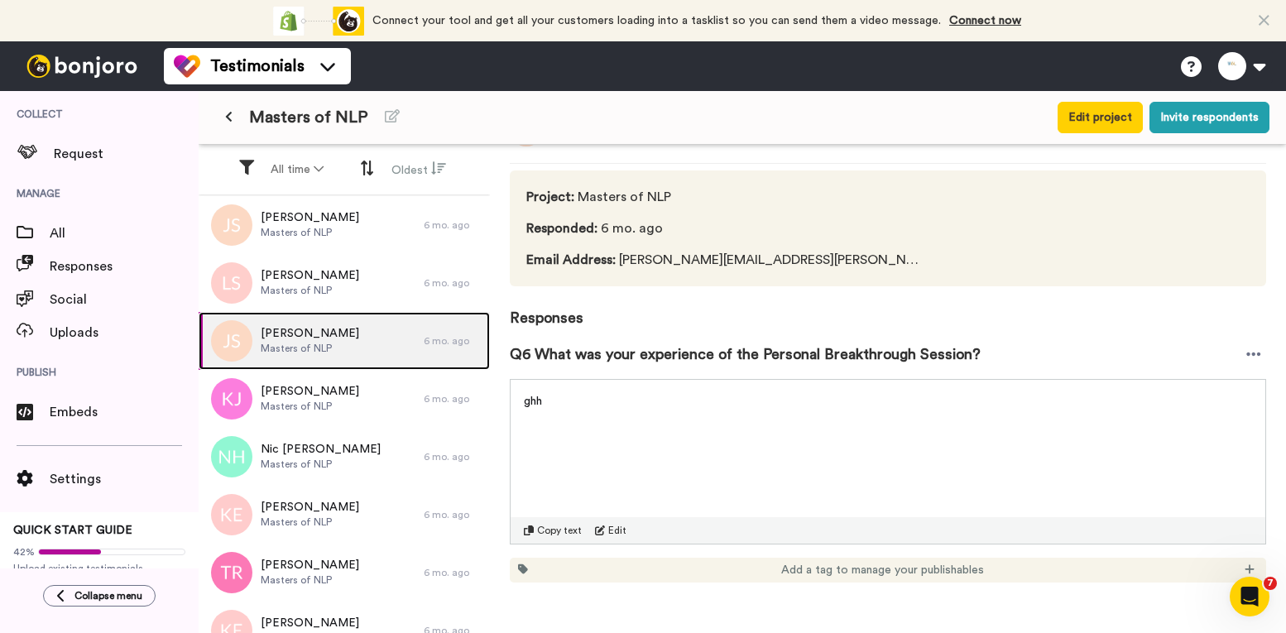
scroll to position [101, 0]
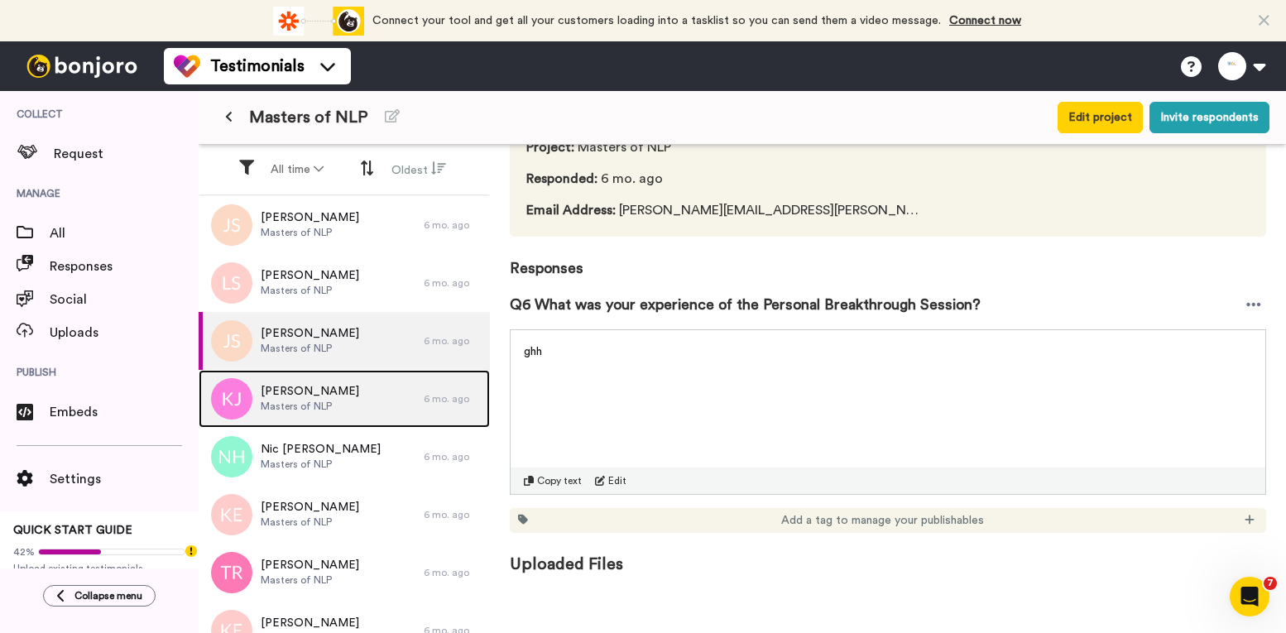
click at [368, 377] on div "[PERSON_NAME] Masters of NLP" at bounding box center [311, 399] width 225 height 58
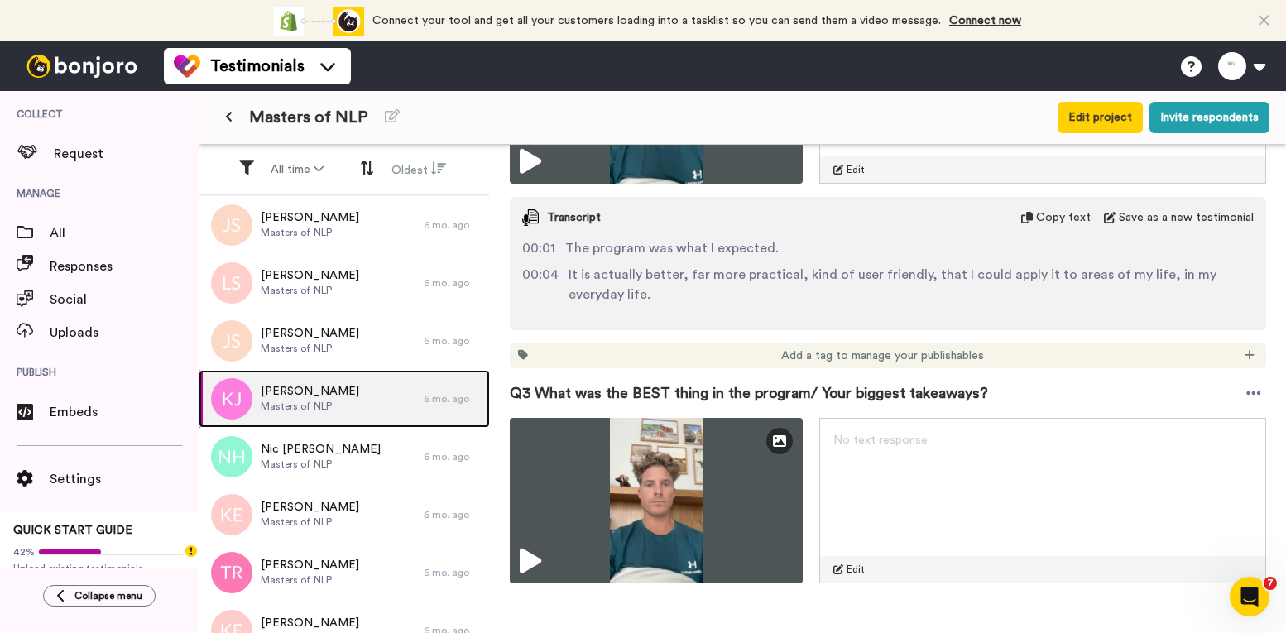
scroll to position [993, 0]
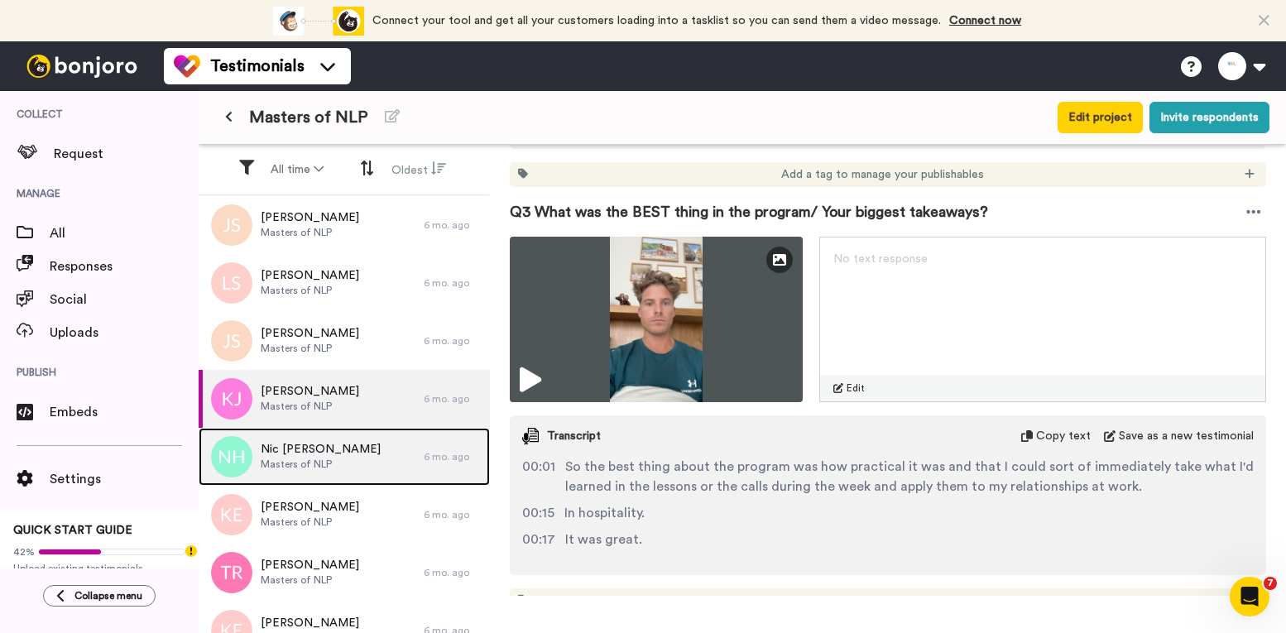
click at [355, 457] on div "Nic Hutson Masters of NLP" at bounding box center [311, 457] width 225 height 58
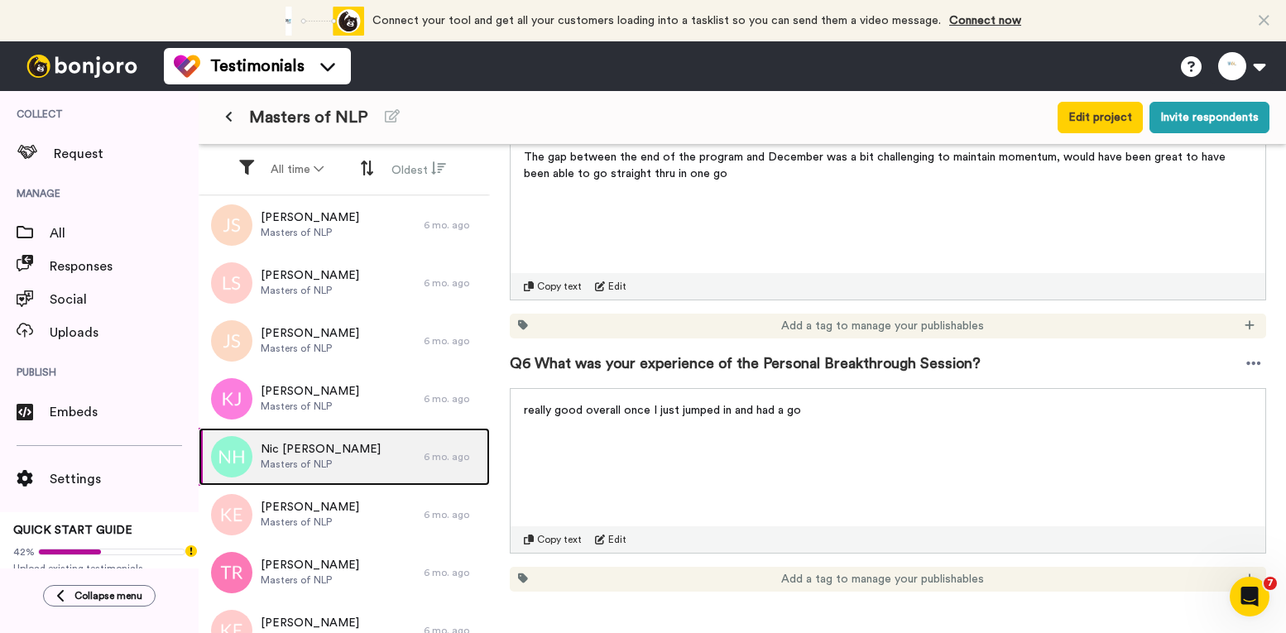
scroll to position [861, 0]
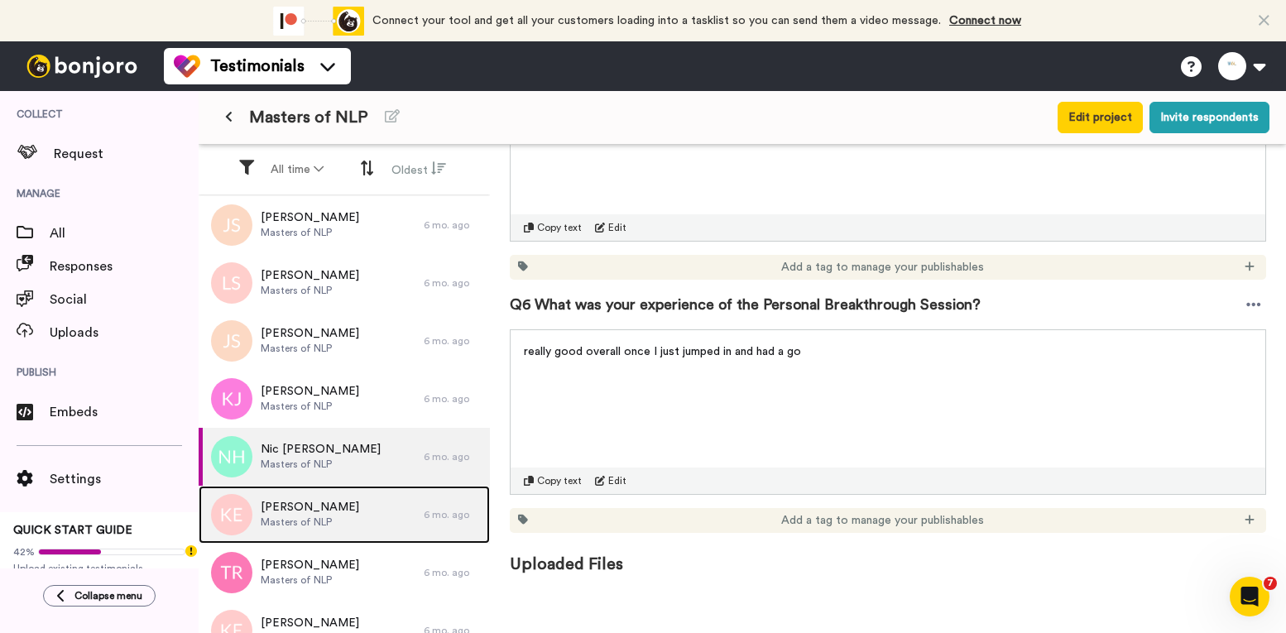
click at [353, 499] on div "[PERSON_NAME] [PERSON_NAME] of NLP" at bounding box center [311, 515] width 225 height 58
